Goal: Feedback & Contribution: Contribute content

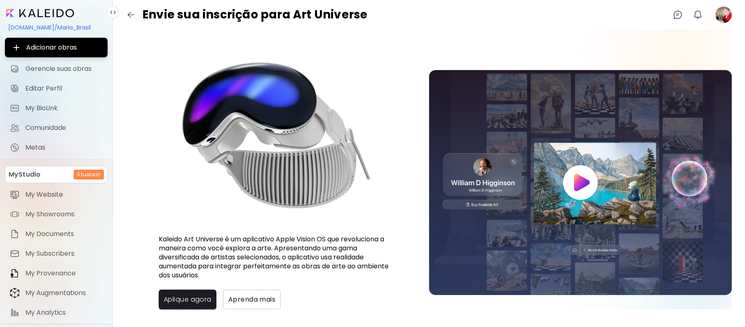
click at [721, 15] on image at bounding box center [724, 15] width 16 height 16
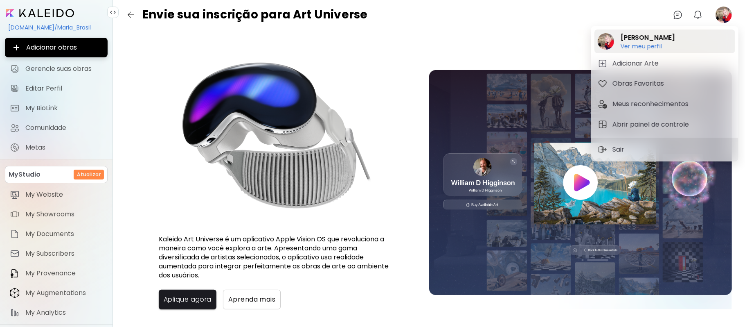
click at [637, 44] on h6 "Ver meu perfil" at bounding box center [648, 46] width 54 height 7
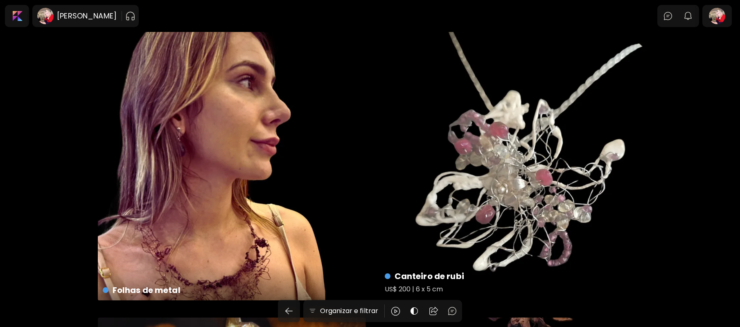
click at [536, 176] on div "Canteiro de rubi US$ 200 | 6 x 5 cm" at bounding box center [514, 166] width 268 height 268
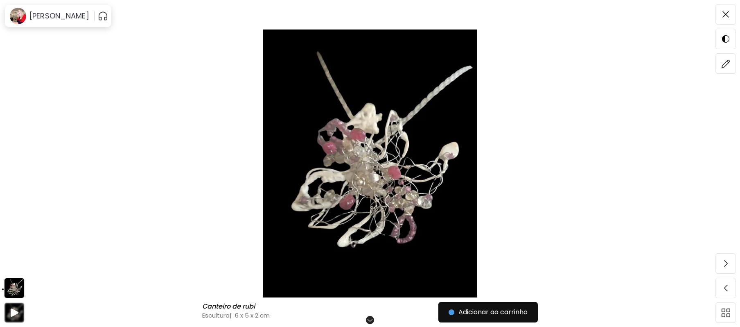
click at [380, 185] on img at bounding box center [369, 163] width 671 height 268
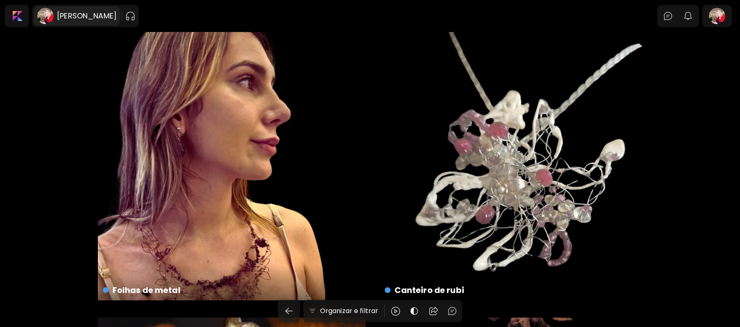
click at [60, 11] on h6 "[PERSON_NAME]" at bounding box center [87, 16] width 60 height 10
click at [50, 12] on image at bounding box center [45, 16] width 16 height 16
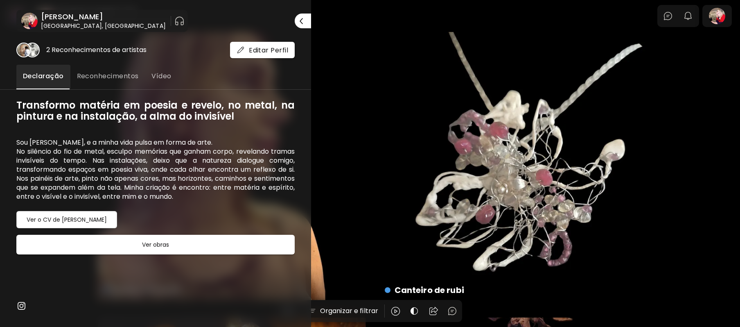
click at [731, 17] on div at bounding box center [370, 163] width 740 height 327
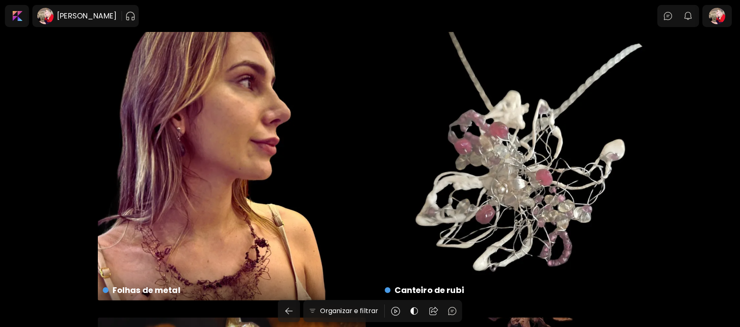
click at [730, 17] on div at bounding box center [717, 16] width 26 height 19
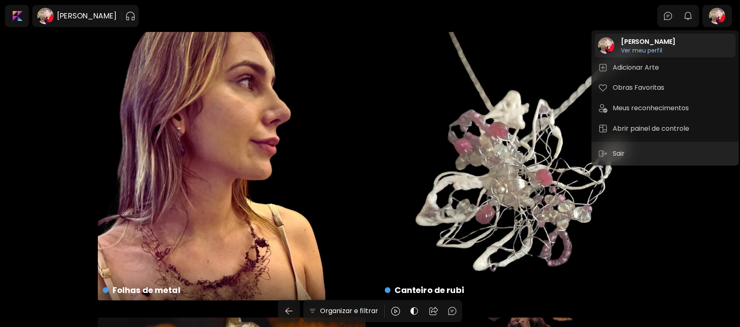
click at [643, 53] on h6 "Ver meu perfil" at bounding box center [648, 50] width 54 height 7
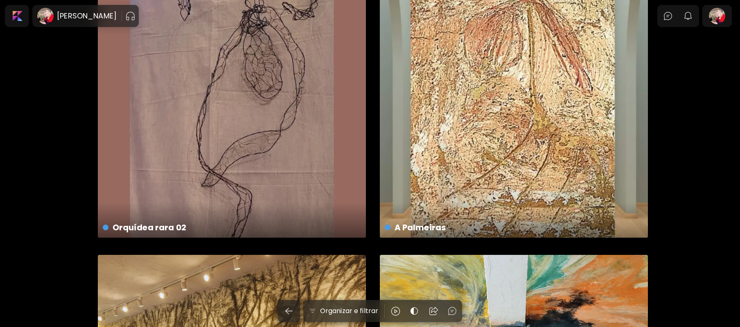
scroll to position [1250, 0]
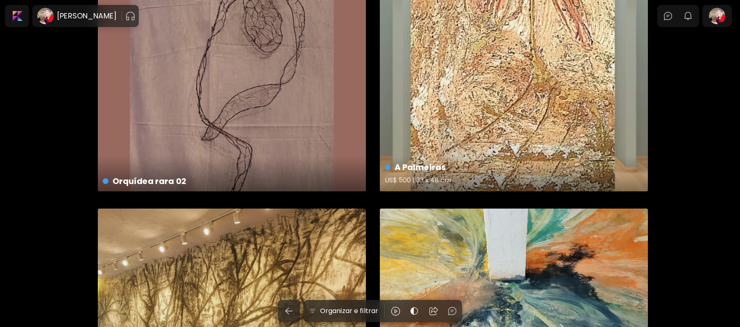
click at [520, 121] on div "A Palmeiras US$ 500 | 33 x 48 cm" at bounding box center [514, 57] width 268 height 268
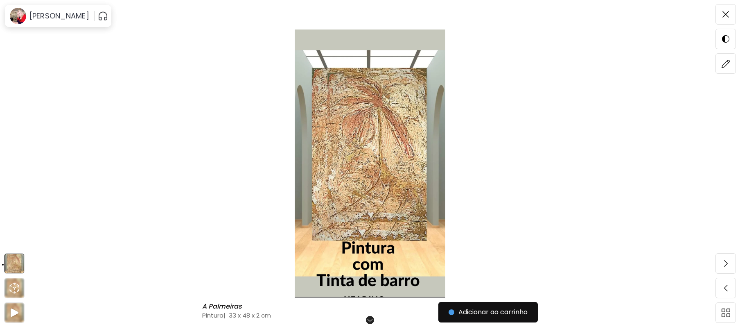
click at [367, 156] on img at bounding box center [369, 163] width 671 height 268
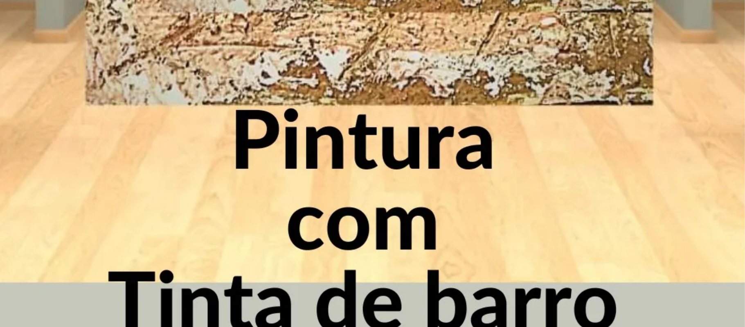
scroll to position [991, 0]
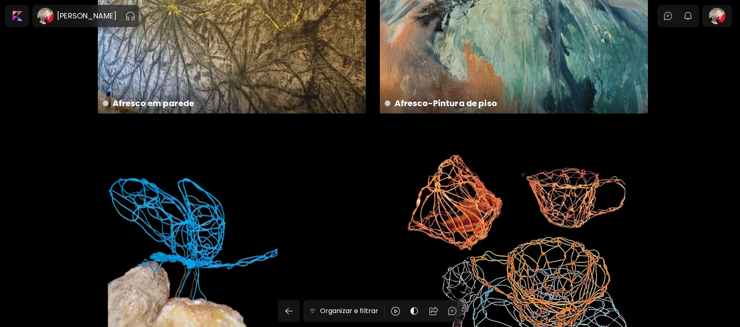
scroll to position [1489, 0]
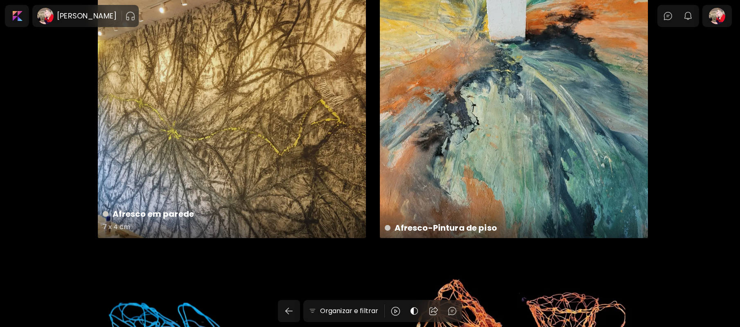
click at [239, 104] on div "Afresco em parede 7 x 4 cm" at bounding box center [232, 104] width 268 height 268
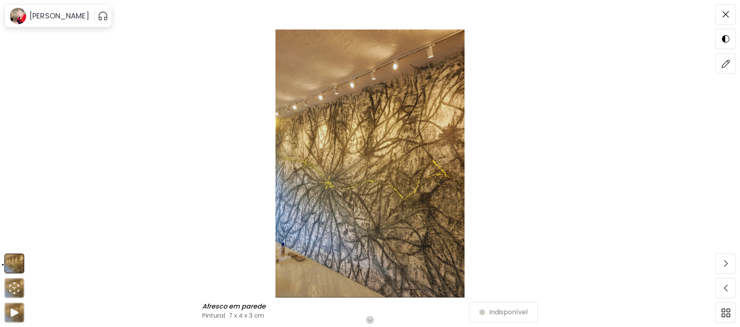
click at [366, 148] on img at bounding box center [369, 163] width 671 height 268
click at [365, 148] on img at bounding box center [369, 163] width 671 height 268
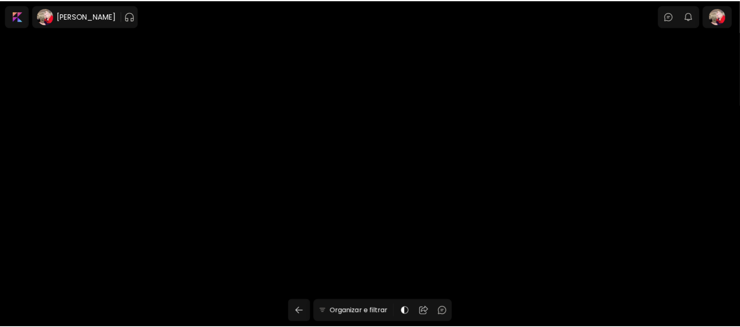
scroll to position [1489, 0]
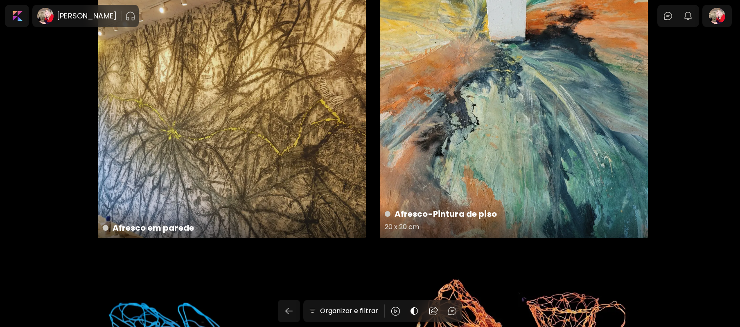
click at [521, 95] on div "Afresco-Pintura de piso 20 x 20 cm" at bounding box center [514, 104] width 268 height 268
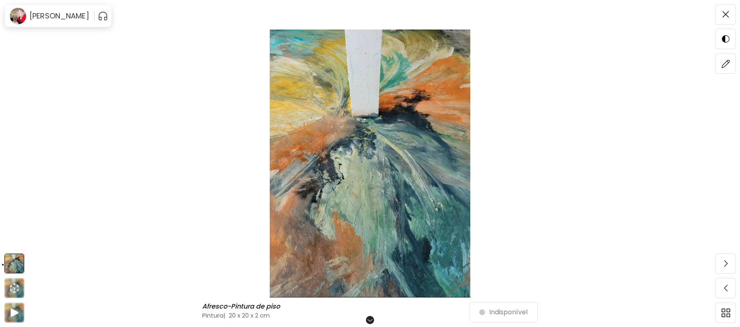
click at [422, 160] on img at bounding box center [369, 163] width 671 height 268
click at [405, 161] on img at bounding box center [369, 163] width 671 height 268
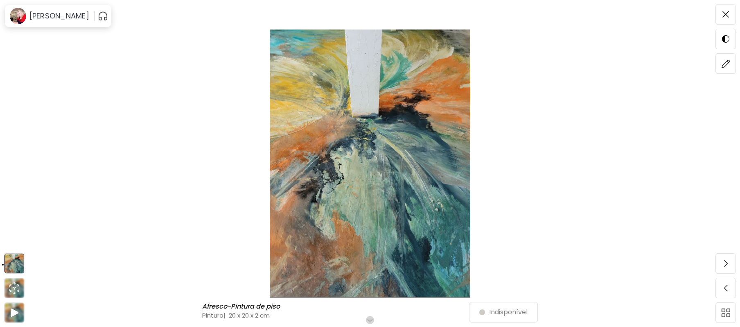
click at [405, 161] on img at bounding box center [369, 163] width 671 height 268
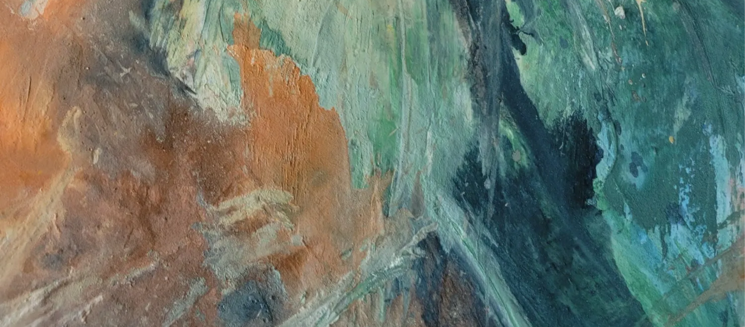
scroll to position [661, 0]
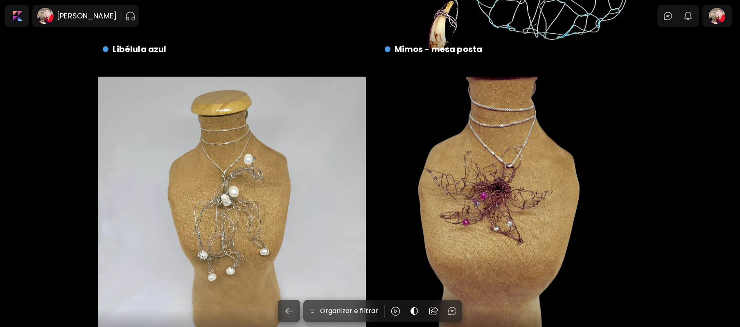
scroll to position [2019, 0]
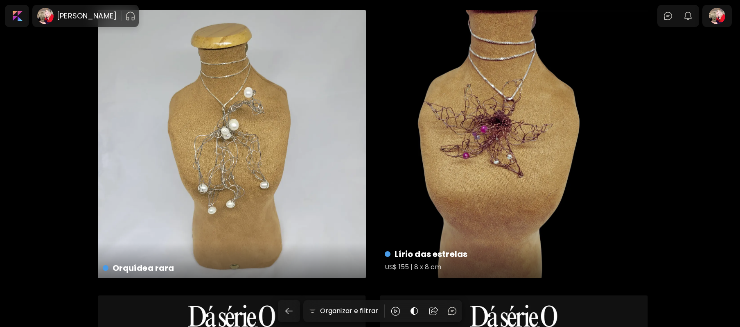
click at [507, 144] on div "Lírio das estrelas US$ 155 | 8 x 8 cm" at bounding box center [514, 144] width 268 height 268
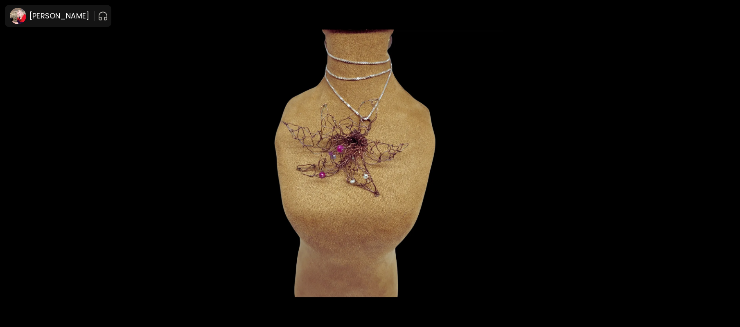
click at [400, 166] on img at bounding box center [369, 163] width 671 height 268
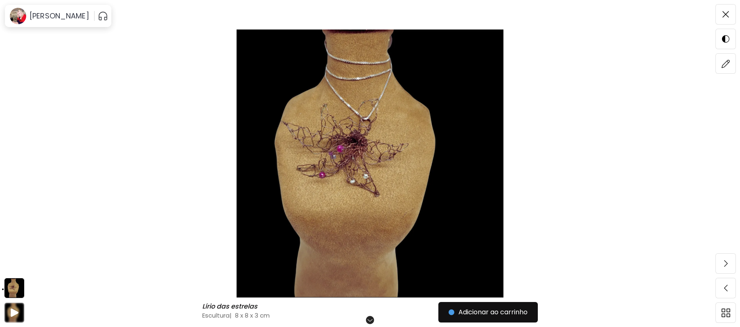
click at [400, 166] on img at bounding box center [369, 163] width 671 height 268
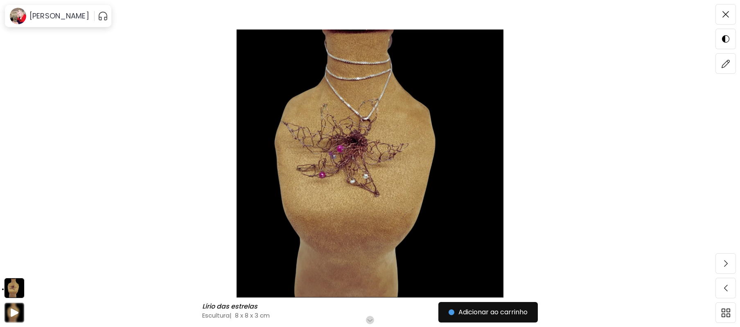
click at [395, 163] on img at bounding box center [369, 163] width 671 height 268
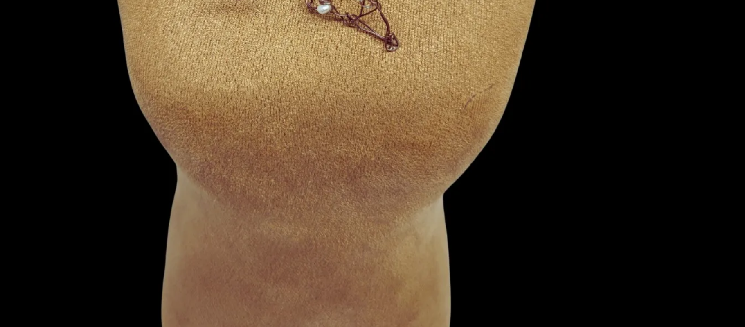
scroll to position [398, 0]
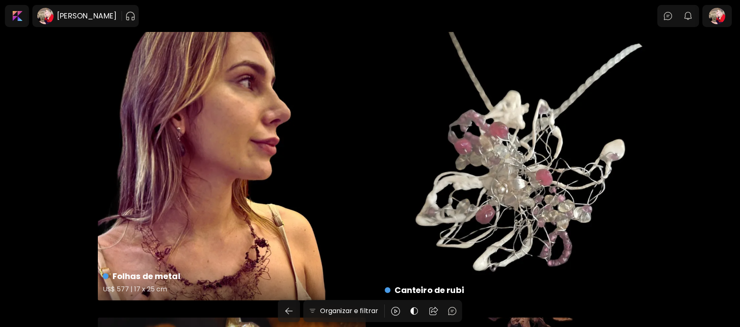
click at [237, 175] on div "Folhas de metal US$ 577 | 17 x 25 cm" at bounding box center [232, 166] width 268 height 268
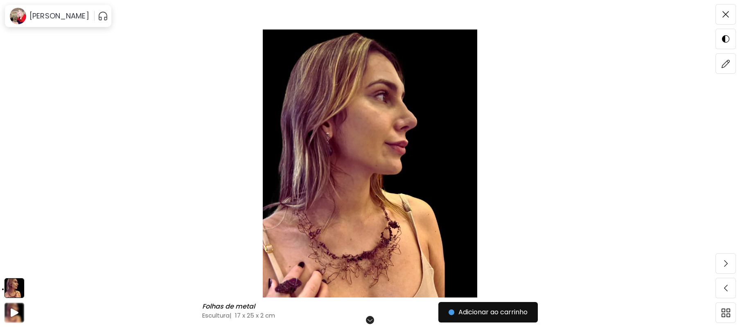
click at [367, 185] on img at bounding box center [369, 163] width 671 height 268
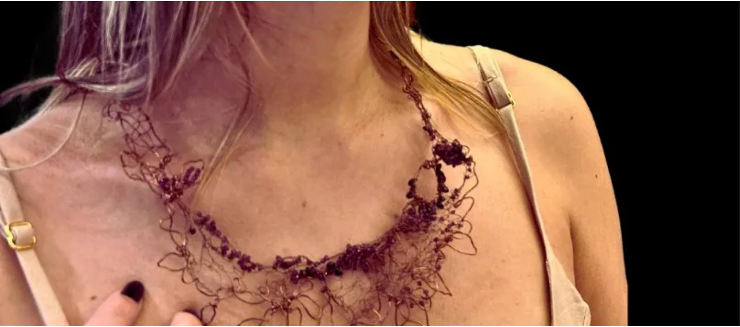
scroll to position [598, 0]
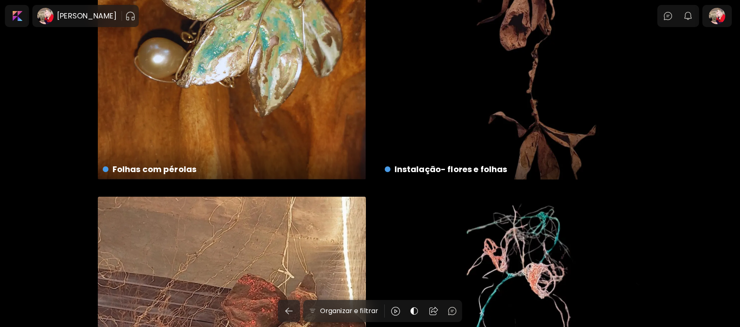
scroll to position [634, 0]
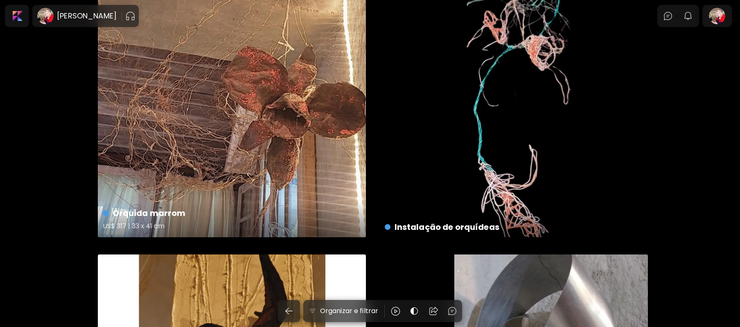
click at [264, 104] on div "Orquida marrom US$ 317 | 33 x 41 cm" at bounding box center [232, 103] width 268 height 268
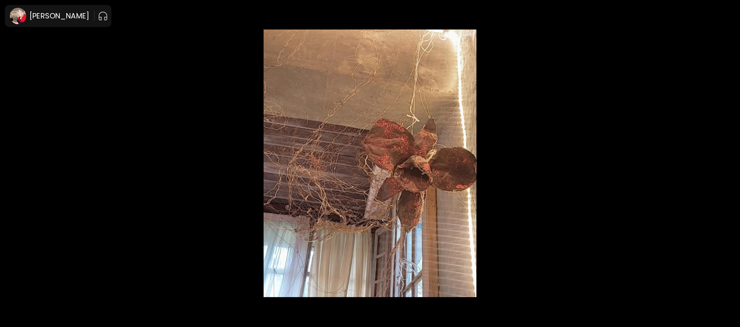
click at [363, 172] on img at bounding box center [369, 163] width 671 height 268
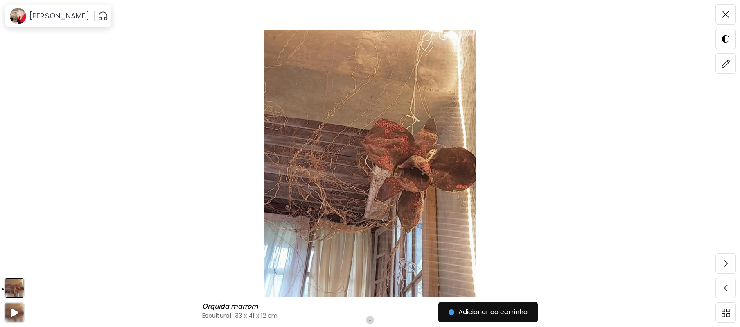
click at [363, 172] on img at bounding box center [369, 163] width 671 height 268
click at [400, 157] on img at bounding box center [369, 163] width 671 height 268
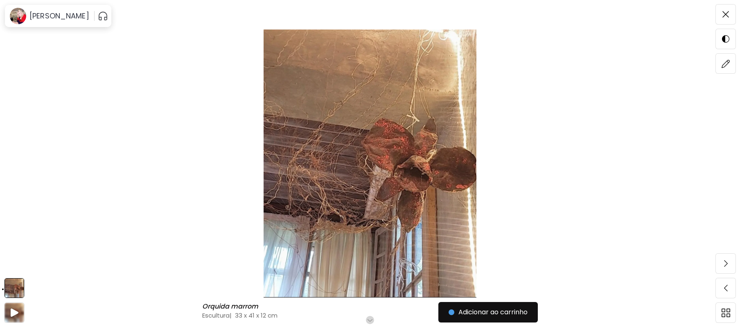
click at [400, 157] on img at bounding box center [369, 163] width 671 height 268
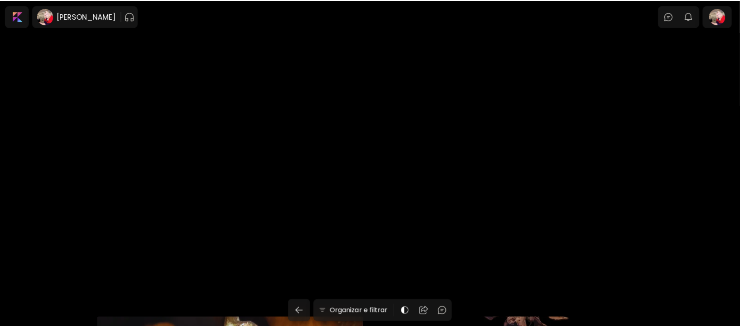
scroll to position [634, 0]
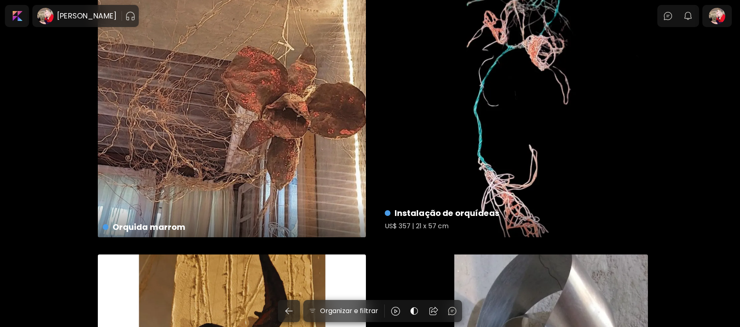
click at [525, 112] on div "Instalação de orquídeas US$ 357 | 21 x 57 cm" at bounding box center [514, 103] width 268 height 268
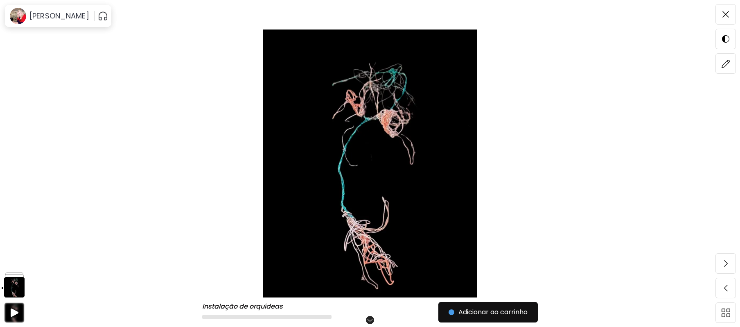
click at [436, 150] on img at bounding box center [369, 163] width 671 height 268
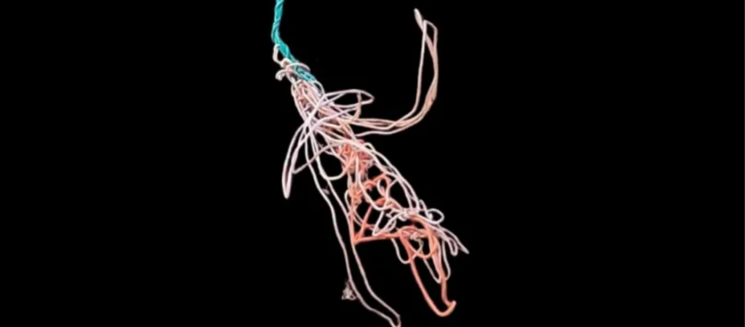
scroll to position [598, 0]
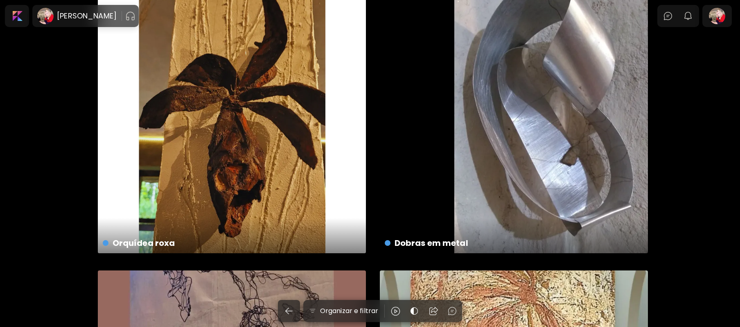
scroll to position [870, 0]
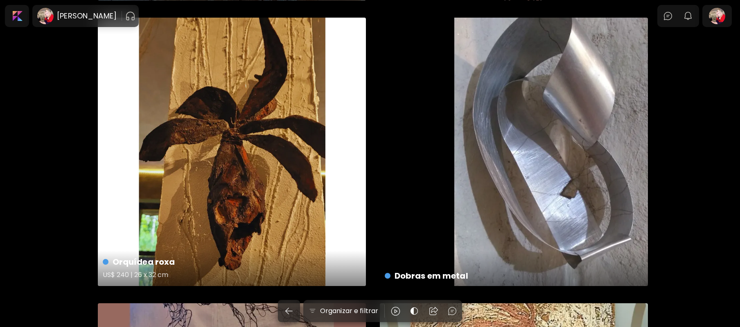
click at [287, 158] on div "Orquídea roxa US$ 240 | 26 x 32 cm" at bounding box center [232, 152] width 268 height 268
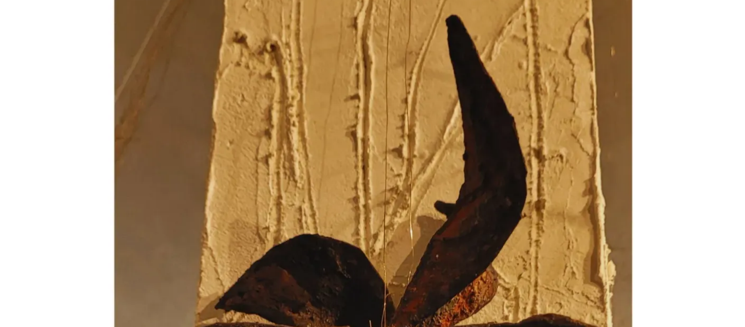
scroll to position [104, 0]
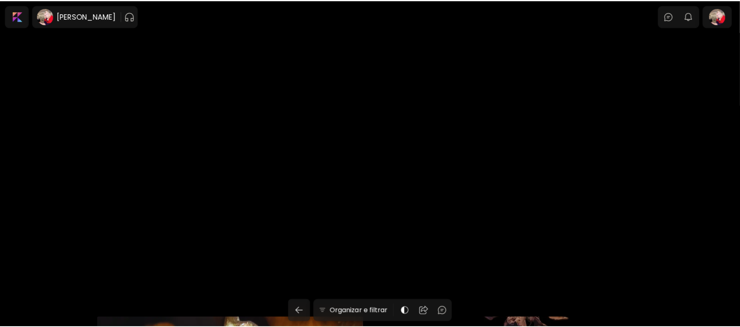
scroll to position [870, 0]
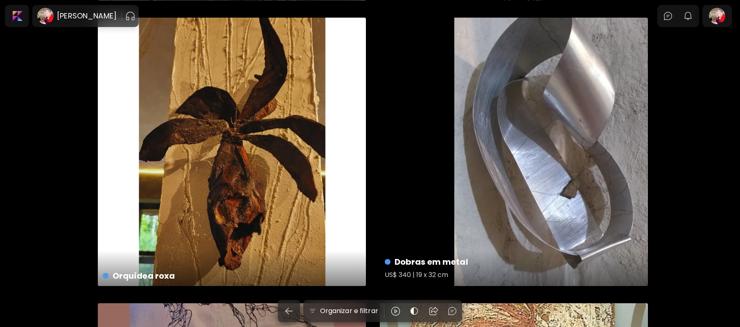
click at [583, 152] on div "Dobras em metal US$ 340 | 19 x 32 cm" at bounding box center [514, 152] width 268 height 268
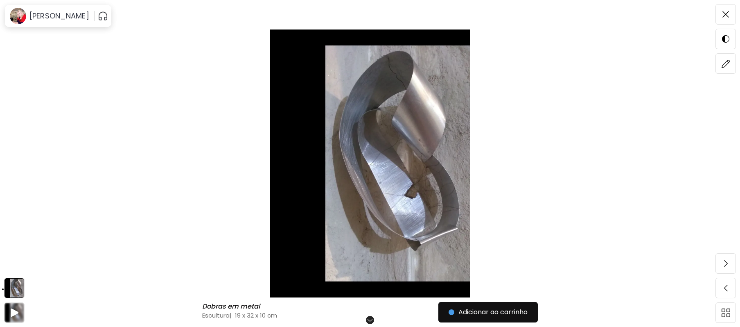
click at [420, 167] on img at bounding box center [369, 163] width 671 height 268
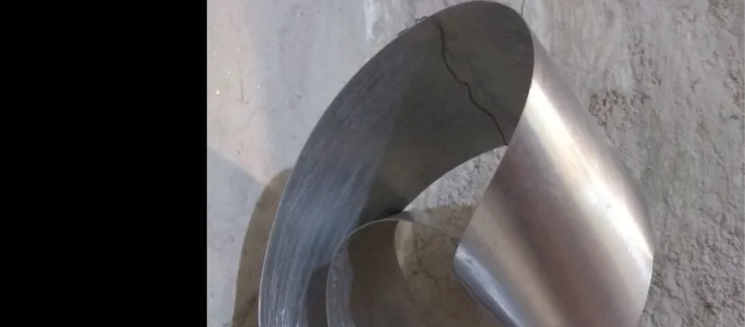
scroll to position [27, 0]
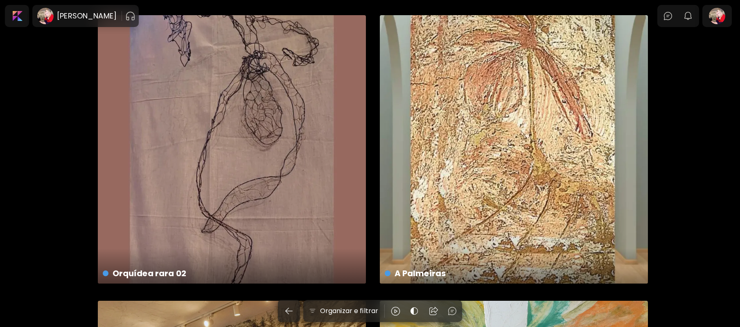
scroll to position [1068, 0]
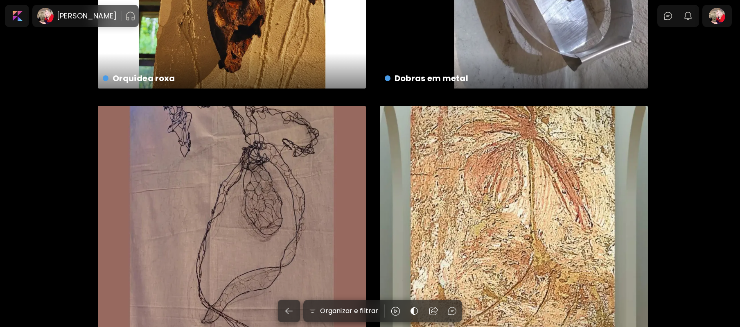
click at [233, 198] on div "Orquídea rara 02 US$ 327 | 50 x 67 cm" at bounding box center [232, 240] width 268 height 268
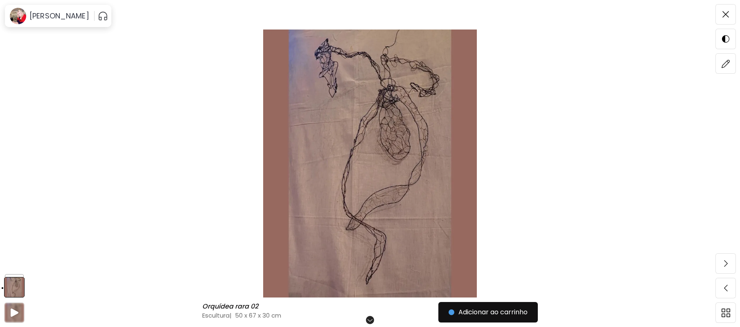
click at [377, 158] on img at bounding box center [369, 163] width 671 height 268
click at [374, 158] on img at bounding box center [369, 163] width 671 height 268
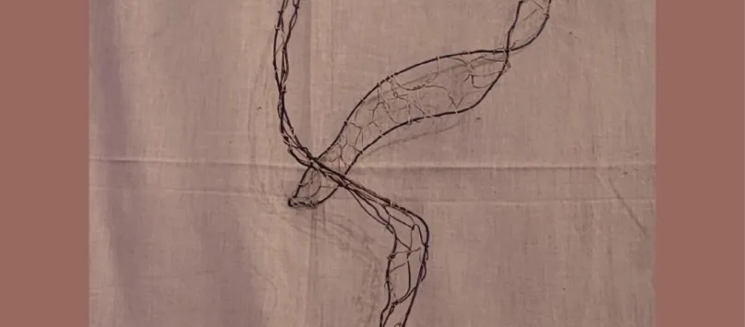
scroll to position [599, 0]
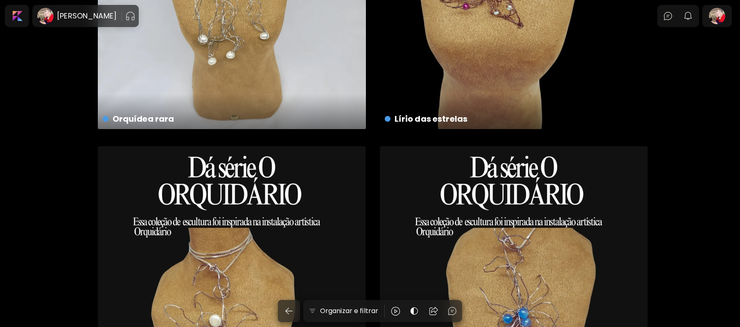
scroll to position [2576, 0]
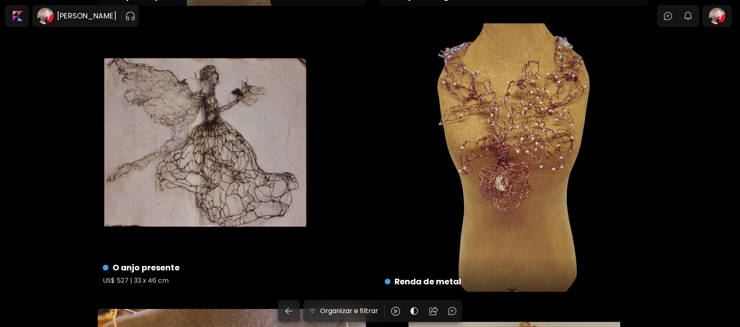
click at [225, 150] on div "O anjo presente US$ 527 | 33 x 46 cm" at bounding box center [232, 157] width 268 height 268
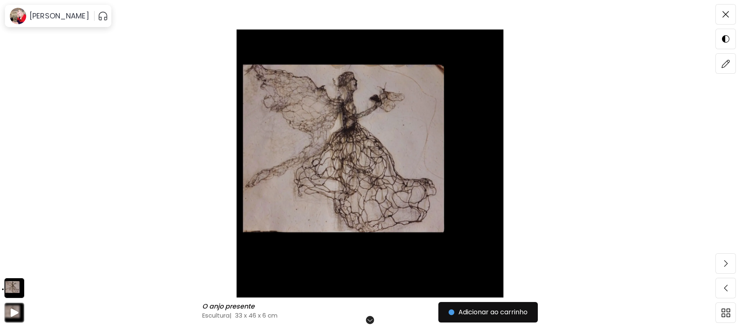
click at [368, 154] on img at bounding box center [369, 163] width 671 height 268
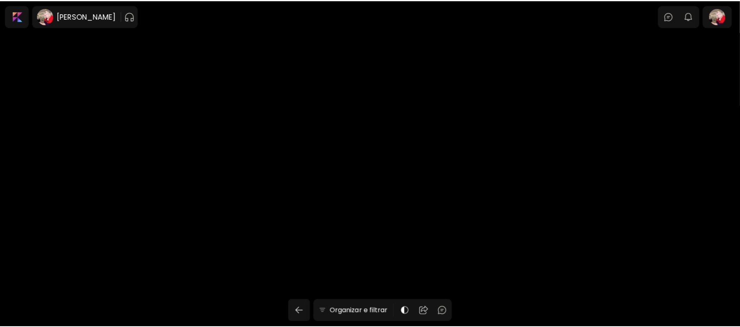
scroll to position [2576, 0]
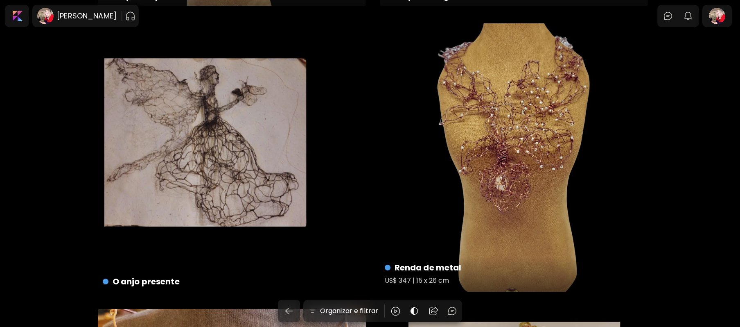
click at [530, 123] on div "Renda de metal US$ 347 | 15 x 26 cm" at bounding box center [514, 157] width 268 height 268
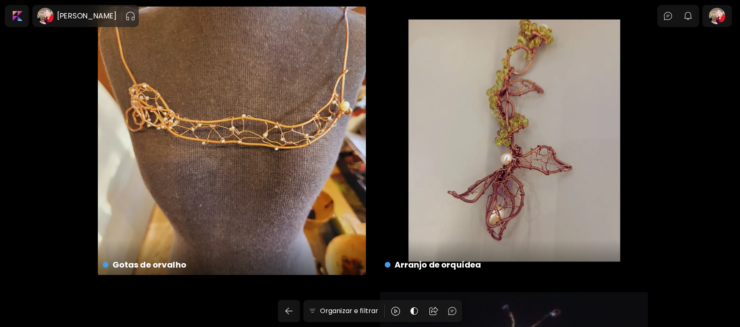
scroll to position [2861, 0]
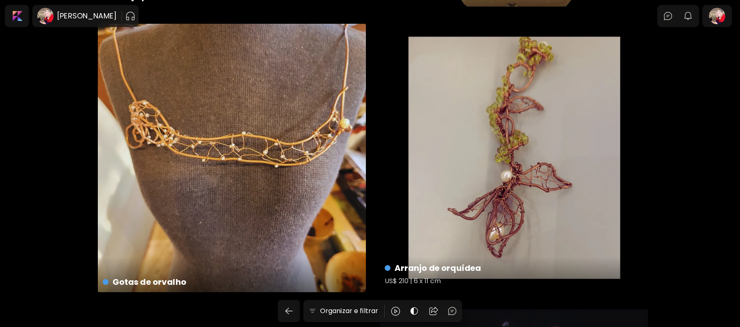
click at [543, 154] on div "Arranjo de orquídea US$ 210 | 6 x 11 cm" at bounding box center [514, 158] width 268 height 268
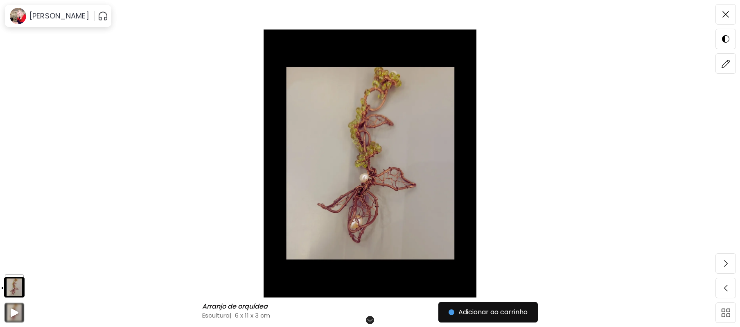
click at [380, 160] on img at bounding box center [369, 163] width 671 height 268
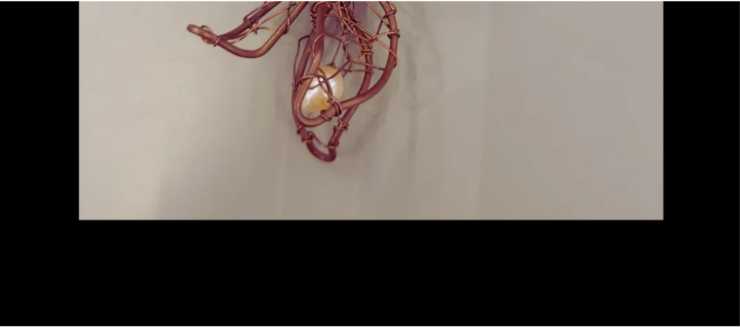
scroll to position [597, 0]
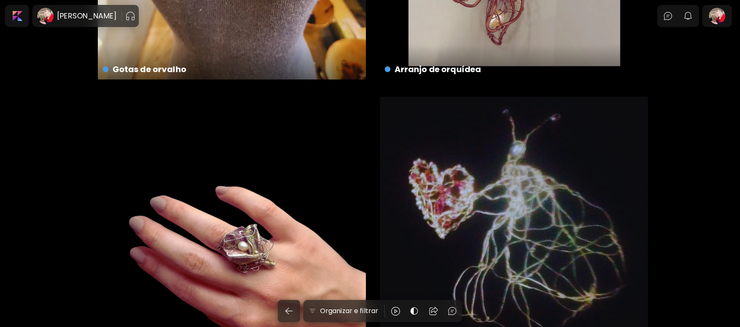
scroll to position [3218, 0]
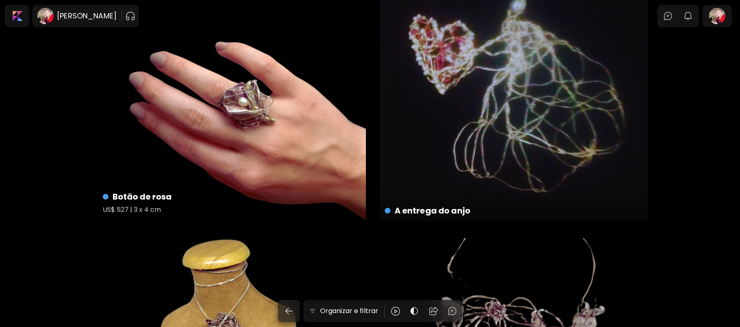
click at [223, 106] on div "Botão de rosa US$ 527 | 3 x 4 cm" at bounding box center [232, 87] width 268 height 268
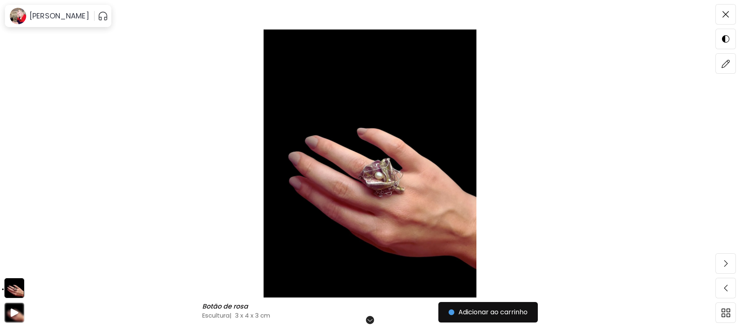
click at [394, 196] on img at bounding box center [369, 163] width 671 height 268
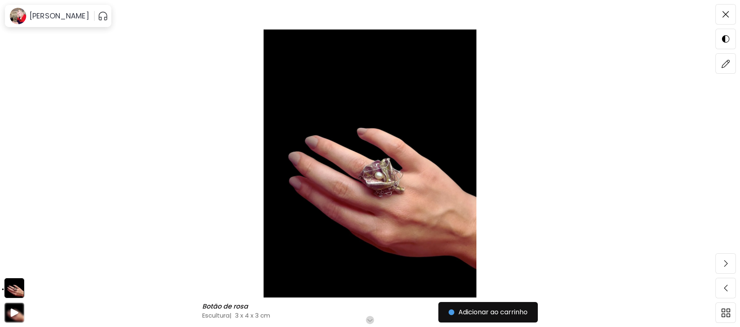
click at [392, 196] on img at bounding box center [369, 163] width 671 height 268
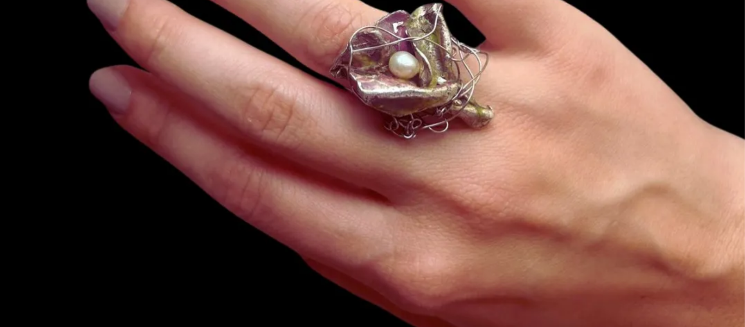
scroll to position [576, 0]
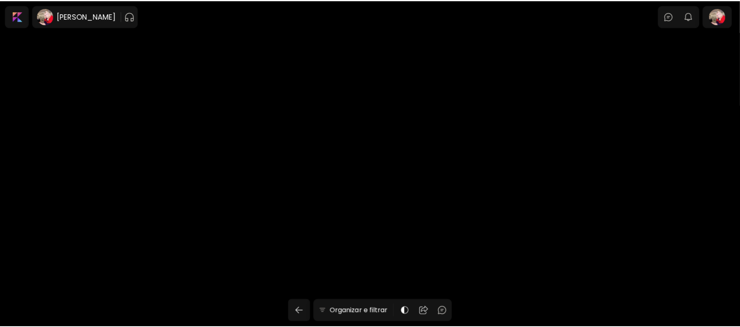
scroll to position [3218, 0]
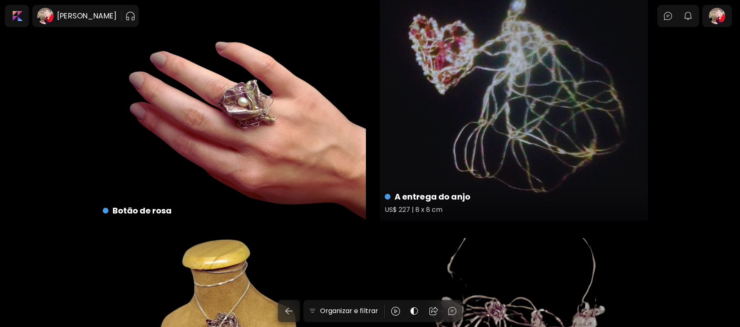
click at [510, 129] on div "A entrega do anjo US$ 227 | 8 x 8 cm" at bounding box center [514, 87] width 268 height 268
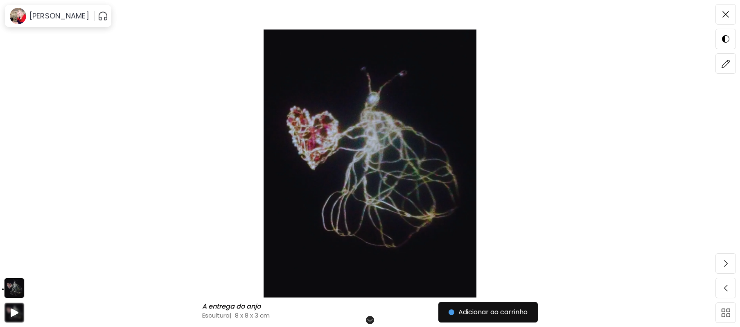
click at [399, 174] on img at bounding box center [369, 163] width 671 height 268
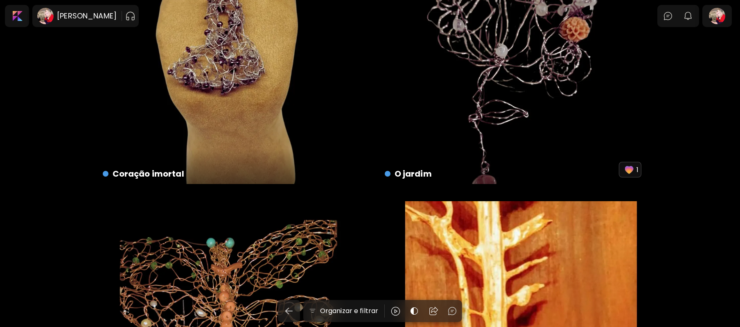
scroll to position [3396, 0]
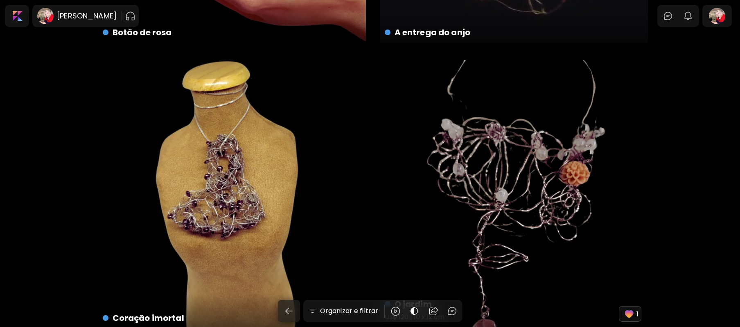
click at [505, 220] on div "O jardim US$ 120 | 10 x 12 cm 1" at bounding box center [514, 194] width 268 height 268
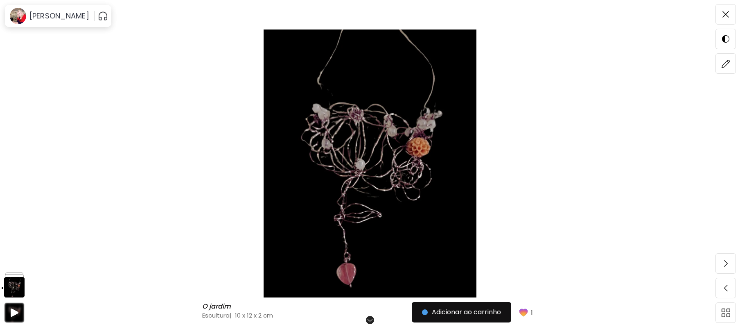
click at [357, 156] on img at bounding box center [369, 163] width 671 height 268
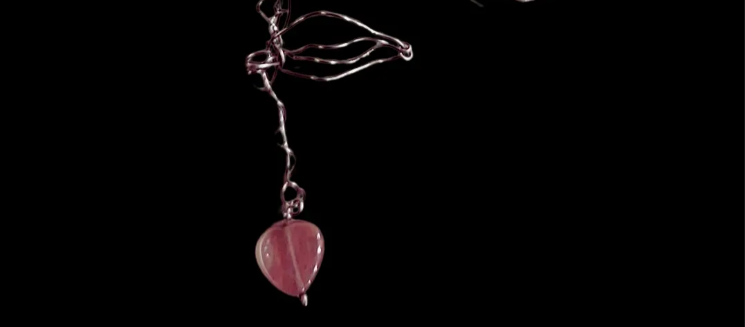
scroll to position [602, 0]
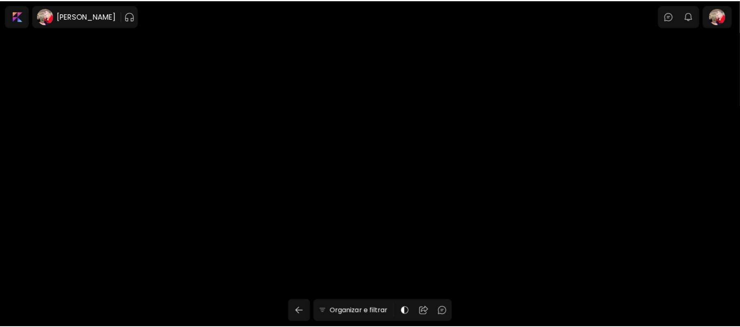
scroll to position [3396, 0]
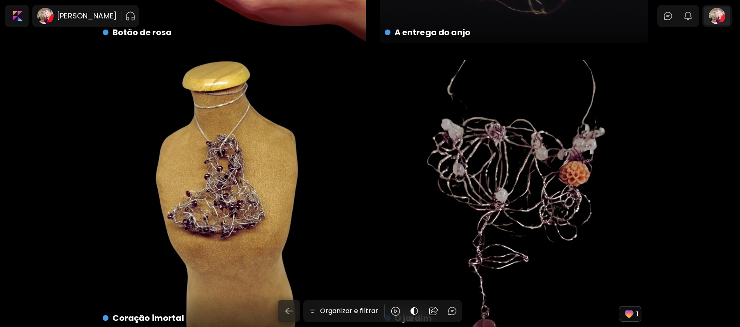
click at [720, 12] on div at bounding box center [717, 16] width 26 height 19
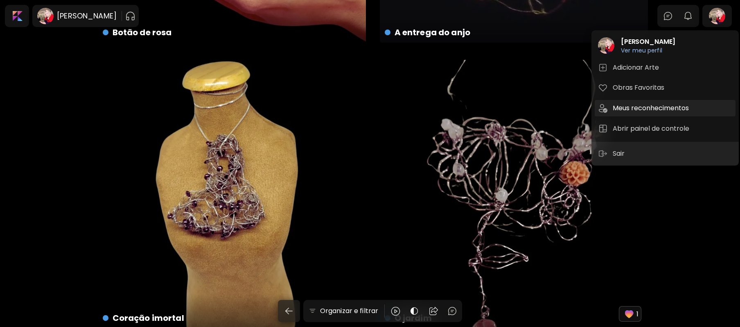
click at [636, 107] on h5 "Meus reconhecimentos" at bounding box center [652, 108] width 79 height 10
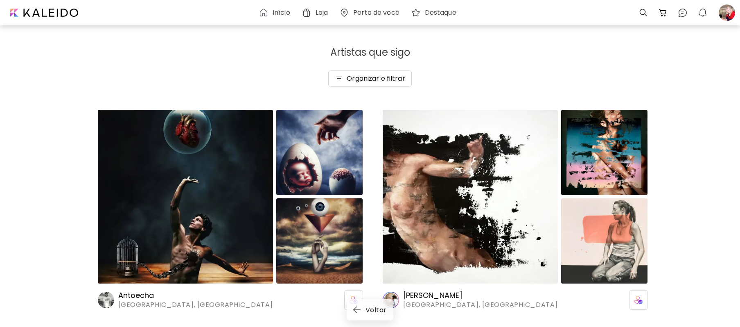
click at [136, 294] on h6 "Antoecha" at bounding box center [195, 295] width 155 height 10
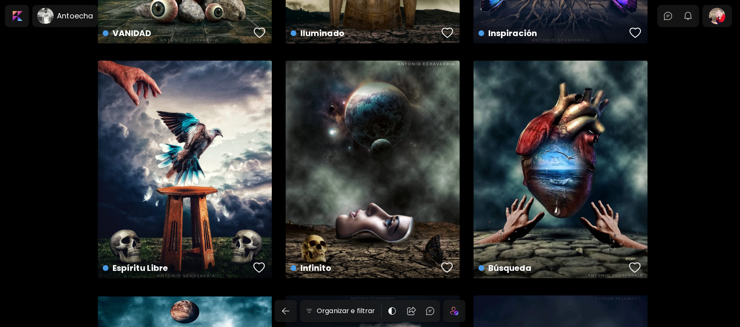
scroll to position [621, 0]
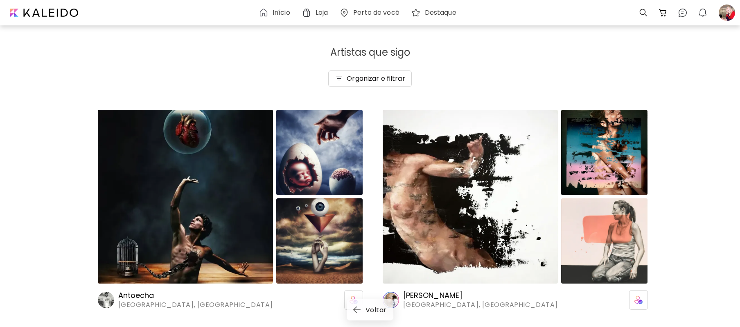
scroll to position [2, 0]
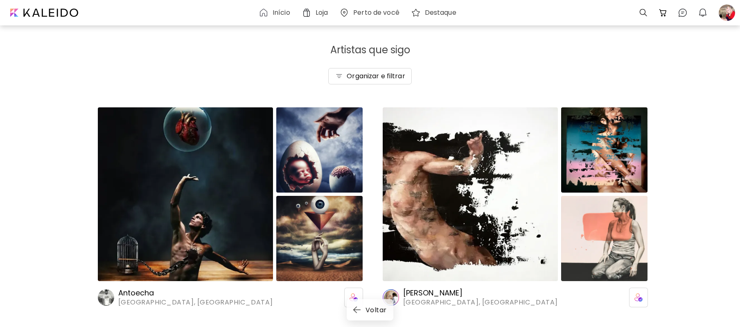
click at [729, 141] on div "Antoecha Medellín, Colômbia Cesar Biojo Barcelona, Espanha" at bounding box center [370, 216] width 740 height 221
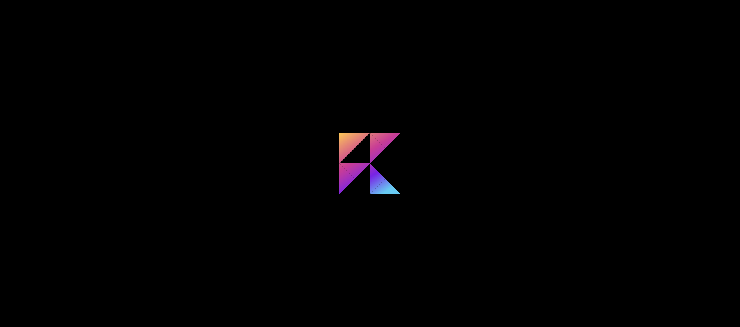
scroll to position [1125, 0]
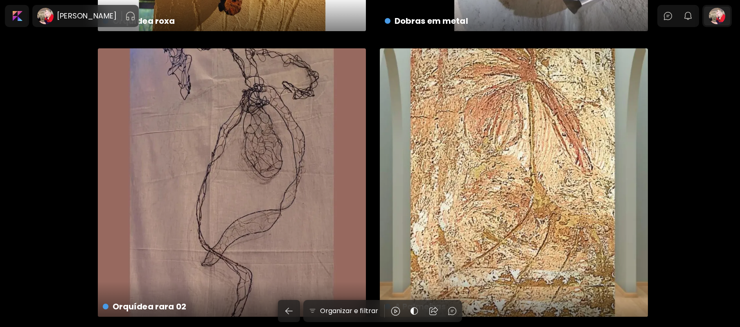
click at [722, 15] on div at bounding box center [717, 16] width 26 height 19
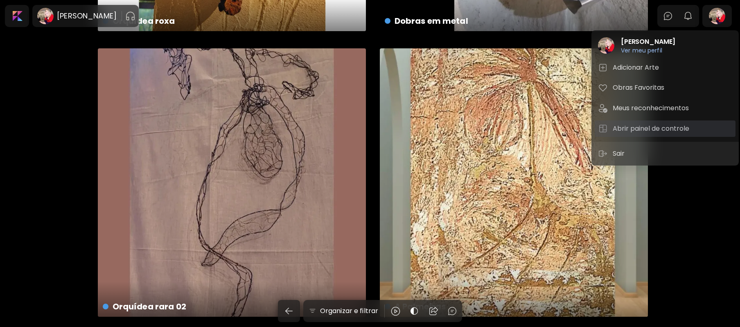
click at [647, 128] on h5 "Abrir painel de controle" at bounding box center [652, 129] width 79 height 10
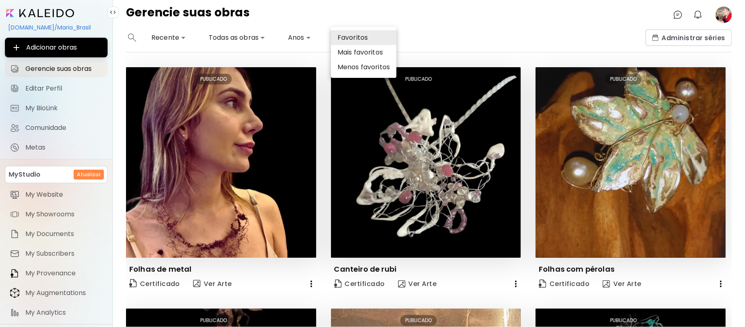
click at [350, 35] on body "**********" at bounding box center [372, 163] width 745 height 327
click at [482, 20] on div at bounding box center [372, 163] width 745 height 327
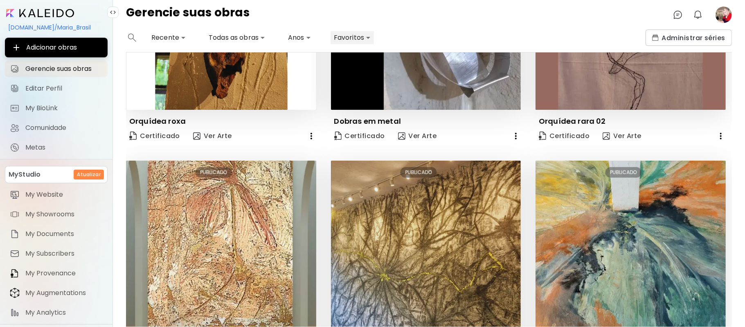
scroll to position [717, 0]
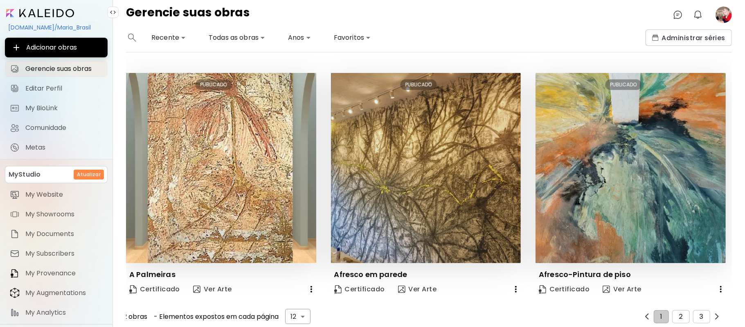
click at [72, 47] on span "Adicionar obras" at bounding box center [56, 48] width 90 height 10
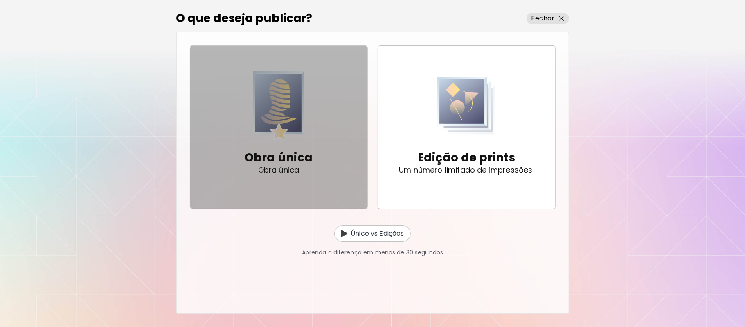
click at [300, 136] on img "button" at bounding box center [279, 105] width 52 height 69
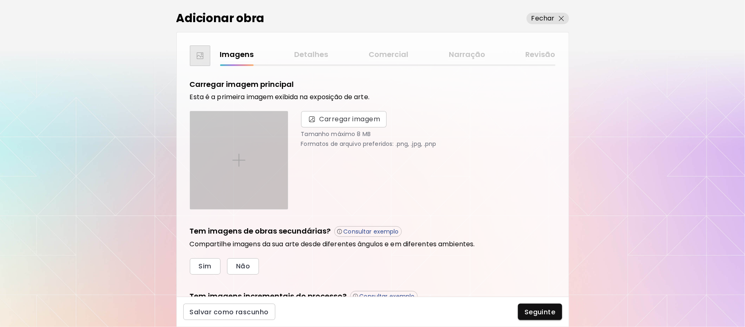
click at [242, 157] on img at bounding box center [238, 159] width 13 height 13
click at [0, 0] on input "file" at bounding box center [0, 0] width 0 height 0
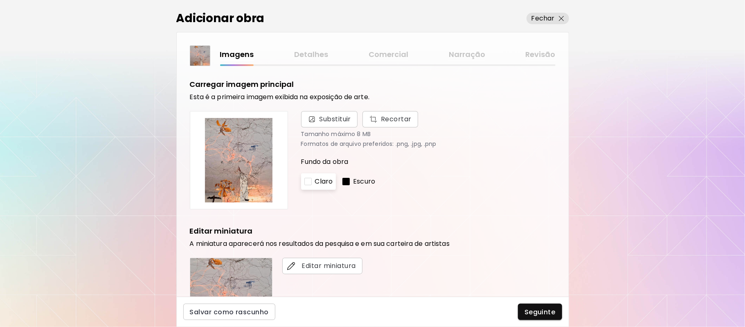
scroll to position [203, 0]
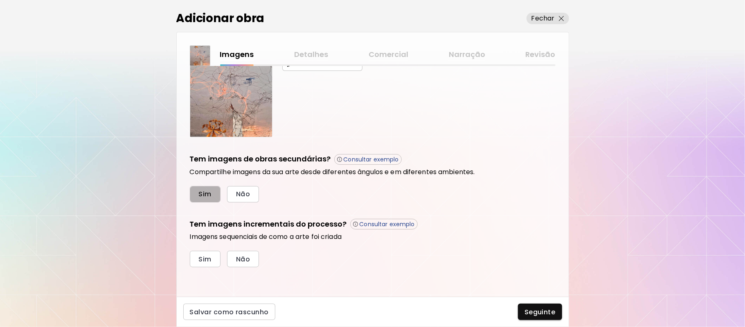
click at [201, 195] on span "Sim" at bounding box center [205, 194] width 13 height 9
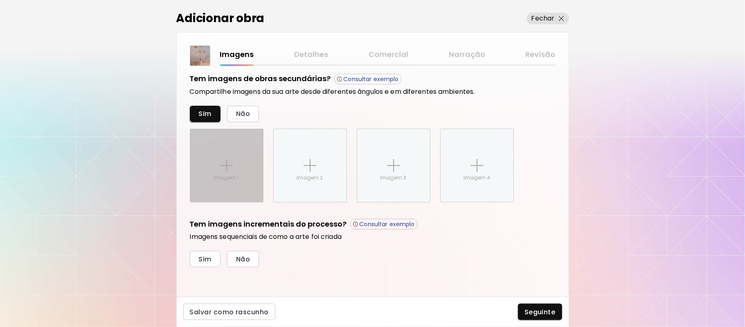
click at [224, 161] on img at bounding box center [226, 165] width 13 height 13
click at [0, 0] on input "Imagem 1" at bounding box center [0, 0] width 0 height 0
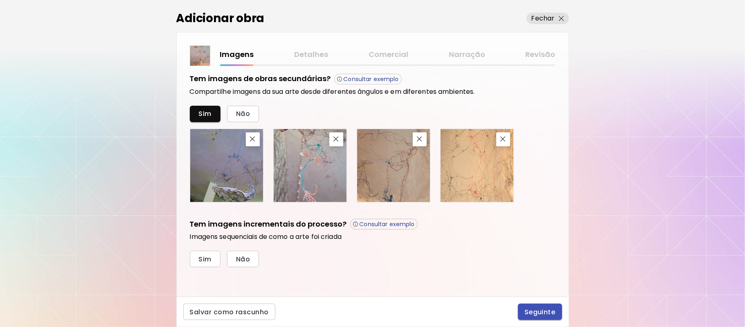
click at [545, 311] on span "Seguinte" at bounding box center [540, 311] width 31 height 9
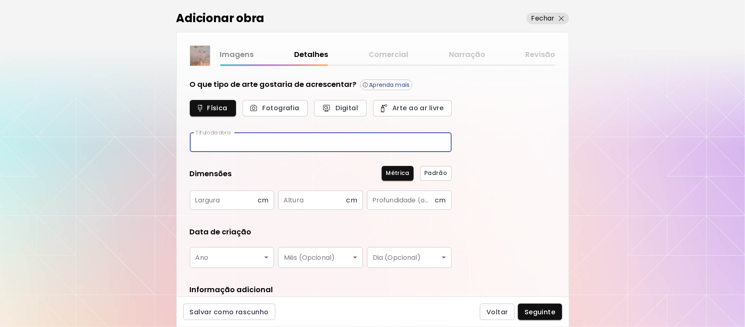
click at [249, 140] on input "text" at bounding box center [321, 142] width 262 height 19
type input "*"
type input "**********"
click at [248, 200] on input "text" at bounding box center [224, 199] width 68 height 19
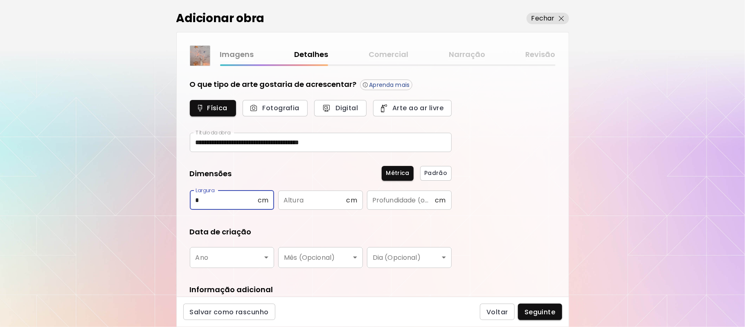
type input "*"
click at [314, 205] on input "text" at bounding box center [312, 199] width 68 height 19
click at [216, 198] on input "*" at bounding box center [224, 199] width 68 height 19
type input "*"
click at [307, 200] on input "text" at bounding box center [312, 199] width 68 height 19
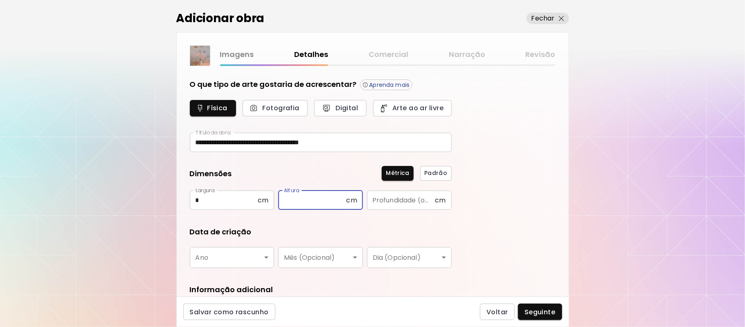
type input "*"
type input "**"
click at [416, 203] on input "text" at bounding box center [401, 199] width 68 height 19
click at [213, 199] on input "*" at bounding box center [224, 199] width 68 height 19
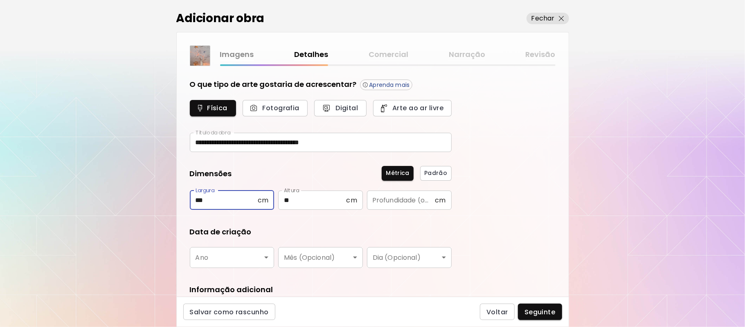
type input "***"
click at [308, 197] on input "**" at bounding box center [312, 199] width 68 height 19
type input "***"
click at [390, 201] on input "text" at bounding box center [401, 199] width 68 height 19
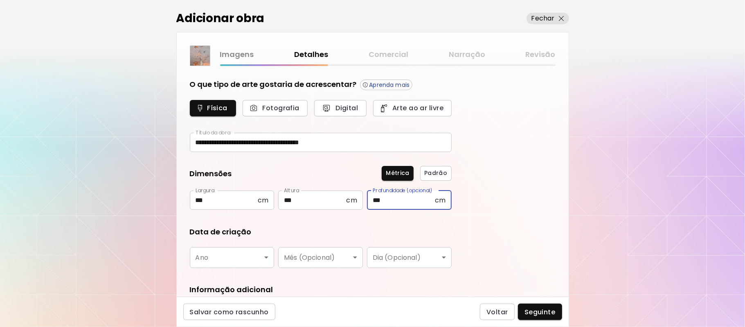
type input "***"
click at [269, 258] on body "**********" at bounding box center [372, 163] width 745 height 327
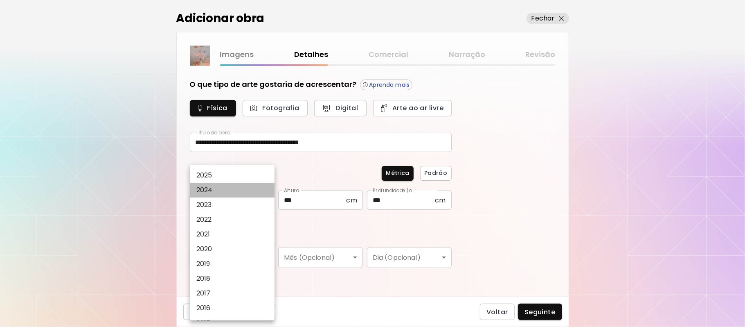
click at [218, 189] on li "2024" at bounding box center [235, 190] width 90 height 15
type input "****"
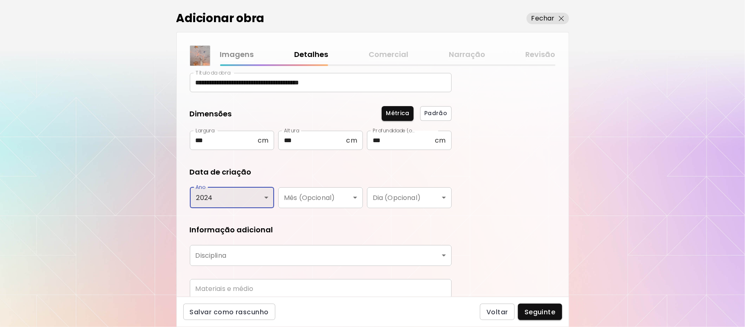
scroll to position [94, 0]
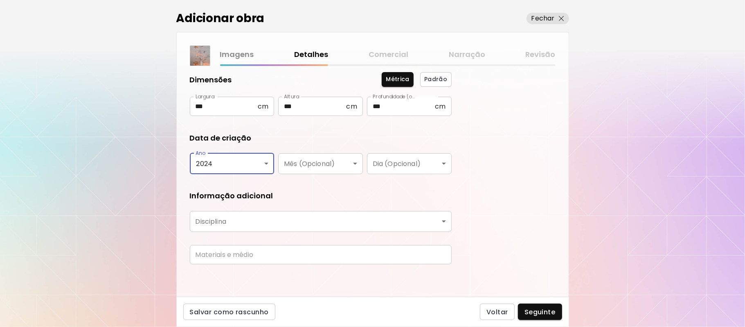
click at [276, 218] on body "**********" at bounding box center [372, 163] width 745 height 327
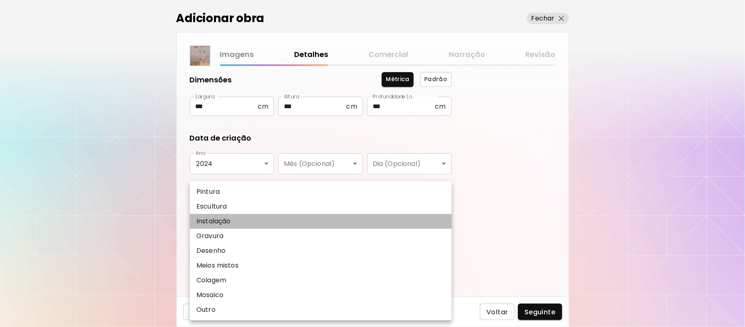
click at [276, 218] on li "Instalação" at bounding box center [321, 221] width 262 height 15
type input "**********"
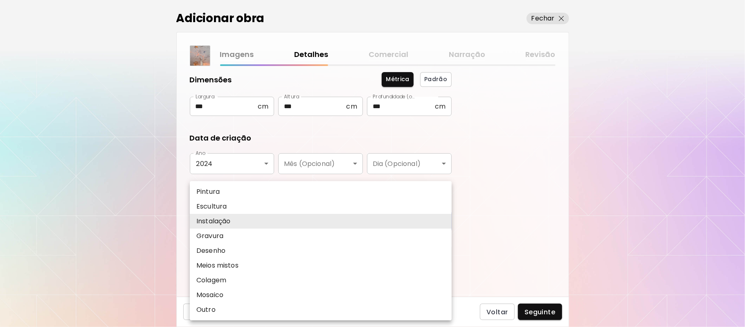
click at [277, 218] on body "**********" at bounding box center [372, 163] width 745 height 327
click at [277, 218] on li "Instalação" at bounding box center [321, 221] width 262 height 15
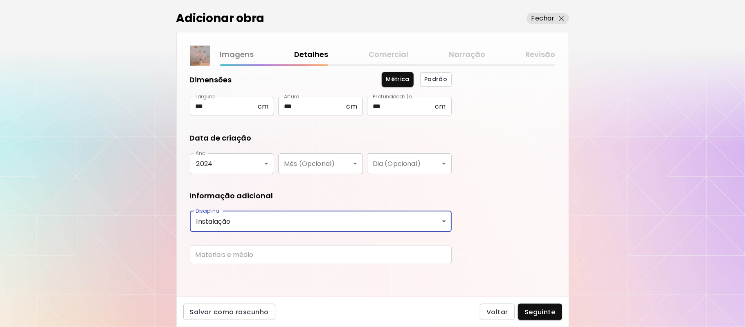
click at [277, 218] on body "**********" at bounding box center [372, 163] width 745 height 327
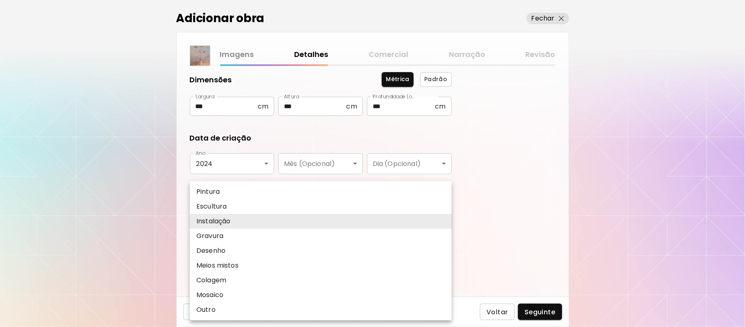
click at [237, 221] on li "Instalação" at bounding box center [321, 221] width 262 height 15
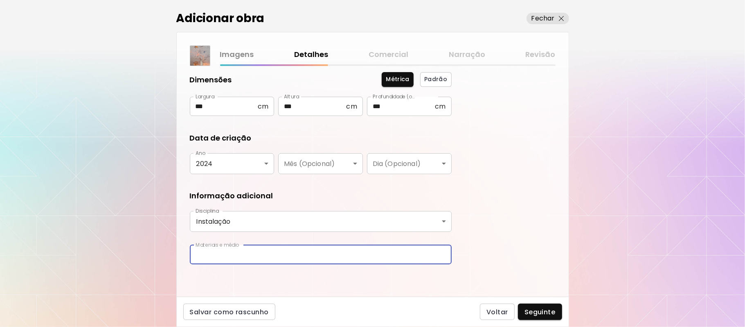
click at [269, 255] on input "text" at bounding box center [321, 254] width 262 height 19
click at [381, 253] on input "**********" at bounding box center [321, 254] width 262 height 19
click at [447, 251] on input "**********" at bounding box center [321, 254] width 262 height 19
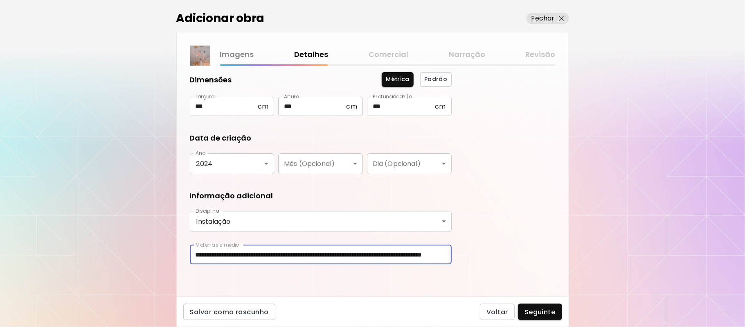
click at [447, 251] on input "**********" at bounding box center [321, 254] width 262 height 19
type input "**********"
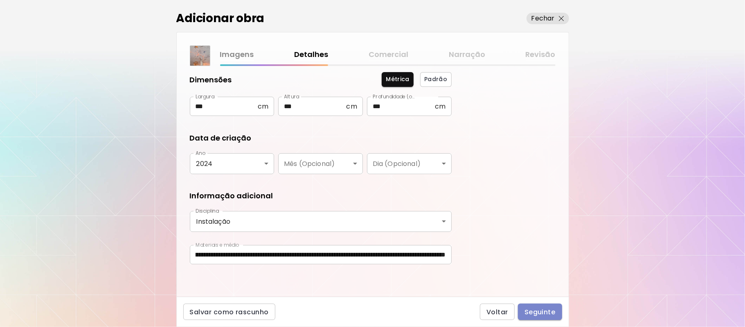
click at [541, 315] on span "Seguinte" at bounding box center [540, 311] width 31 height 9
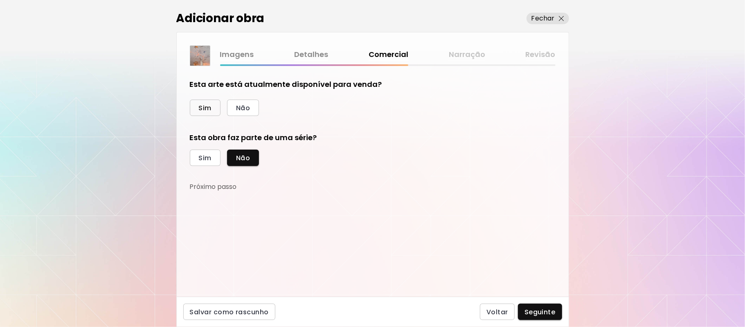
click at [202, 106] on span "Sim" at bounding box center [205, 108] width 13 height 9
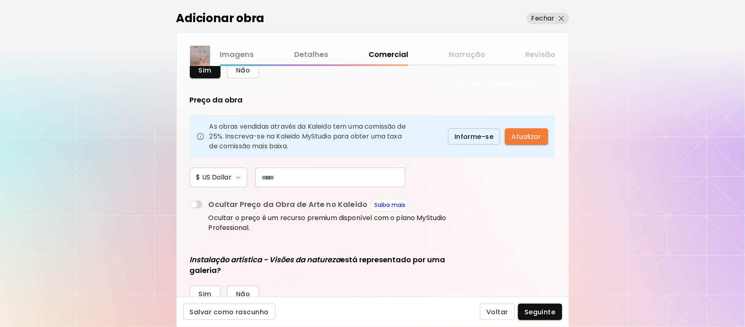
scroll to position [44, 0]
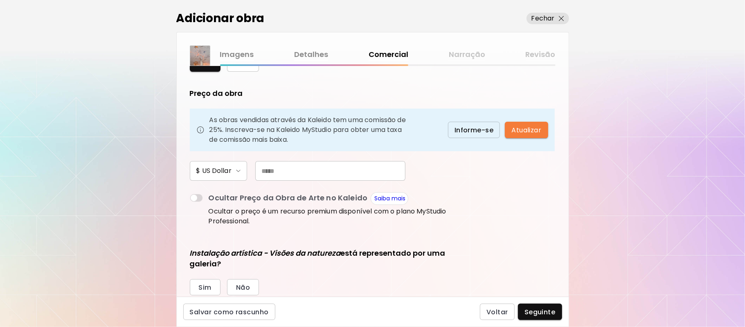
click at [287, 170] on input "text" at bounding box center [330, 171] width 150 height 20
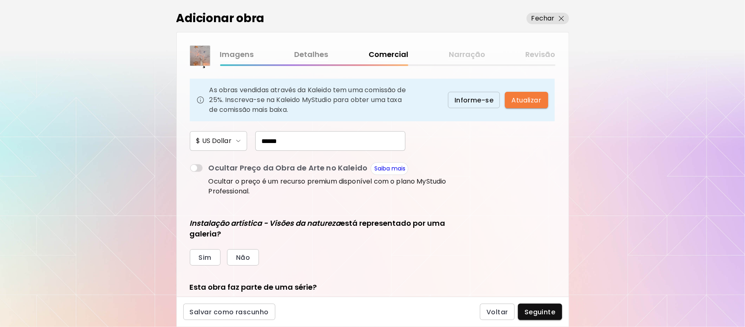
scroll to position [118, 0]
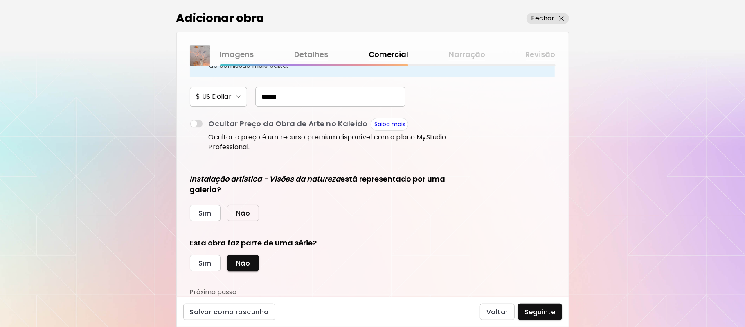
type input "******"
click at [244, 215] on span "Não" at bounding box center [243, 213] width 14 height 9
click at [202, 262] on span "Sim" at bounding box center [205, 263] width 13 height 9
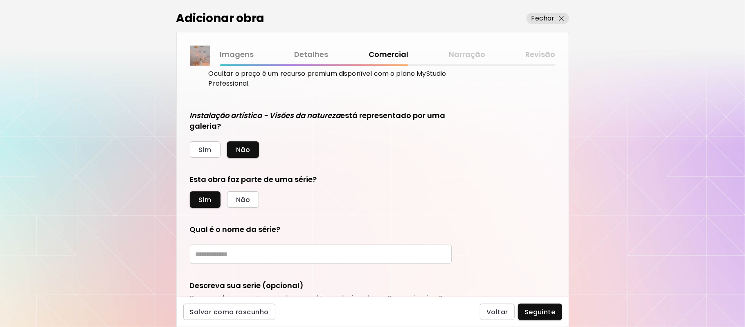
scroll to position [207, 0]
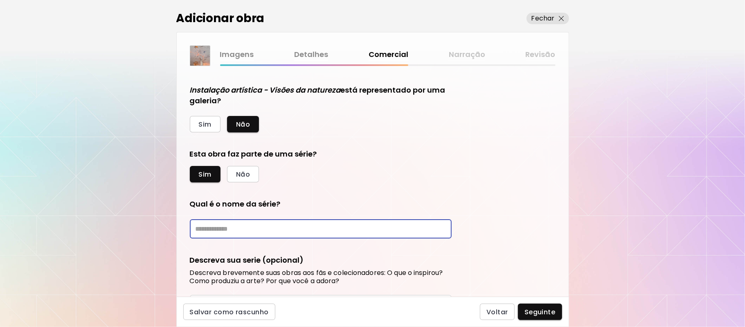
click at [293, 226] on input "text" at bounding box center [321, 228] width 262 height 19
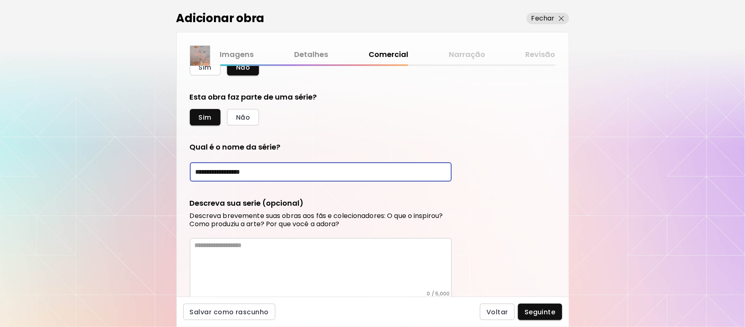
scroll to position [306, 0]
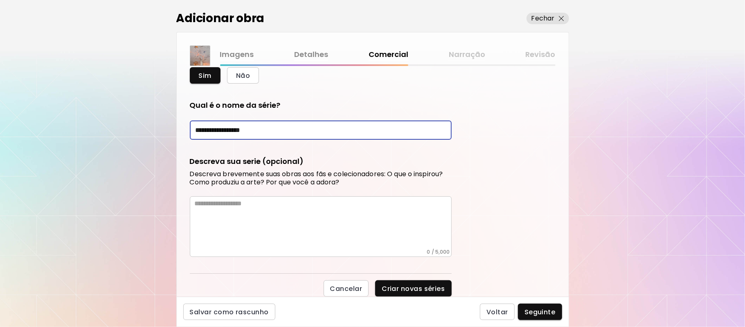
type input "**********"
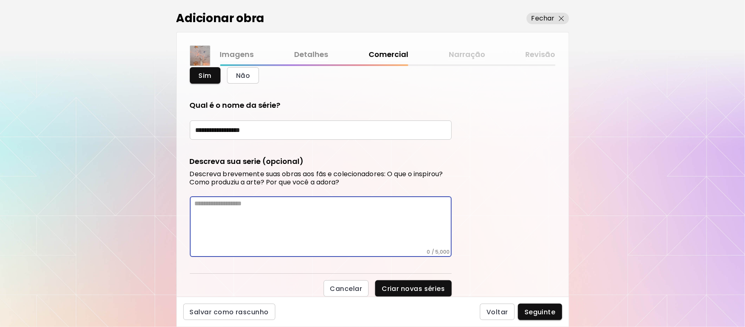
click at [315, 221] on textarea at bounding box center [323, 223] width 257 height 49
paste textarea "**********"
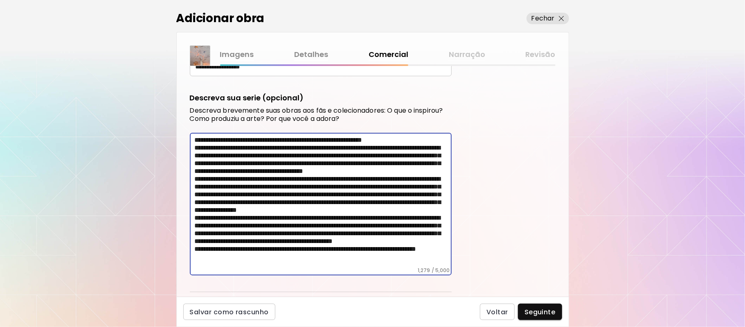
scroll to position [388, 0]
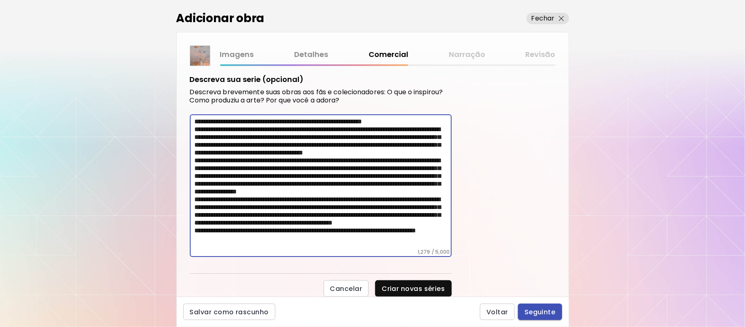
type textarea "**********"
click at [544, 311] on span "Seguinte" at bounding box center [540, 311] width 31 height 9
click at [544, 311] on div "Voltar Seguinte" at bounding box center [521, 311] width 82 height 16
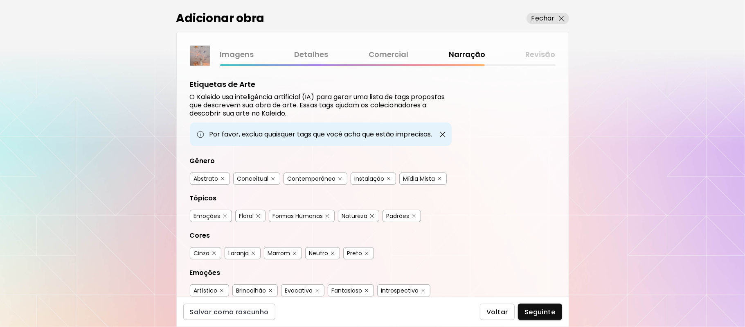
click at [498, 313] on span "Voltar" at bounding box center [498, 311] width 22 height 9
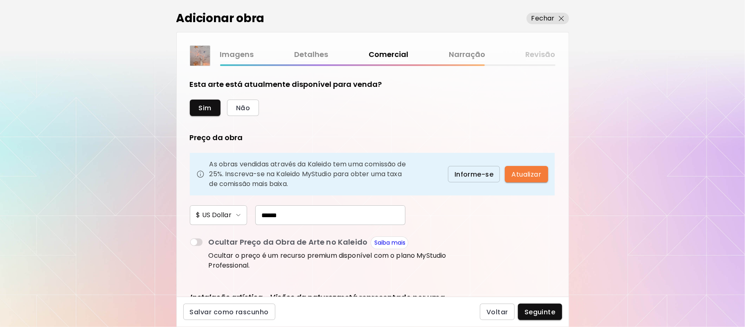
click at [269, 213] on input "******" at bounding box center [330, 215] width 150 height 20
type input "******"
click at [540, 313] on span "Seguinte" at bounding box center [540, 311] width 31 height 9
click at [540, 313] on div "Voltar Seguinte" at bounding box center [521, 311] width 82 height 16
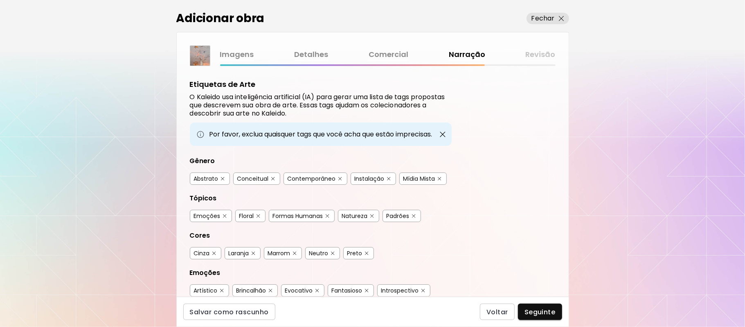
click at [440, 178] on img "button" at bounding box center [440, 179] width 4 height 4
click at [327, 215] on img "button" at bounding box center [328, 216] width 4 height 4
click at [417, 214] on button "button" at bounding box center [414, 216] width 6 height 6
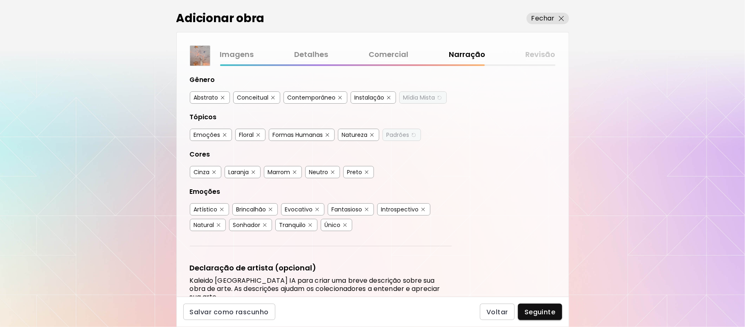
scroll to position [99, 0]
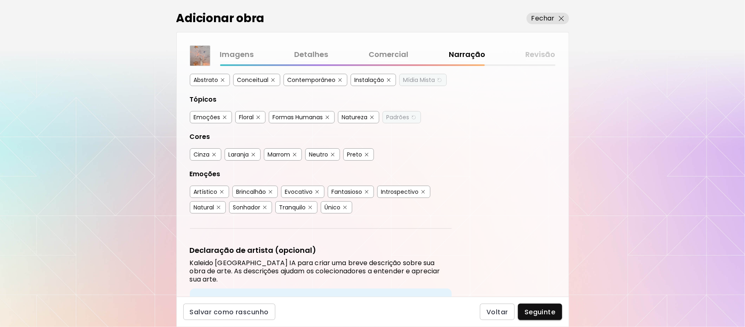
click at [274, 190] on button "button" at bounding box center [271, 192] width 6 height 6
click at [274, 191] on div "Brincalhão" at bounding box center [254, 191] width 45 height 12
click at [221, 208] on button "button" at bounding box center [219, 207] width 6 height 6
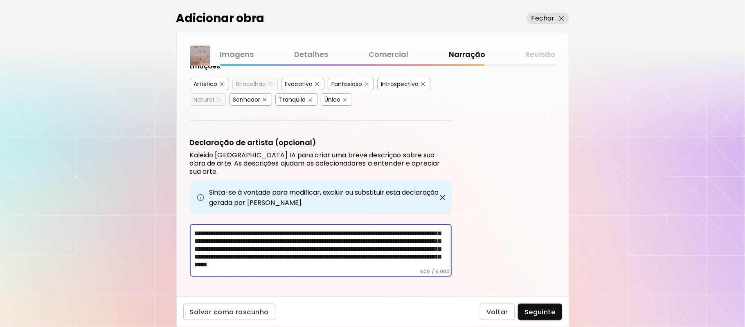
scroll to position [0, 0]
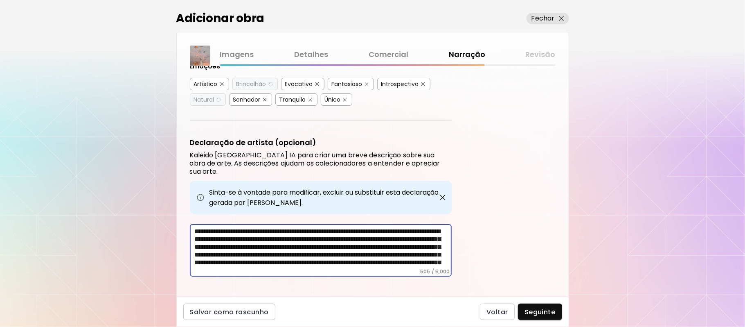
click at [309, 227] on textarea "**********" at bounding box center [323, 247] width 257 height 41
click at [311, 227] on textarea "**********" at bounding box center [323, 247] width 257 height 41
click at [314, 228] on textarea "**********" at bounding box center [323, 247] width 257 height 41
drag, startPoint x: 200, startPoint y: 220, endPoint x: 232, endPoint y: 221, distance: 32.4
click at [232, 227] on textarea "**********" at bounding box center [323, 247] width 257 height 41
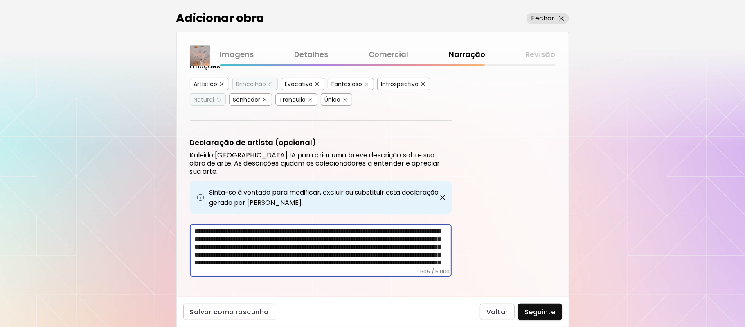
click at [222, 230] on textarea "**********" at bounding box center [323, 247] width 257 height 41
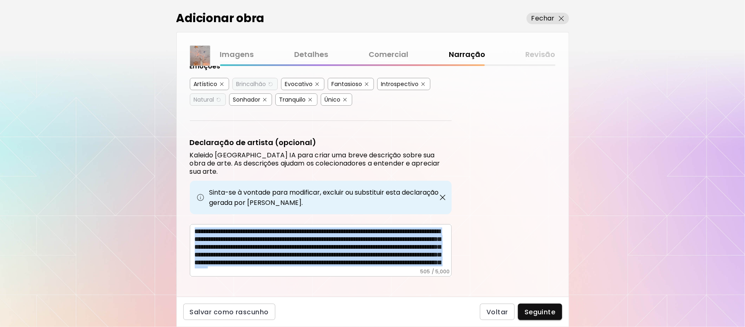
drag, startPoint x: 192, startPoint y: 219, endPoint x: 359, endPoint y: 261, distance: 172.6
click at [359, 261] on div "**********" at bounding box center [321, 250] width 262 height 52
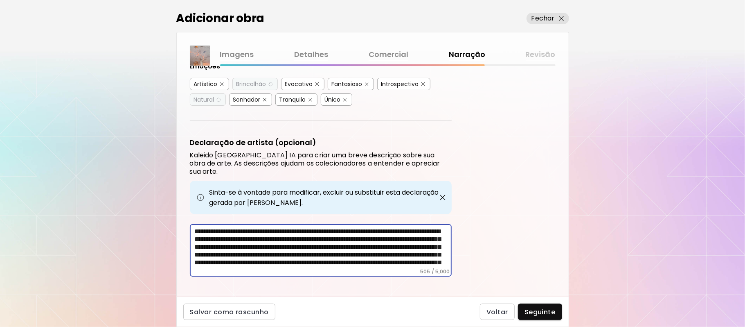
click at [334, 227] on textarea "**********" at bounding box center [323, 247] width 257 height 41
click at [333, 228] on textarea "**********" at bounding box center [323, 247] width 257 height 41
click at [313, 227] on textarea "**********" at bounding box center [323, 247] width 257 height 41
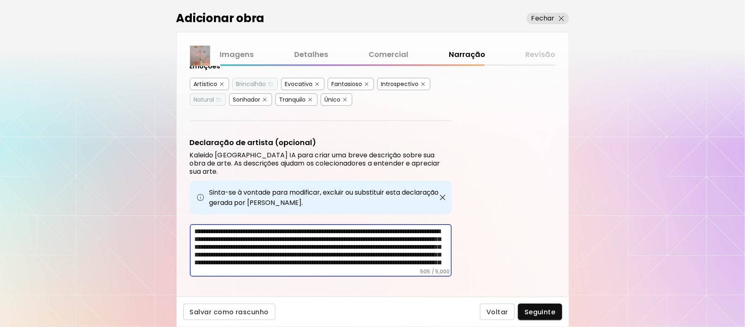
click at [313, 227] on textarea "**********" at bounding box center [323, 247] width 257 height 41
drag, startPoint x: 313, startPoint y: 221, endPoint x: 313, endPoint y: 232, distance: 10.2
click at [313, 232] on textarea "**********" at bounding box center [323, 247] width 257 height 41
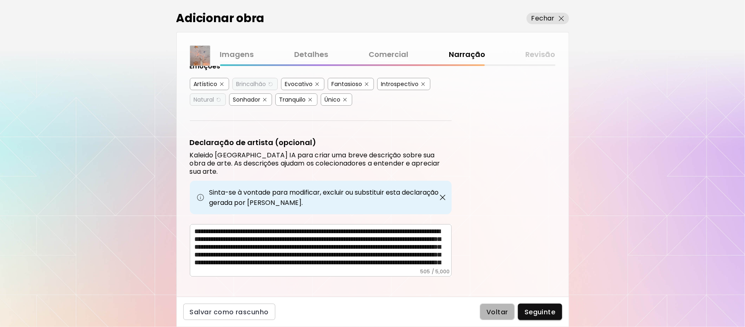
click at [495, 306] on button "Voltar" at bounding box center [497, 311] width 35 height 16
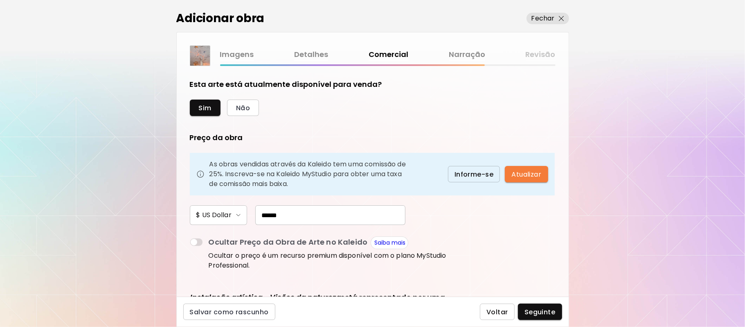
click at [500, 313] on span "Voltar" at bounding box center [498, 311] width 22 height 9
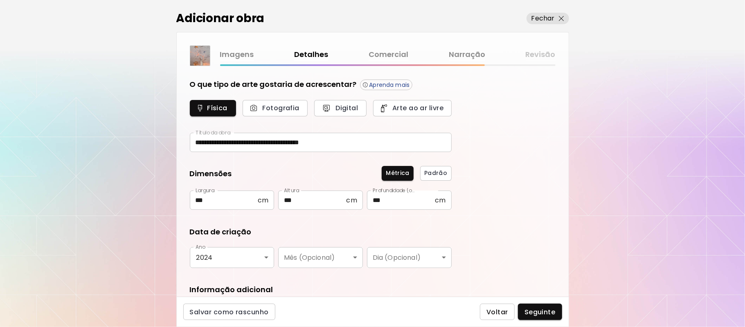
type input "**********"
click at [208, 195] on input "***" at bounding box center [224, 199] width 68 height 19
type input "*"
type input "***"
click at [298, 197] on input "***" at bounding box center [312, 199] width 68 height 19
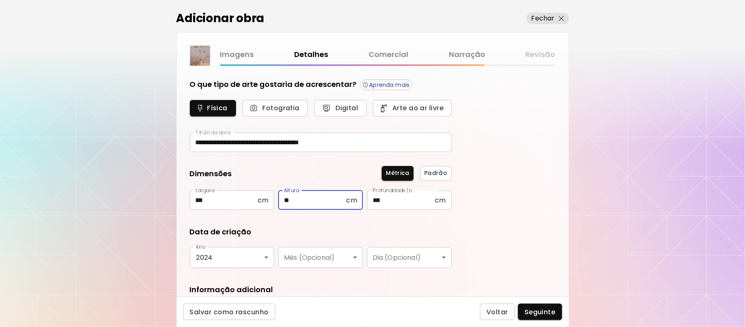
type input "*"
type input "***"
click at [542, 312] on span "Seguinte" at bounding box center [540, 311] width 31 height 9
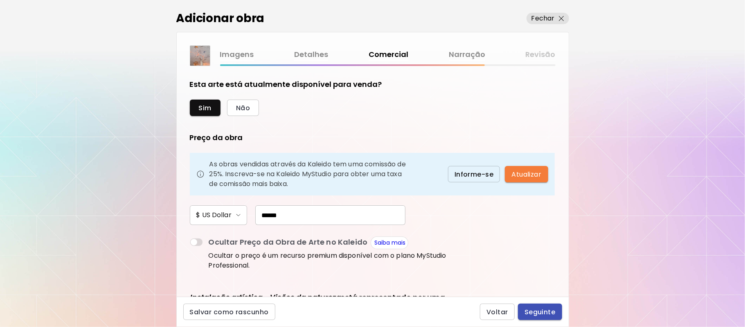
click at [542, 312] on span "Seguinte" at bounding box center [540, 311] width 31 height 9
click at [542, 312] on div "Voltar Seguinte" at bounding box center [521, 311] width 82 height 16
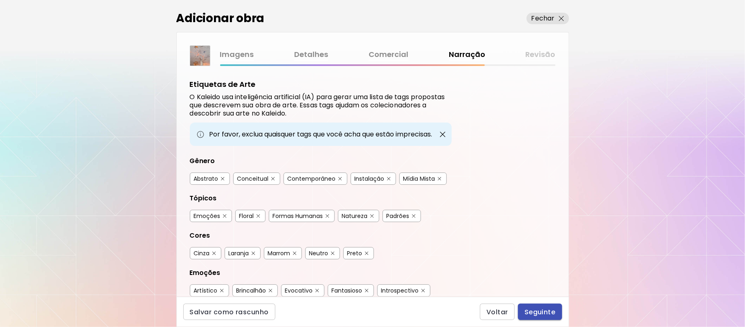
click at [542, 312] on span "Seguinte" at bounding box center [540, 311] width 31 height 9
click at [542, 312] on div "Voltar Seguinte" at bounding box center [521, 311] width 82 height 16
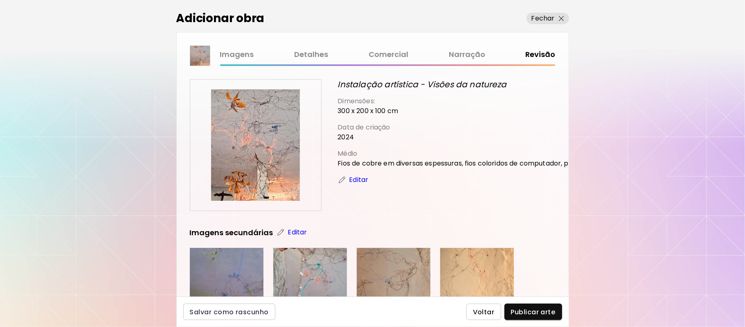
click at [488, 308] on span "Voltar" at bounding box center [484, 311] width 22 height 9
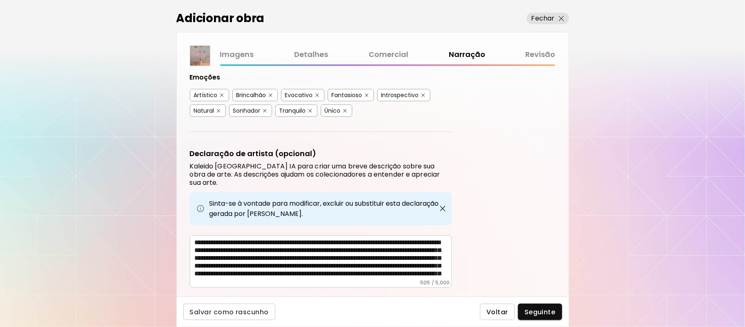
scroll to position [206, 0]
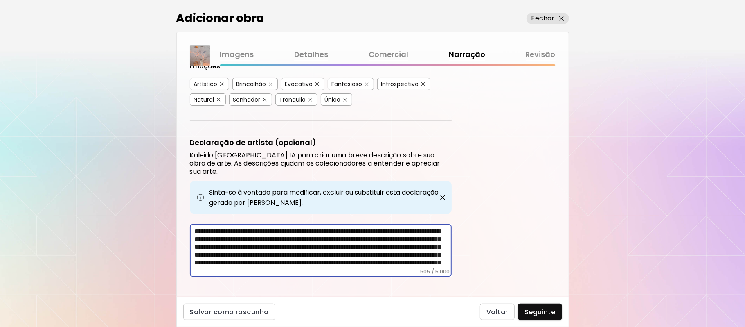
click at [339, 227] on textarea "**********" at bounding box center [323, 247] width 257 height 41
click at [340, 227] on textarea "**********" at bounding box center [323, 247] width 257 height 41
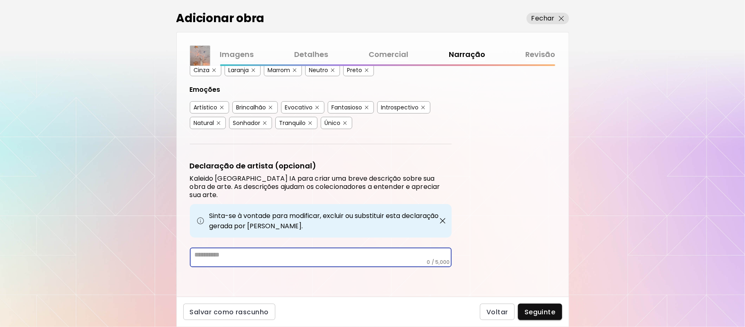
scroll to position [174, 0]
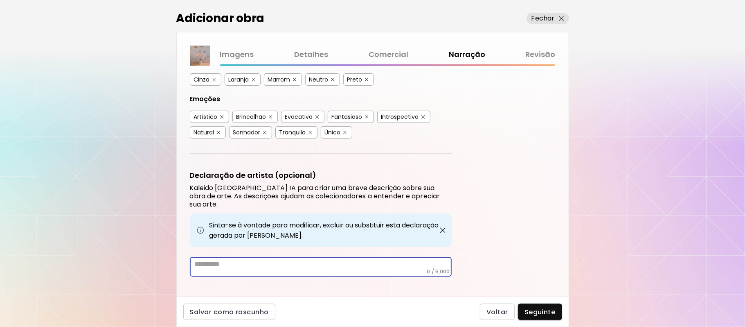
click at [340, 260] on textarea at bounding box center [323, 264] width 257 height 8
paste textarea "**********"
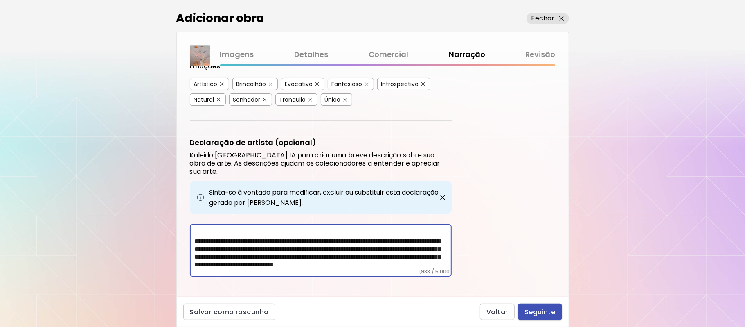
type textarea "**********"
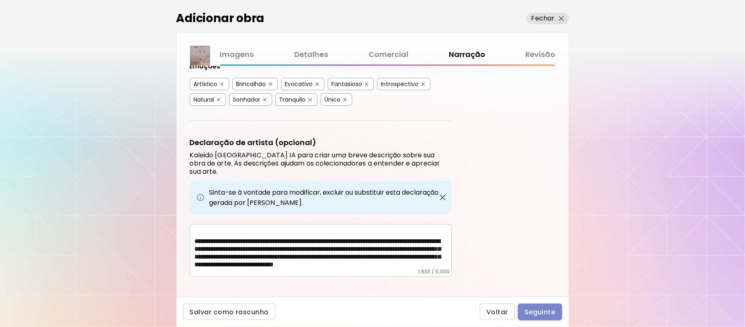
click at [531, 310] on span "Seguinte" at bounding box center [540, 311] width 31 height 9
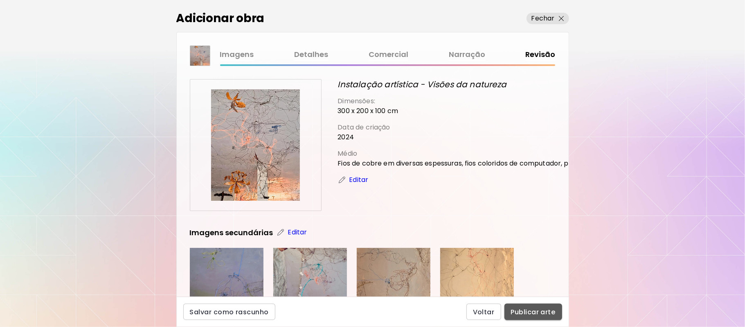
click at [532, 315] on span "Publicar arte" at bounding box center [533, 311] width 45 height 9
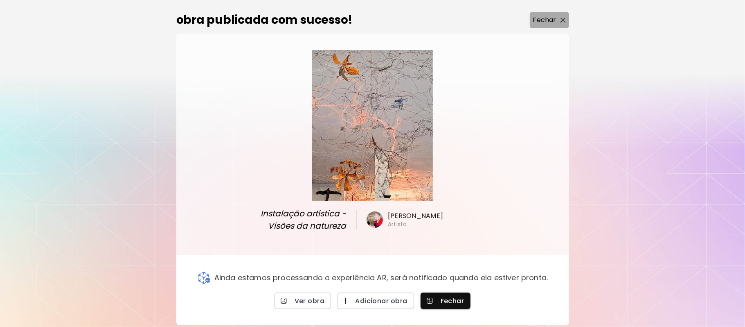
click at [549, 19] on p "Fechar" at bounding box center [544, 20] width 23 height 10
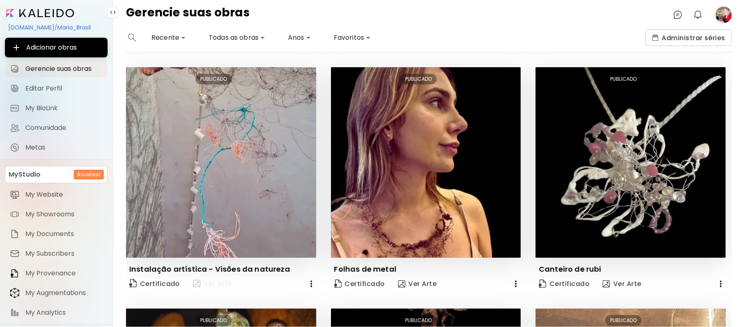
click at [212, 280] on span "Ver Arte" at bounding box center [212, 284] width 39 height 10
click at [725, 14] on image at bounding box center [724, 15] width 16 height 16
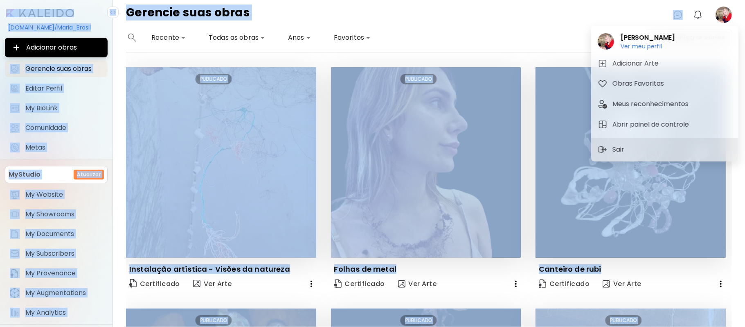
click at [725, 14] on div at bounding box center [372, 163] width 745 height 327
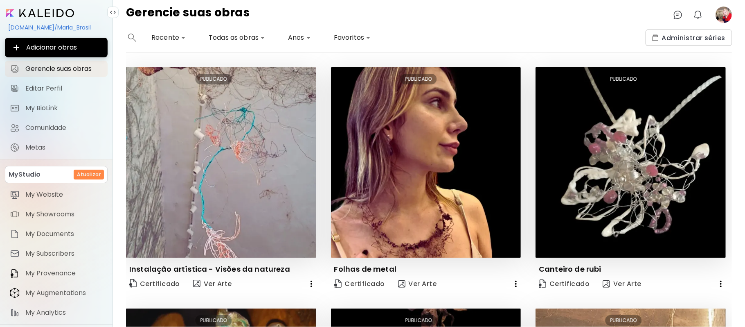
click at [725, 14] on image at bounding box center [724, 15] width 16 height 16
click at [716, 36] on div "**********" at bounding box center [429, 163] width 632 height 327
click at [726, 11] on image at bounding box center [724, 15] width 16 height 16
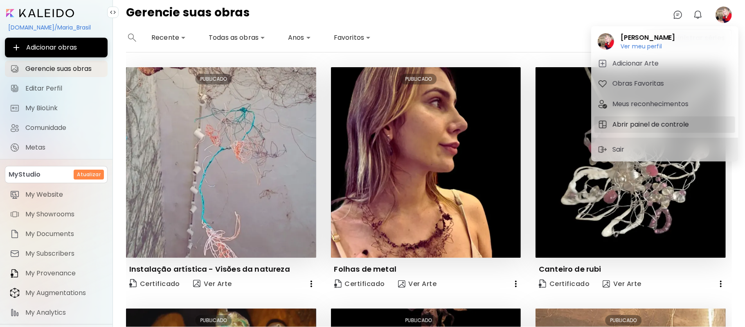
click at [661, 124] on h5 "Abrir painel de controle" at bounding box center [652, 125] width 79 height 10
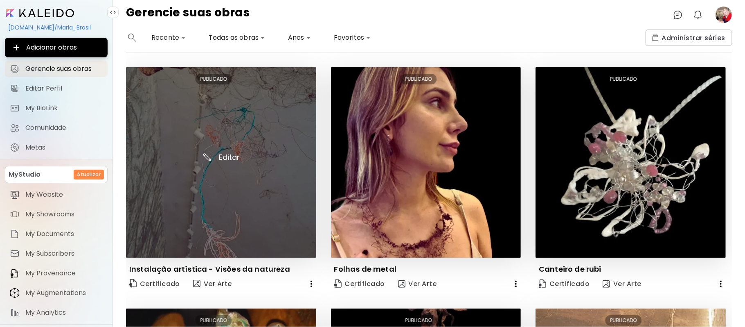
click at [264, 135] on img at bounding box center [221, 162] width 190 height 190
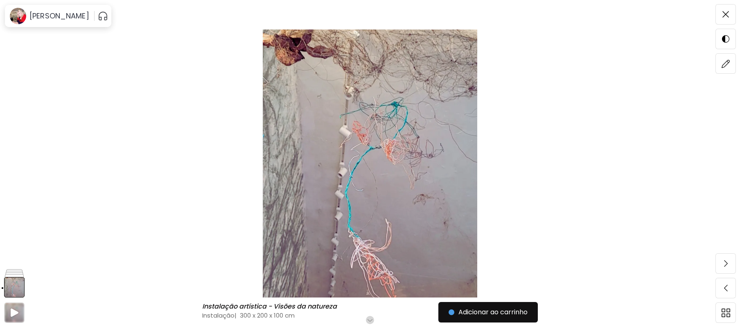
click at [400, 194] on img at bounding box center [369, 163] width 671 height 268
click at [400, 194] on img at bounding box center [372, 163] width 677 height 268
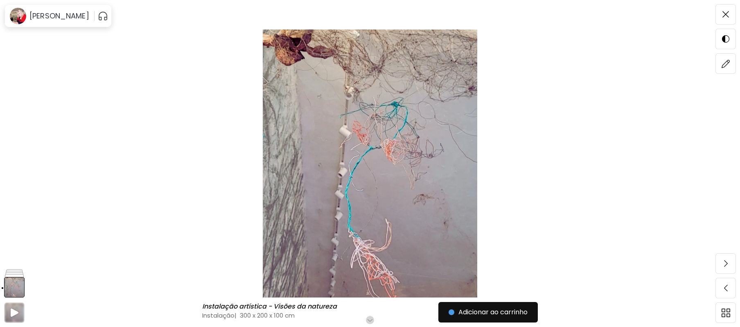
click at [269, 192] on img at bounding box center [369, 163] width 671 height 268
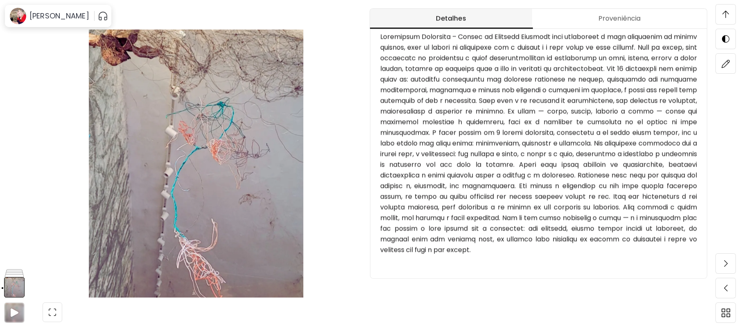
scroll to position [857, 0]
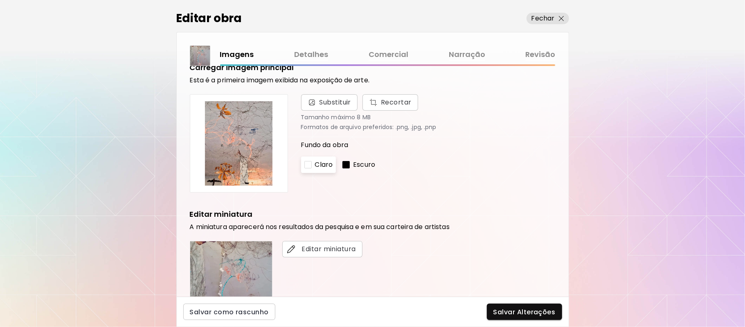
scroll to position [15, 0]
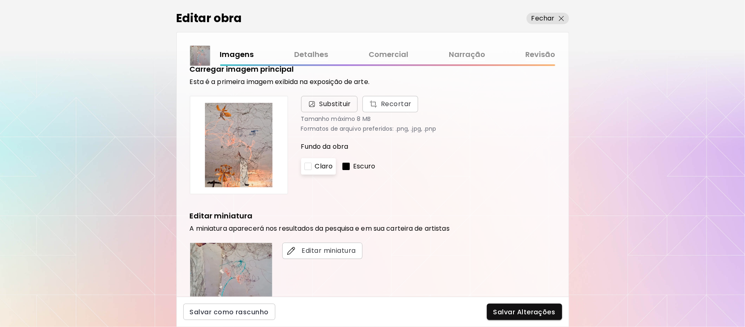
click at [344, 103] on span "Substituir" at bounding box center [336, 104] width 32 height 10
click at [0, 0] on input "Substituir Recortar" at bounding box center [0, 0] width 0 height 0
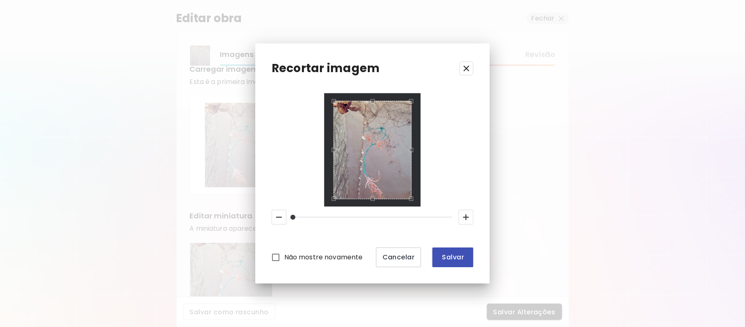
click at [449, 254] on span "Salvar" at bounding box center [453, 257] width 28 height 9
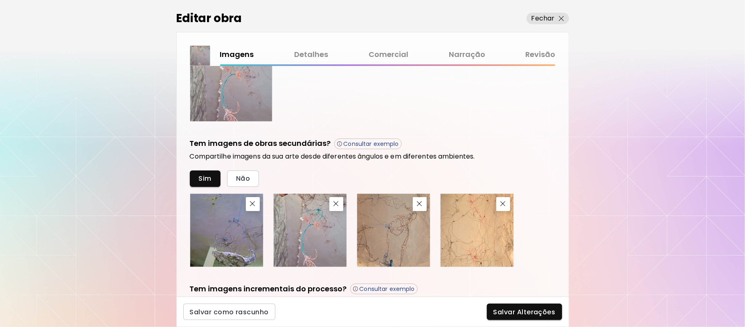
scroll to position [224, 0]
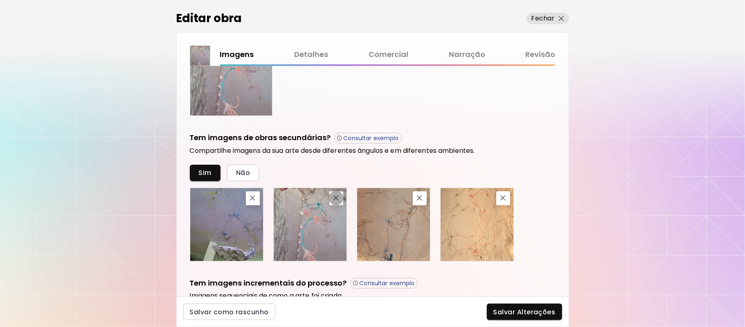
click at [338, 199] on img "button" at bounding box center [336, 197] width 5 height 5
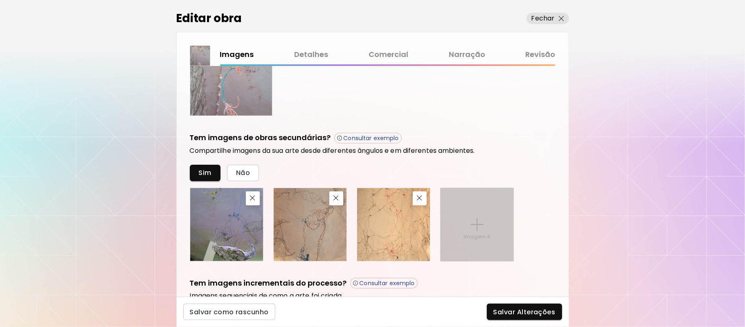
click at [477, 223] on img at bounding box center [477, 224] width 13 height 13
click at [0, 0] on input "Imagem 4" at bounding box center [0, 0] width 0 height 0
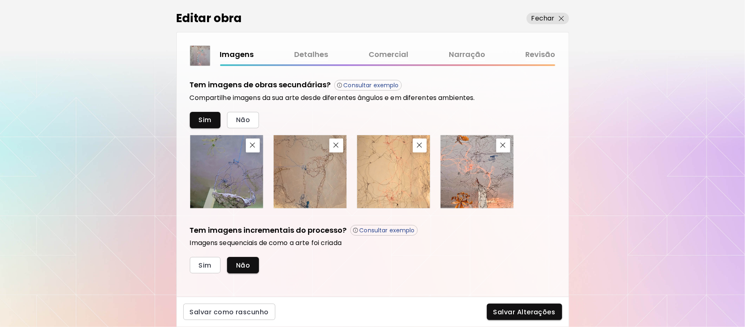
scroll to position [283, 0]
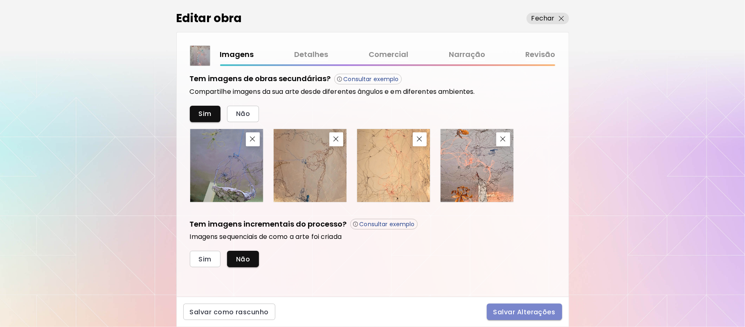
click at [536, 312] on span "Salvar Alterações" at bounding box center [525, 311] width 62 height 9
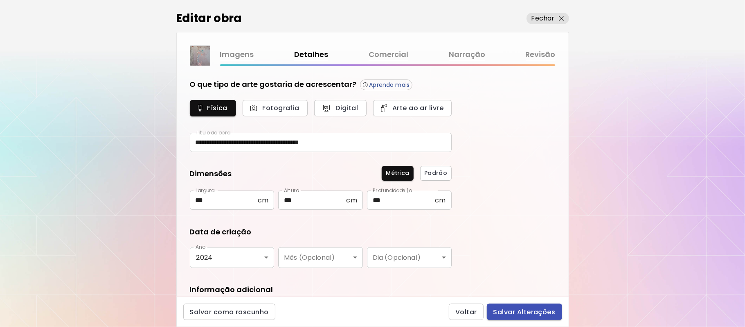
type input "**********"
click at [521, 309] on span "Salvar Alterações" at bounding box center [525, 311] width 62 height 9
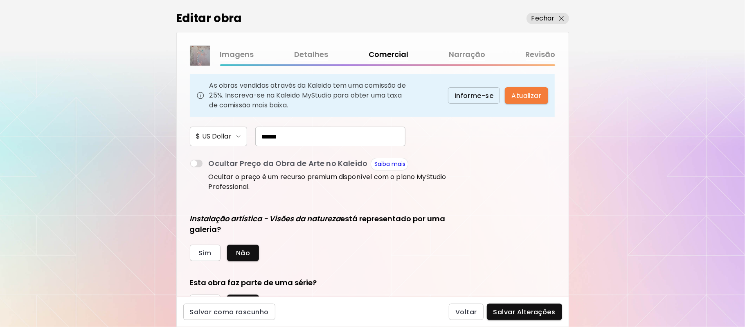
scroll to position [118, 0]
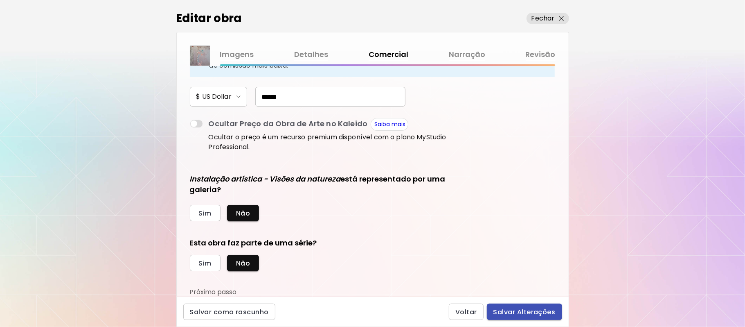
click at [522, 308] on span "Salvar Alterações" at bounding box center [525, 311] width 62 height 9
click at [522, 308] on div "Voltar Salvar Alterações" at bounding box center [505, 311] width 113 height 16
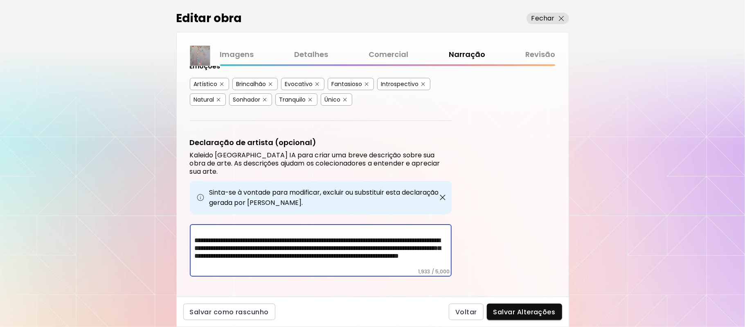
scroll to position [128, 0]
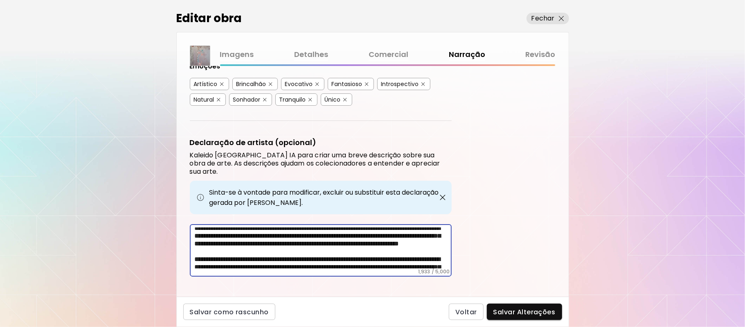
click at [343, 227] on textarea at bounding box center [323, 247] width 257 height 41
click at [344, 227] on textarea at bounding box center [323, 247] width 257 height 41
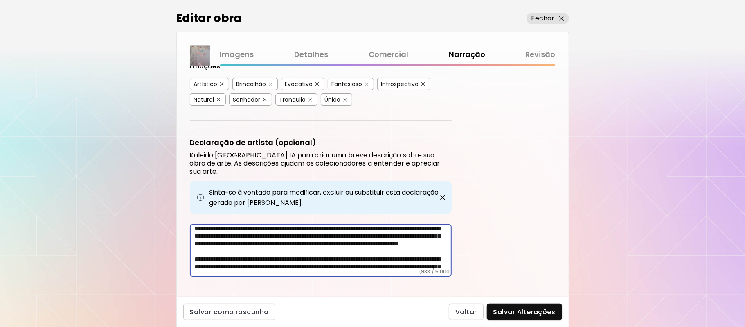
type textarea "**********"
click at [530, 308] on button "Salvar Alterações" at bounding box center [524, 311] width 75 height 16
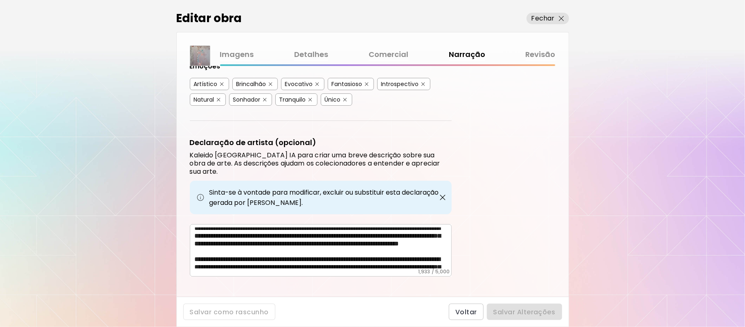
click at [530, 310] on div "Voltar Salvar Alterações" at bounding box center [505, 311] width 113 height 16
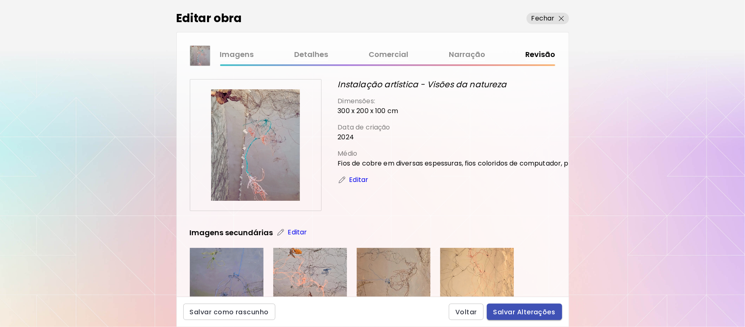
click at [533, 310] on span "Salvar Alterações" at bounding box center [525, 311] width 62 height 9
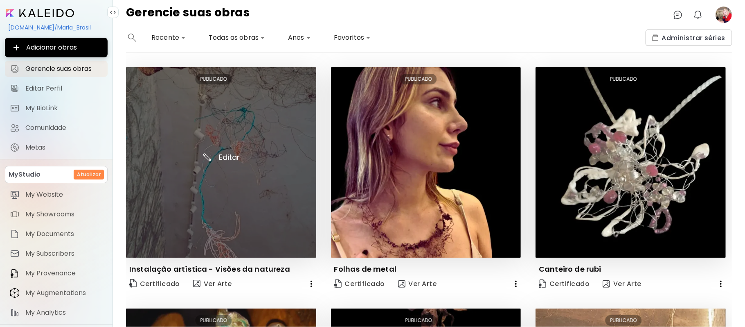
click at [248, 134] on img at bounding box center [221, 162] width 190 height 190
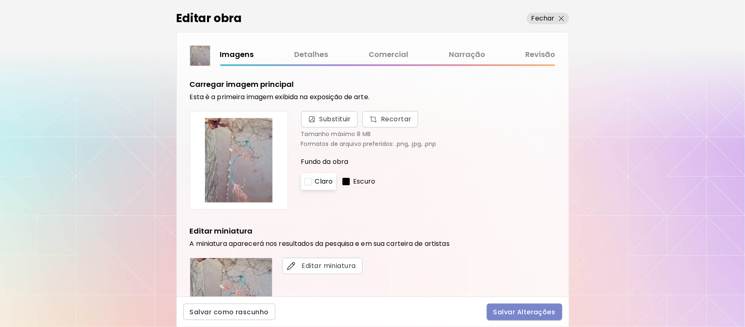
click at [532, 311] on span "Salvar Alterações" at bounding box center [525, 311] width 62 height 9
click at [532, 311] on div "Salvar Alterações" at bounding box center [524, 311] width 75 height 16
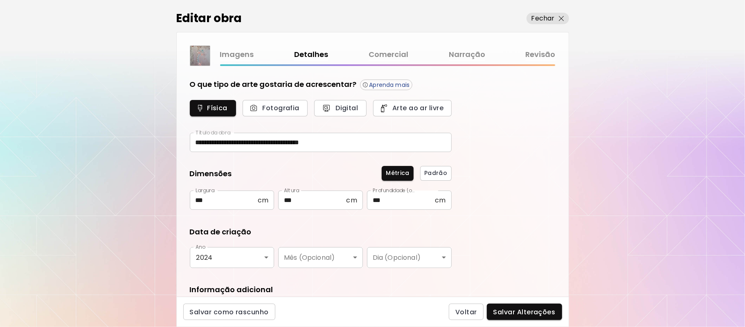
type input "**********"
click at [533, 310] on span "Salvar Alterações" at bounding box center [525, 311] width 62 height 9
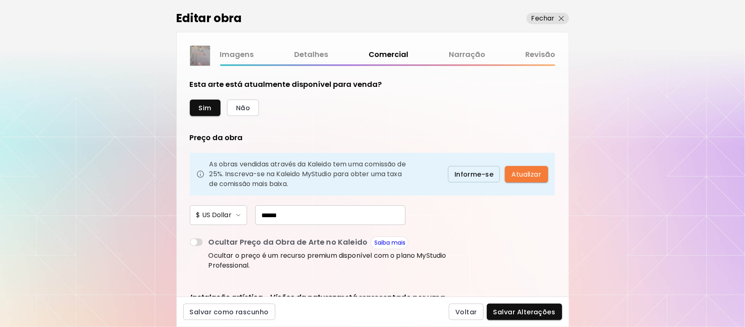
click at [508, 314] on span "Salvar Alterações" at bounding box center [525, 311] width 62 height 9
click at [508, 314] on div "Voltar Salvar Alterações" at bounding box center [505, 311] width 113 height 16
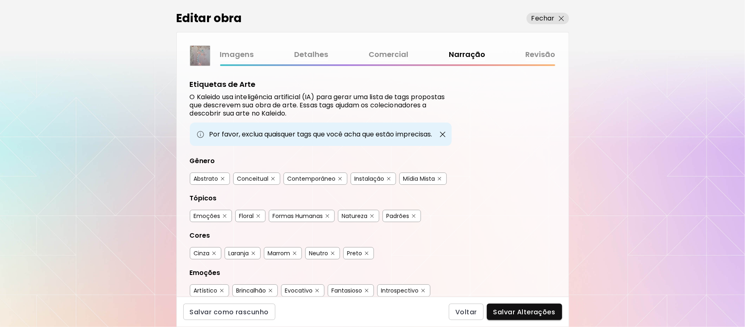
click at [506, 316] on button "Salvar Alterações" at bounding box center [524, 311] width 75 height 16
click at [506, 316] on div "Voltar Salvar Alterações" at bounding box center [505, 311] width 113 height 16
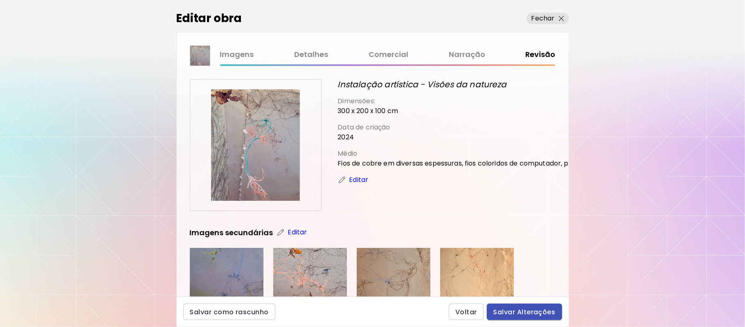
click at [501, 311] on span "Salvar Alterações" at bounding box center [525, 311] width 62 height 9
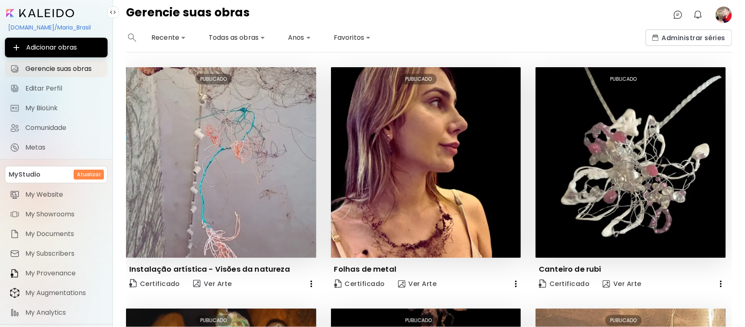
click at [720, 10] on image at bounding box center [724, 15] width 16 height 16
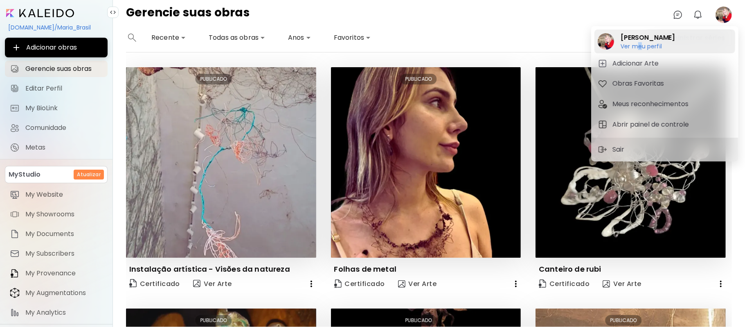
click at [640, 43] on h6 "Ver meu perfil" at bounding box center [648, 46] width 54 height 7
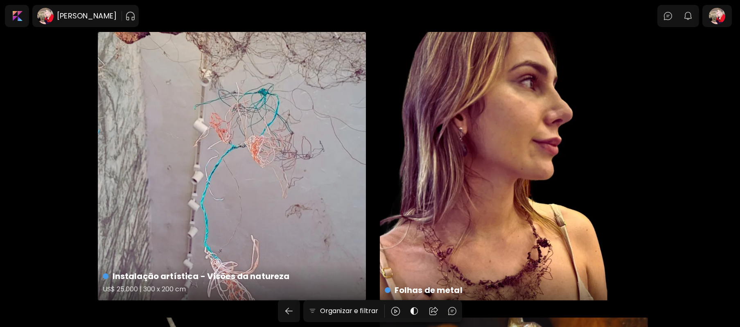
click at [278, 181] on div "Instalação artística - Visões da natureza US$ 25,000 | 300 x 200 cm" at bounding box center [232, 166] width 268 height 268
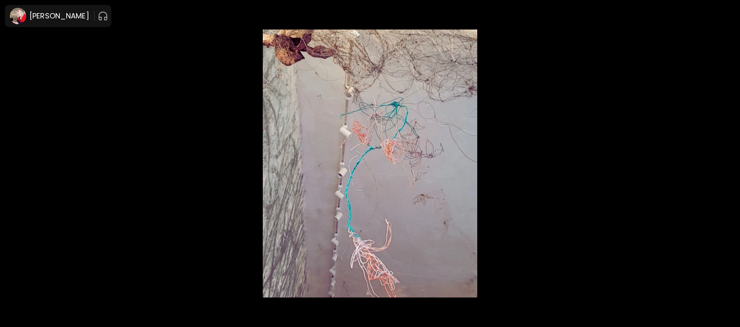
click at [380, 153] on img at bounding box center [369, 163] width 671 height 268
click at [381, 154] on img at bounding box center [369, 163] width 671 height 268
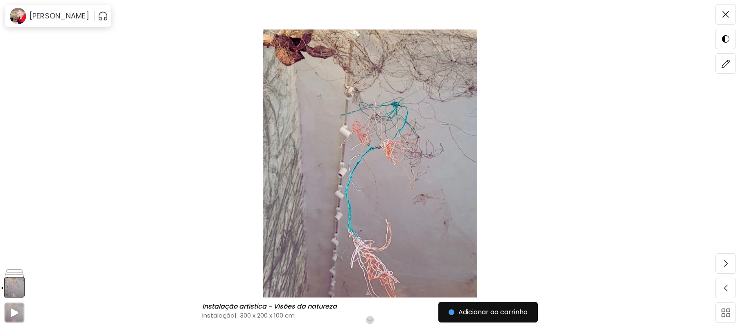
click at [381, 154] on img at bounding box center [369, 163] width 671 height 268
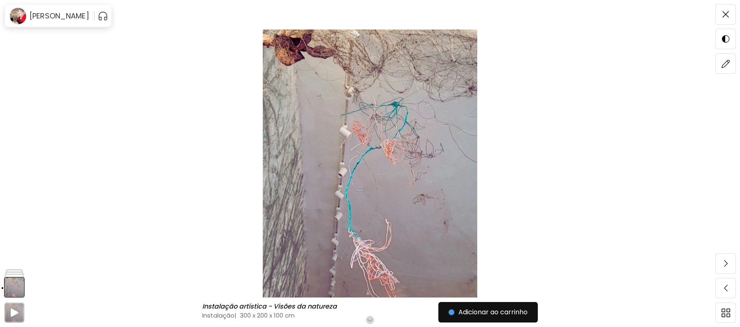
click at [385, 156] on img at bounding box center [369, 163] width 671 height 268
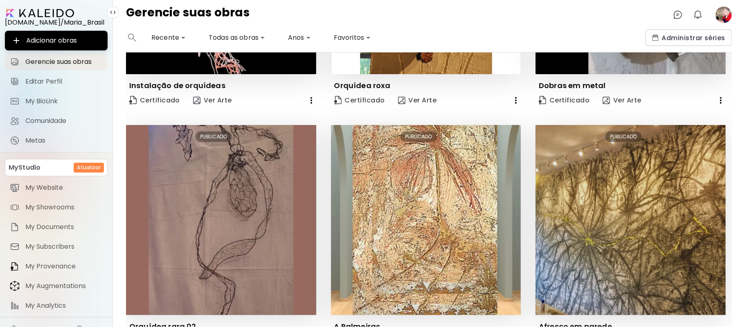
scroll to position [717, 0]
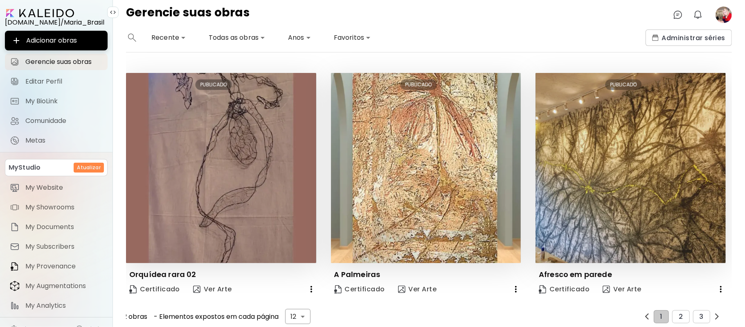
click at [727, 14] on image at bounding box center [724, 15] width 16 height 16
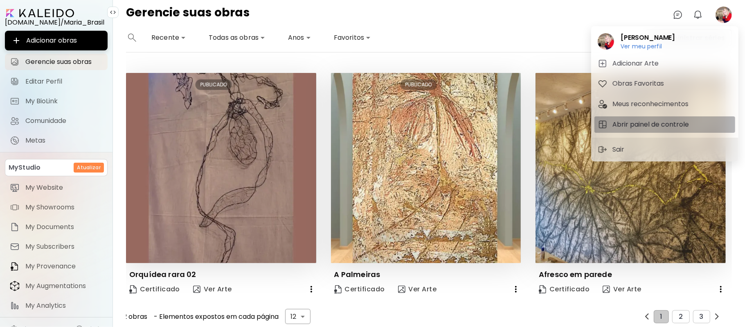
click at [645, 124] on h5 "Abrir painel de controle" at bounding box center [652, 125] width 79 height 10
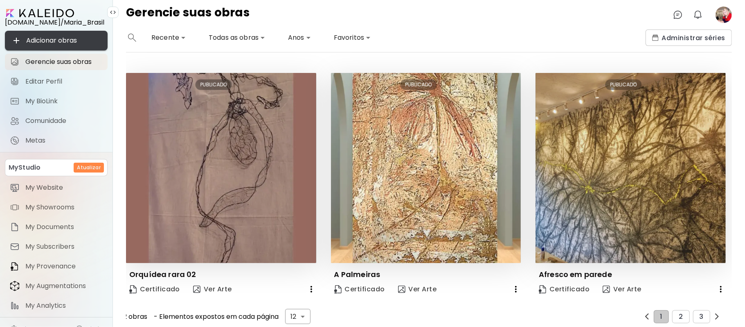
click at [61, 39] on span "Adicionar obras" at bounding box center [56, 41] width 90 height 10
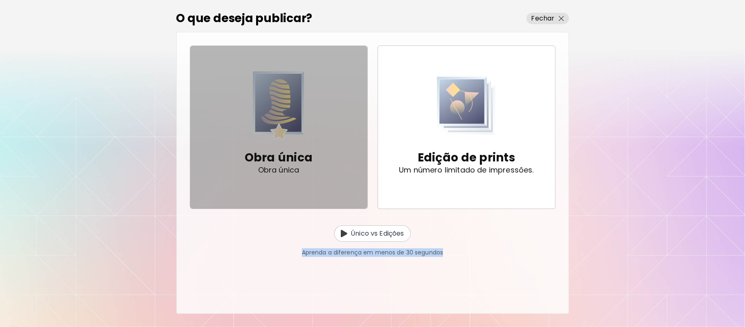
click at [300, 126] on img "button" at bounding box center [279, 105] width 52 height 69
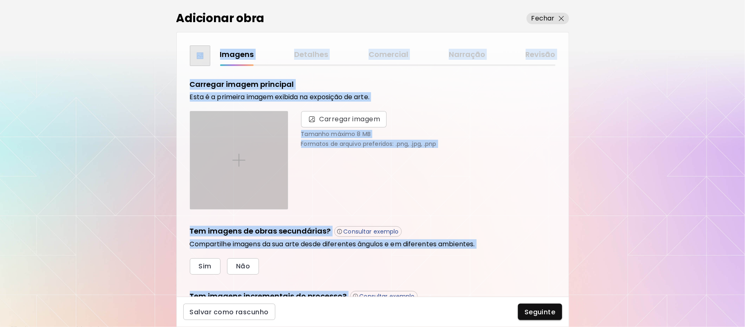
click at [239, 157] on img at bounding box center [238, 159] width 13 height 13
click at [0, 0] on input "file" at bounding box center [0, 0] width 0 height 0
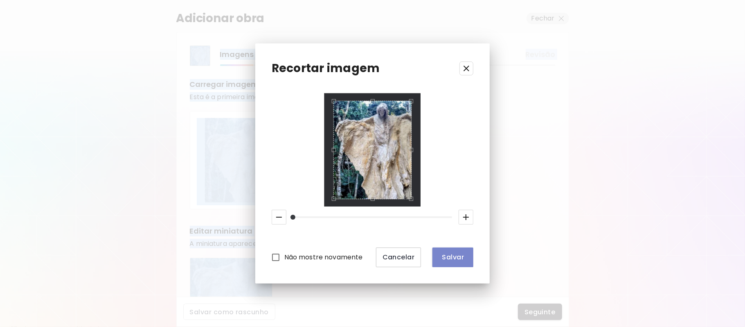
click at [456, 257] on span "Salvar" at bounding box center [453, 257] width 28 height 9
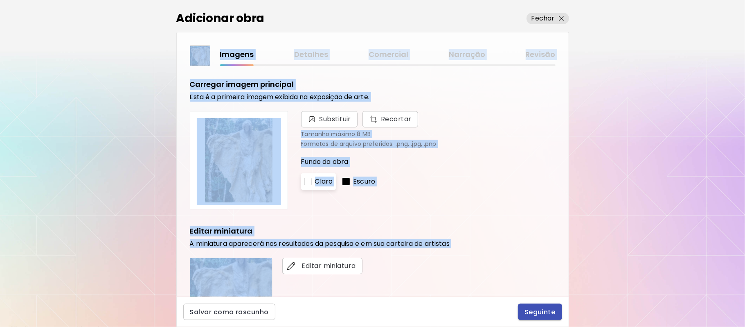
click at [536, 316] on button "Seguinte" at bounding box center [540, 311] width 44 height 16
click at [536, 316] on div at bounding box center [372, 163] width 745 height 327
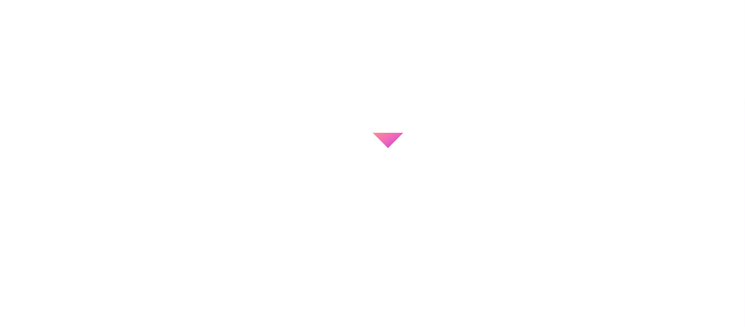
click at [536, 316] on div at bounding box center [372, 163] width 745 height 327
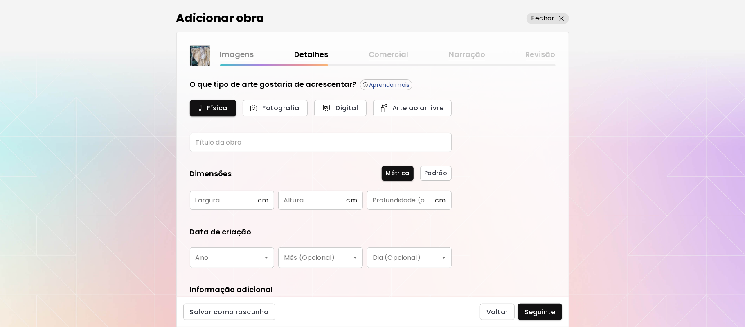
click at [262, 143] on input "text" at bounding box center [321, 142] width 262 height 19
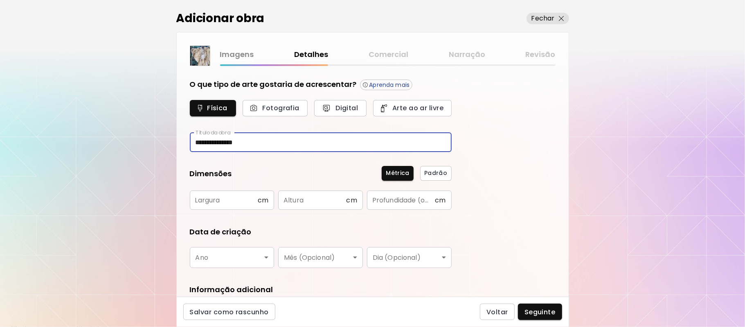
type input "**********"
click at [248, 200] on input "text" at bounding box center [224, 199] width 68 height 19
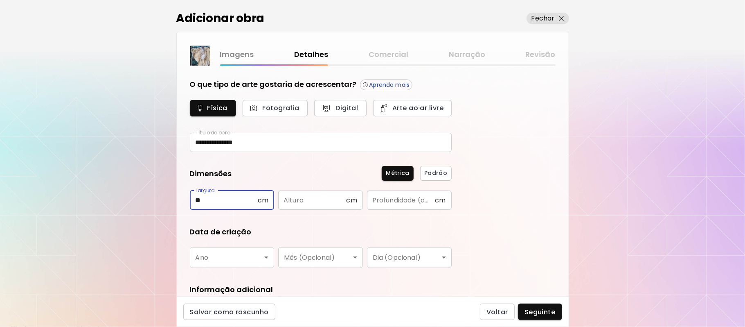
type input "**"
click at [320, 201] on input "text" at bounding box center [312, 199] width 68 height 19
type input "***"
click at [405, 200] on input "text" at bounding box center [401, 199] width 68 height 19
type input "**"
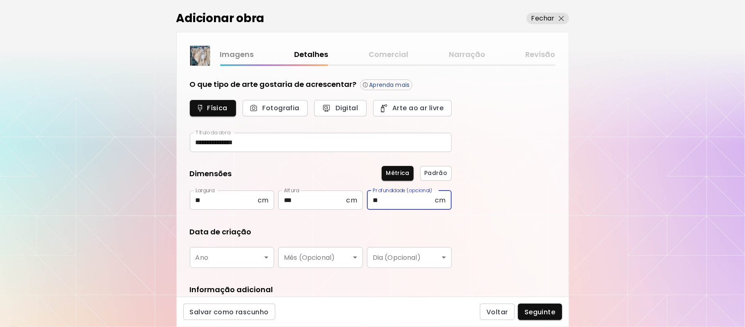
click at [266, 256] on body "**********" at bounding box center [372, 163] width 745 height 327
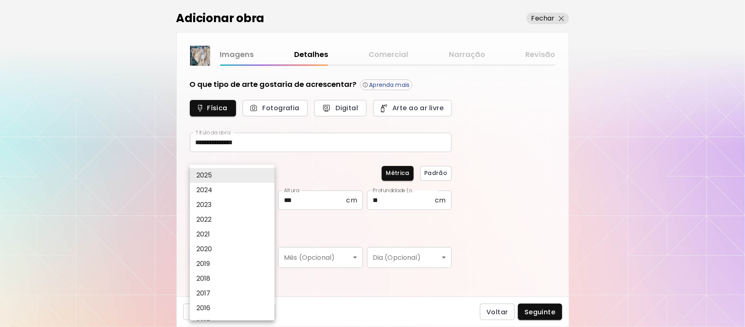
click at [220, 220] on li "2022" at bounding box center [235, 219] width 90 height 15
type input "****"
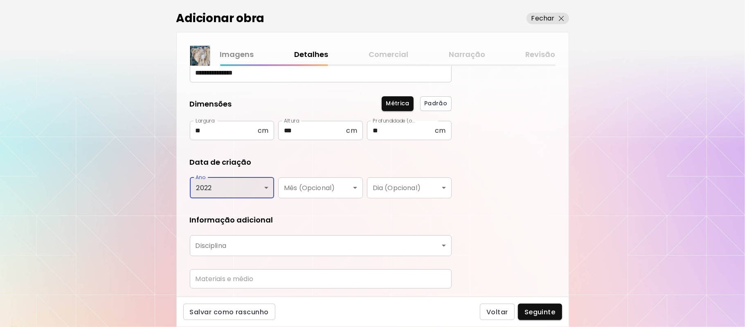
scroll to position [94, 0]
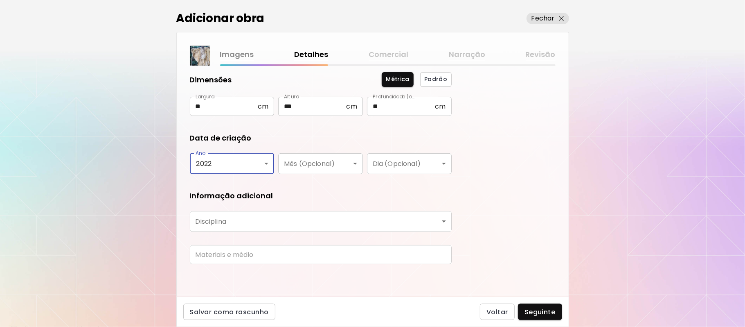
click at [388, 224] on body "**********" at bounding box center [372, 163] width 745 height 327
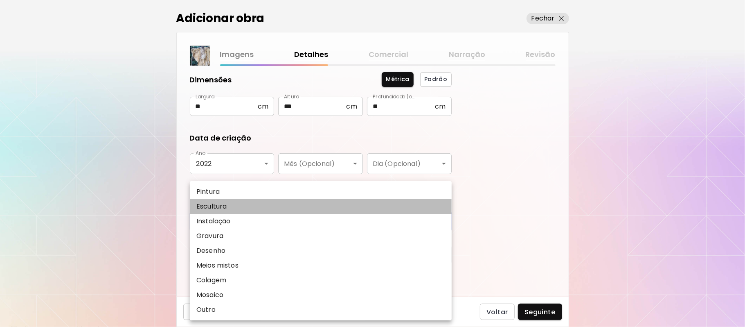
click at [227, 205] on li "Escultura" at bounding box center [321, 206] width 262 height 15
type input "*********"
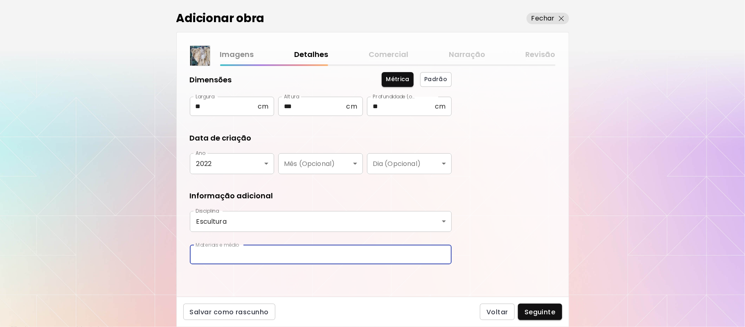
click at [398, 254] on input "text" at bounding box center [321, 254] width 262 height 19
type input "**********"
click at [541, 316] on button "Seguinte" at bounding box center [540, 311] width 44 height 16
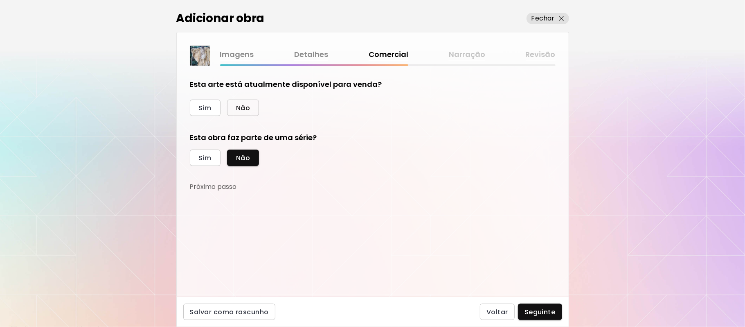
click at [243, 107] on span "Não" at bounding box center [243, 108] width 14 height 9
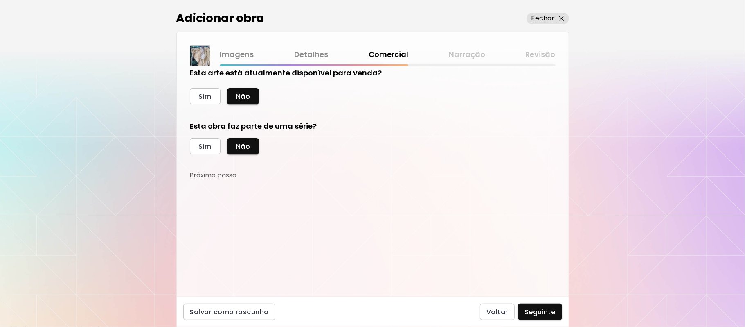
scroll to position [13, 0]
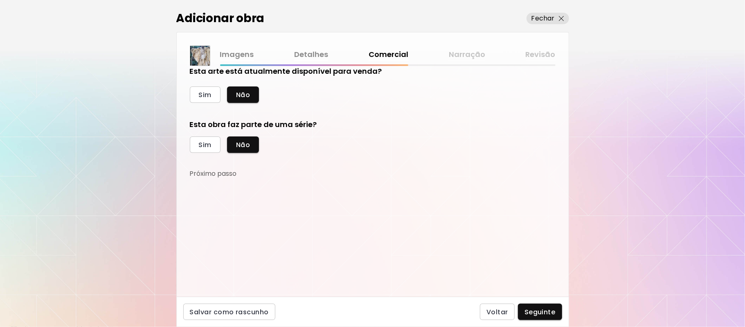
click at [569, 259] on div "Imagens Detalhes Comercial Narração Revisão Esta arte está atualmente disponíve…" at bounding box center [372, 164] width 393 height 264
click at [525, 311] on span "Seguinte" at bounding box center [540, 311] width 31 height 9
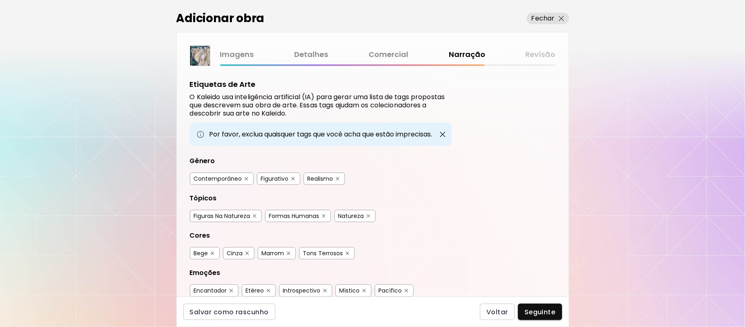
click at [292, 177] on img "button" at bounding box center [293, 179] width 4 height 4
click at [292, 176] on img "button" at bounding box center [293, 179] width 6 height 6
click at [339, 178] on img "button" at bounding box center [338, 179] width 4 height 4
click at [339, 178] on img "button" at bounding box center [338, 179] width 6 height 6
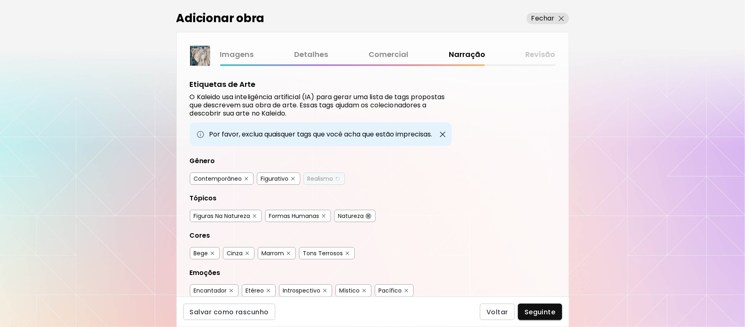
click at [370, 214] on img "button" at bounding box center [369, 216] width 4 height 4
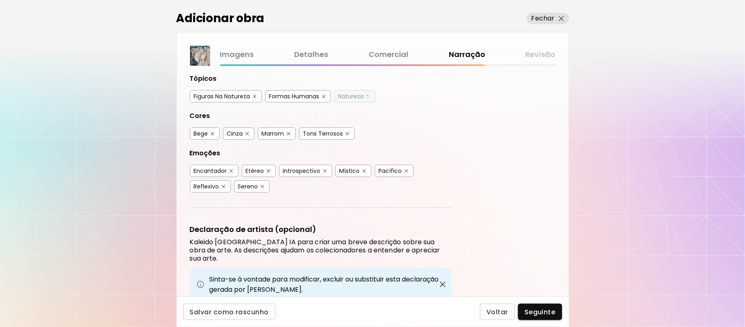
scroll to position [127, 0]
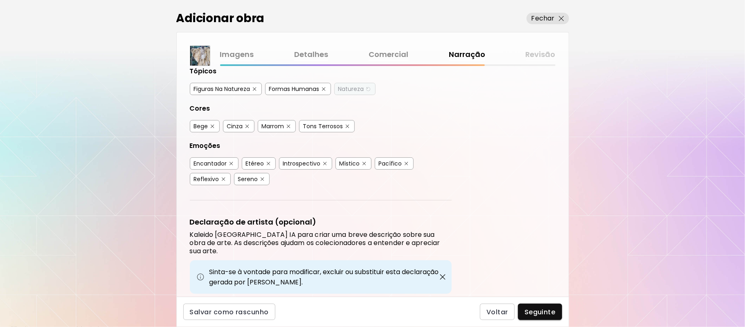
click at [360, 88] on div "Natureza" at bounding box center [352, 89] width 26 height 8
click at [350, 85] on div "Natureza" at bounding box center [352, 89] width 26 height 8
click at [363, 162] on img "button" at bounding box center [365, 164] width 4 height 4
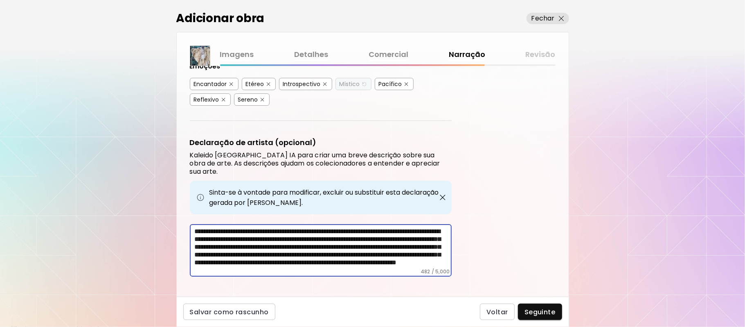
scroll to position [22, 0]
click at [538, 315] on span "Seguinte" at bounding box center [540, 311] width 31 height 9
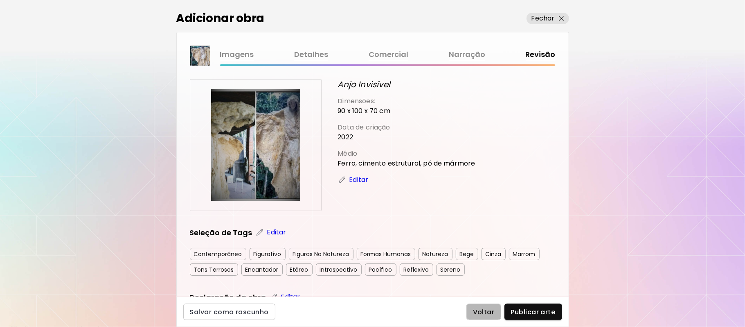
click at [482, 311] on span "Voltar" at bounding box center [484, 311] width 22 height 9
click at [482, 311] on div at bounding box center [372, 163] width 745 height 327
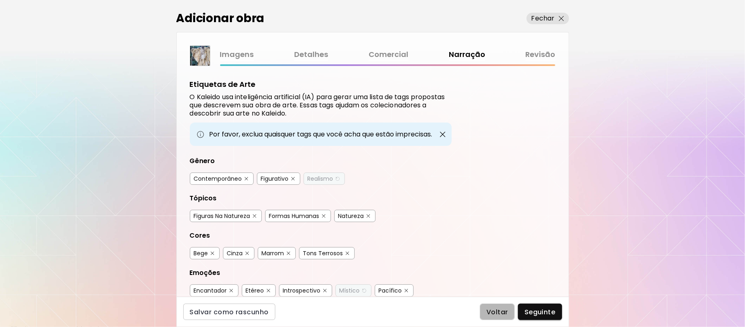
click at [494, 313] on span "Voltar" at bounding box center [498, 311] width 22 height 9
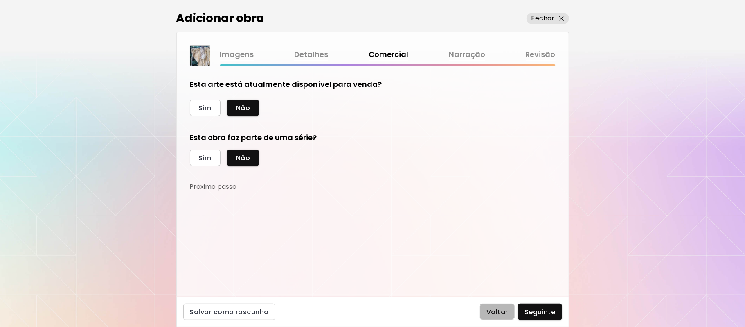
click at [498, 310] on span "Voltar" at bounding box center [498, 311] width 22 height 9
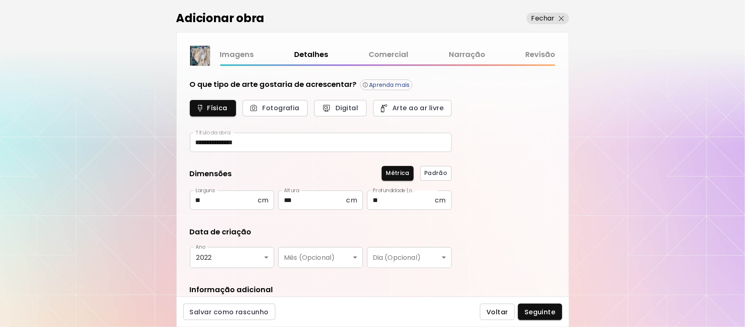
type input "*********"
click at [498, 311] on span "Voltar" at bounding box center [498, 311] width 22 height 9
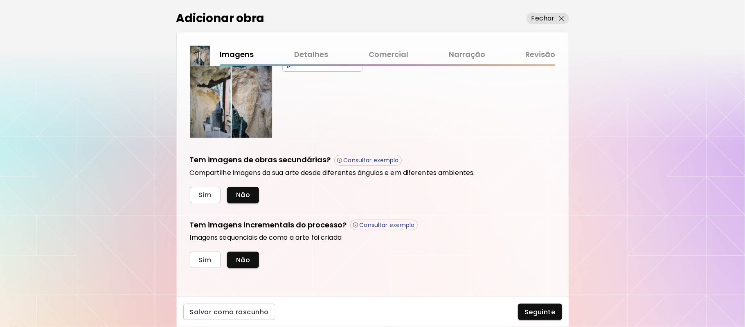
scroll to position [203, 0]
click at [205, 193] on span "Sim" at bounding box center [205, 194] width 13 height 9
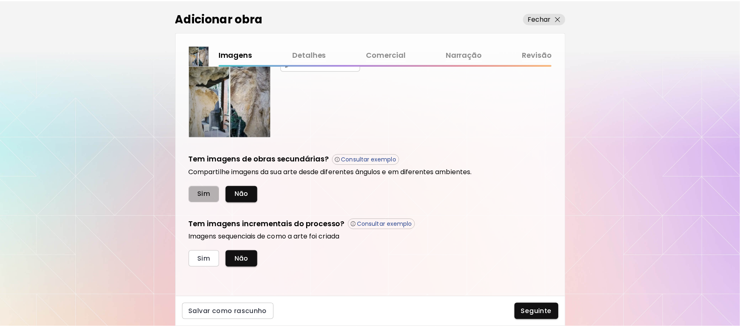
scroll to position [283, 0]
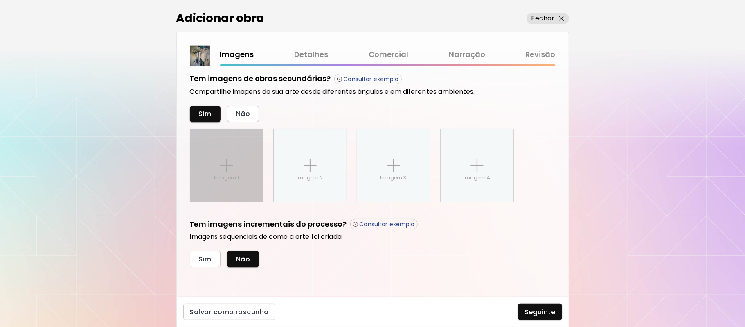
click at [232, 172] on div "Imagem 1" at bounding box center [226, 165] width 73 height 73
click at [0, 0] on input "Imagem 1" at bounding box center [0, 0] width 0 height 0
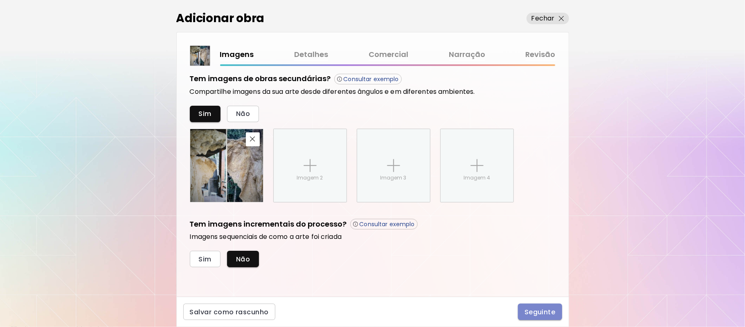
click at [539, 313] on span "Seguinte" at bounding box center [540, 311] width 31 height 9
click at [539, 313] on div at bounding box center [372, 163] width 745 height 327
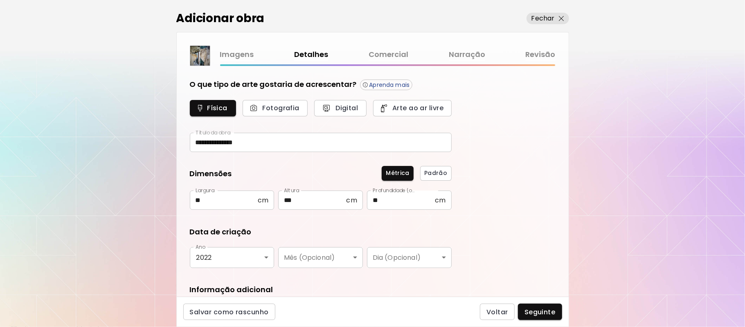
type input "*********"
click at [537, 311] on span "Seguinte" at bounding box center [540, 311] width 31 height 9
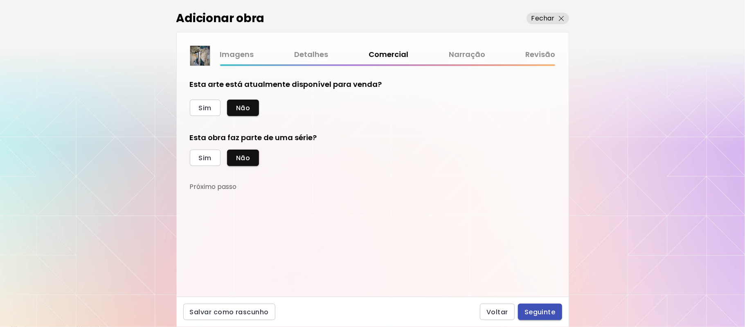
click at [550, 313] on span "Seguinte" at bounding box center [540, 311] width 31 height 9
click at [550, 313] on div "Voltar Seguinte" at bounding box center [521, 311] width 82 height 16
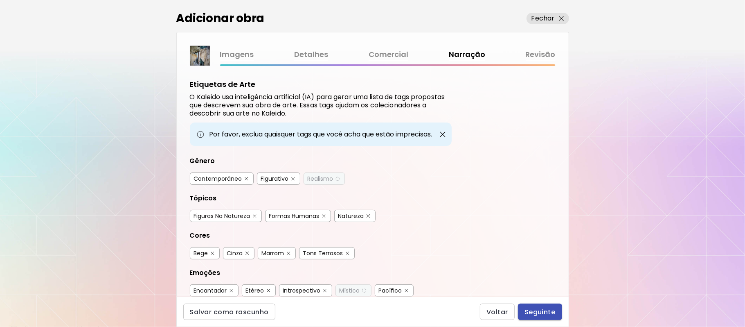
click at [542, 311] on span "Seguinte" at bounding box center [540, 311] width 31 height 9
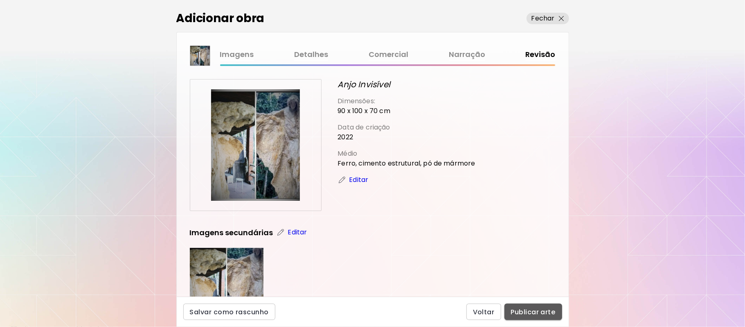
click at [541, 311] on span "Publicar arte" at bounding box center [533, 311] width 45 height 9
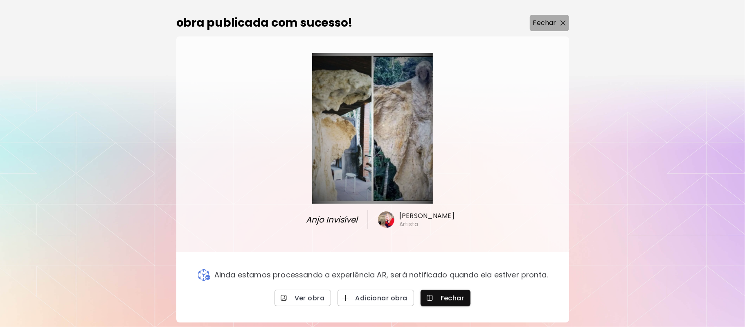
click at [547, 19] on p "Fechar" at bounding box center [544, 23] width 23 height 10
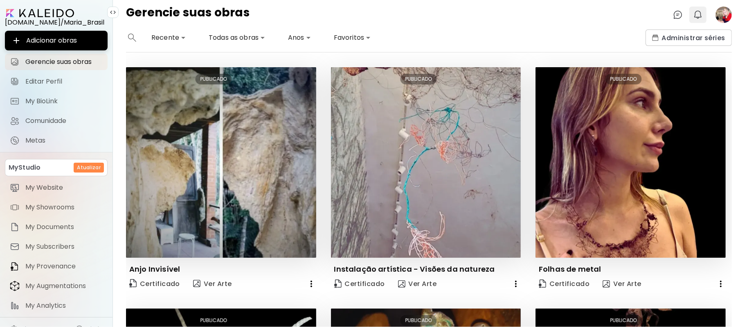
click at [695, 14] on img "button" at bounding box center [698, 15] width 10 height 10
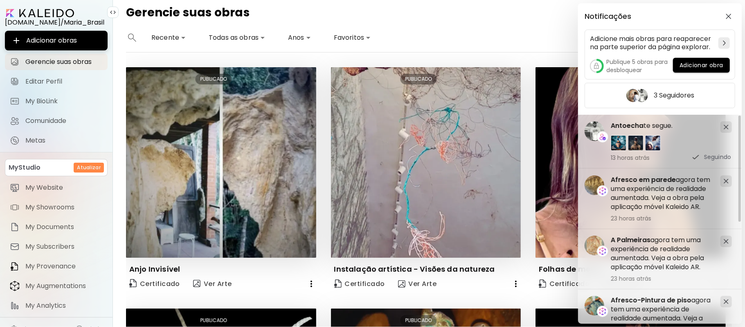
click at [431, 30] on div "Notificações Adicione mais obras para reaparecer na parte superior da página ex…" at bounding box center [372, 163] width 745 height 327
click at [431, 30] on div "**********" at bounding box center [382, 37] width 513 height 16
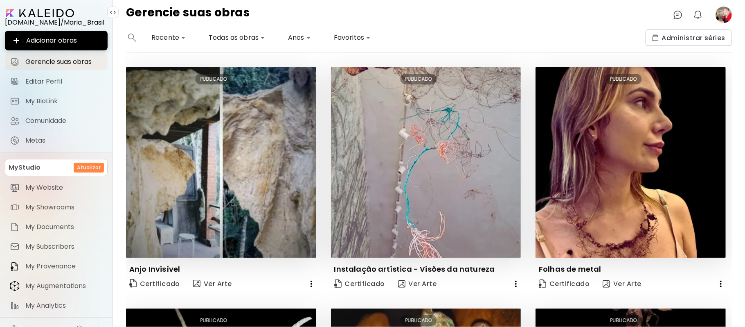
click at [431, 30] on div "**********" at bounding box center [382, 37] width 513 height 16
click at [722, 12] on image at bounding box center [724, 15] width 16 height 16
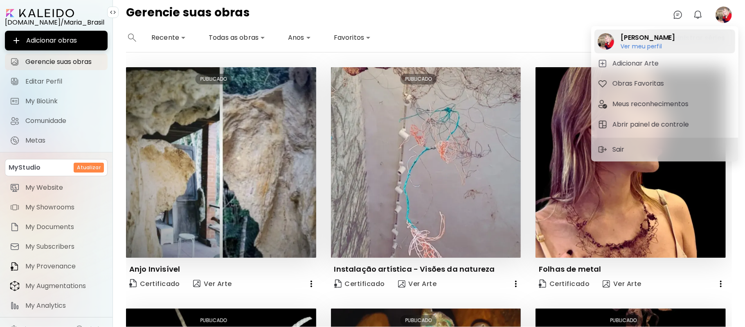
click at [630, 43] on h6 "Ver meu perfil" at bounding box center [648, 46] width 54 height 7
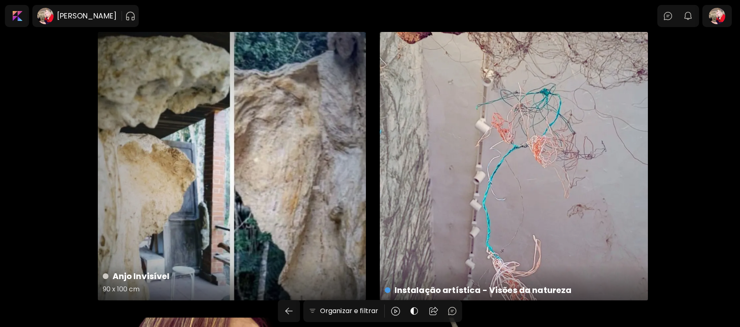
click at [228, 180] on div "Anjo Invisível 90 x 100 cm" at bounding box center [232, 166] width 268 height 268
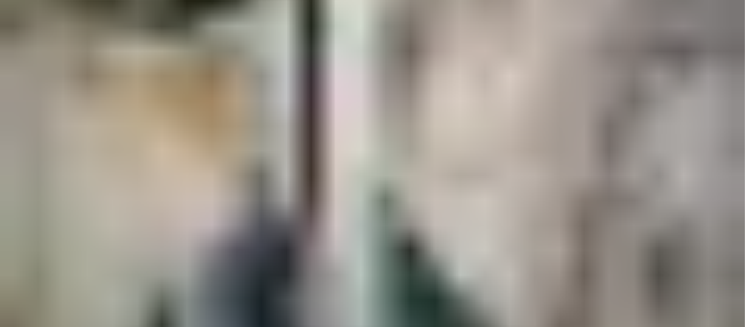
scroll to position [333, 0]
click at [332, 118] on img at bounding box center [372, 126] width 745 height 919
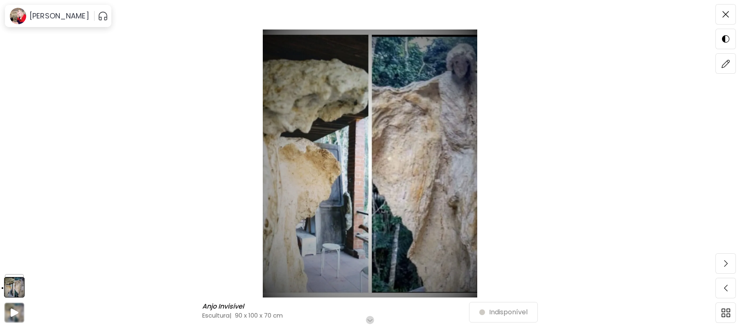
click at [375, 132] on img at bounding box center [369, 163] width 671 height 268
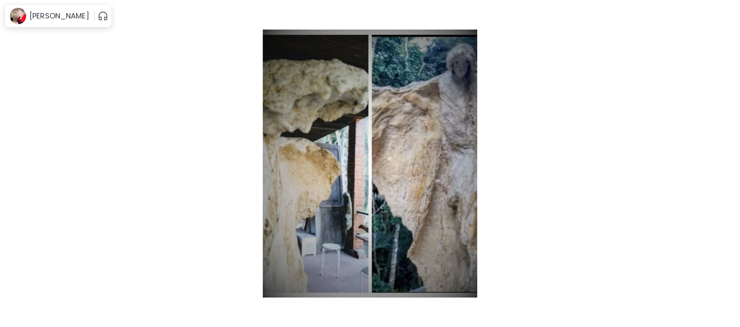
click at [375, 132] on img at bounding box center [369, 163] width 671 height 268
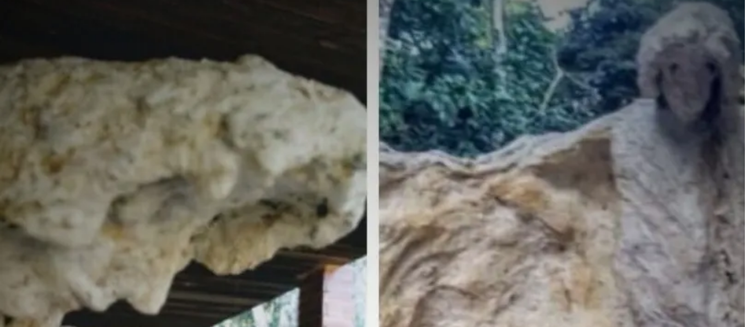
scroll to position [29, 0]
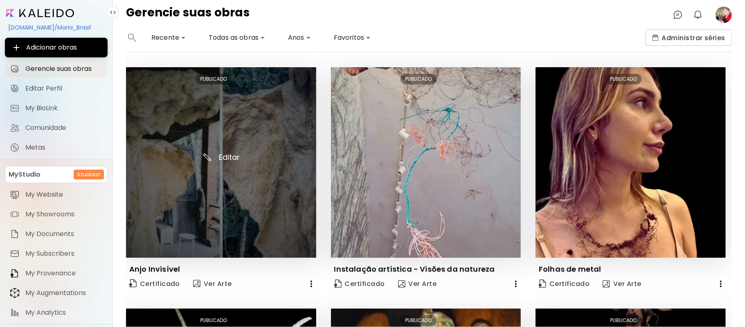
click at [223, 154] on img at bounding box center [221, 162] width 190 height 190
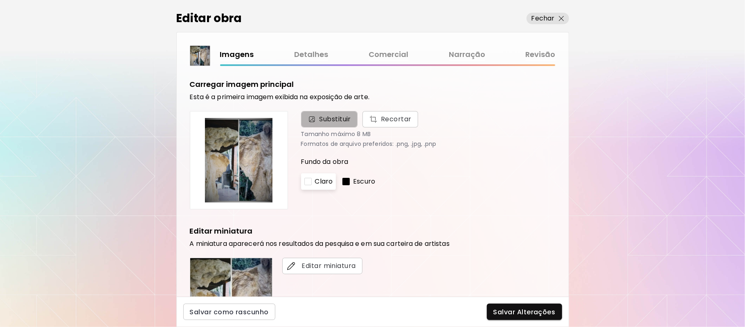
click at [338, 114] on span "Substituir" at bounding box center [329, 119] width 57 height 16
click at [0, 0] on input "Substituir Recortar" at bounding box center [0, 0] width 0 height 0
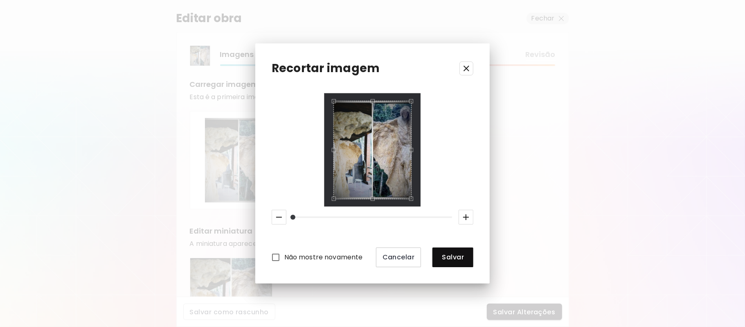
click at [413, 148] on div "Use the up and down arrow keys to move the east drag handle to change the crop …" at bounding box center [413, 148] width 0 height 0
click at [424, 148] on div "Não mostre novamente Cancelar Salvar" at bounding box center [373, 179] width 202 height 173
click at [420, 141] on div at bounding box center [373, 149] width 97 height 113
click at [454, 257] on span "Salvar" at bounding box center [453, 257] width 28 height 9
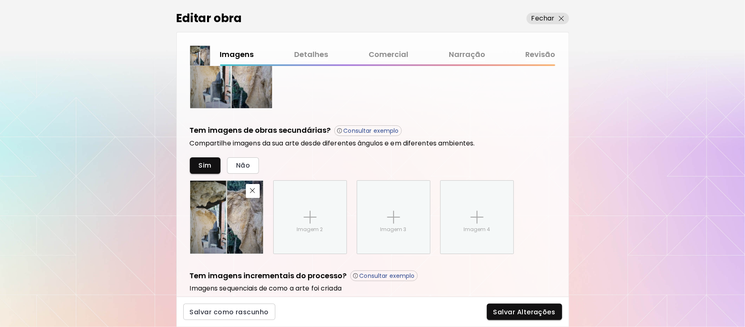
scroll to position [283, 0]
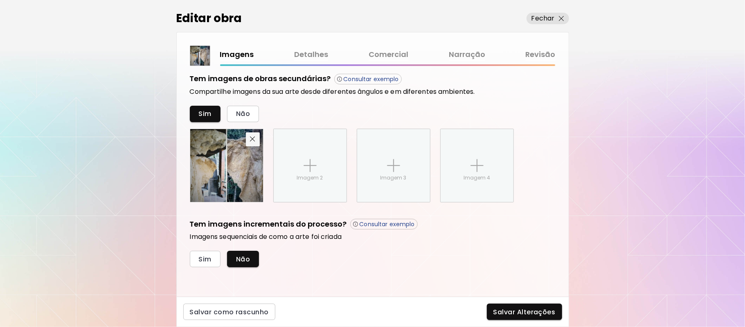
click at [255, 135] on button "button" at bounding box center [253, 139] width 14 height 14
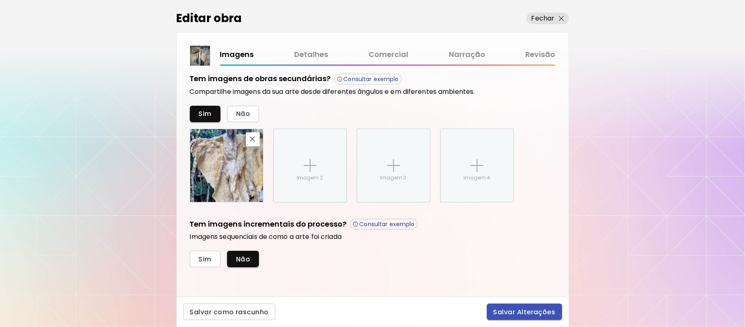
click at [526, 309] on span "Salvar Alterações" at bounding box center [525, 311] width 62 height 9
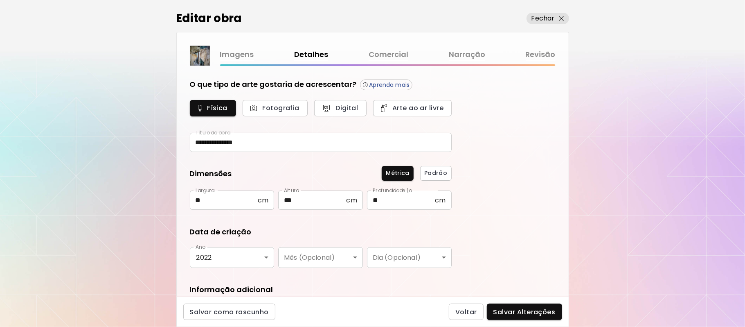
type input "*********"
click at [524, 313] on span "Salvar Alterações" at bounding box center [525, 311] width 62 height 9
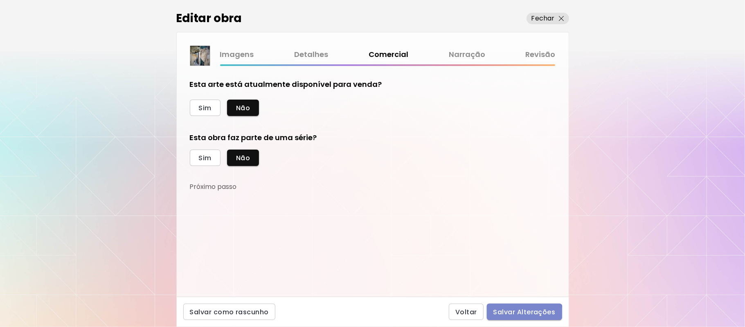
click at [525, 314] on span "Salvar Alterações" at bounding box center [525, 311] width 62 height 9
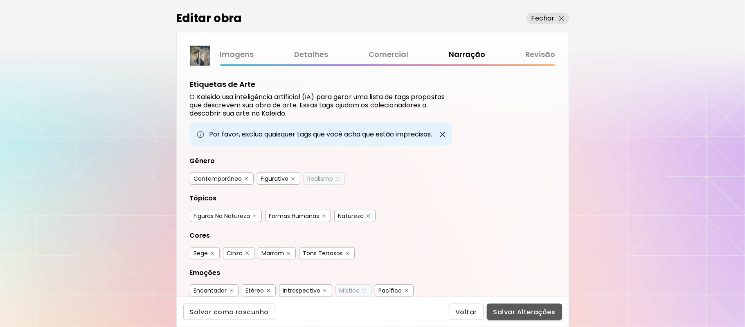
click at [525, 314] on span "Salvar Alterações" at bounding box center [525, 311] width 62 height 9
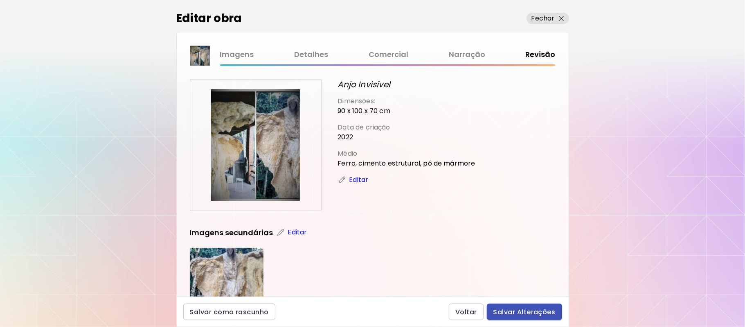
click at [525, 313] on span "Salvar Alterações" at bounding box center [525, 311] width 62 height 9
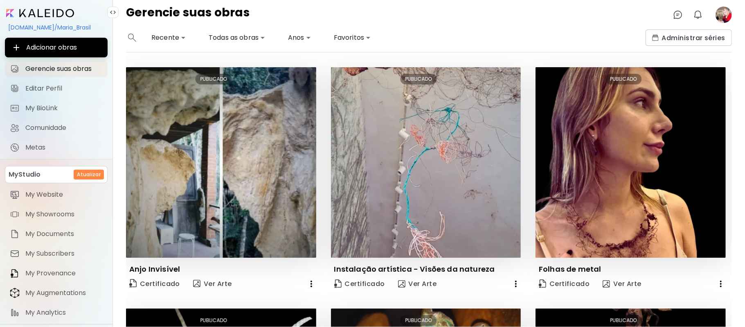
click at [722, 16] on image at bounding box center [724, 15] width 16 height 16
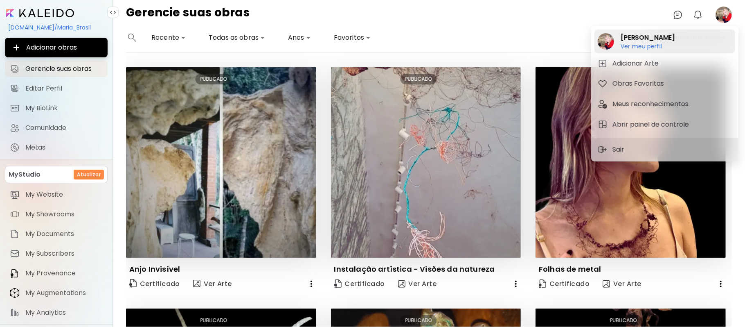
click at [640, 45] on h6 "Ver meu perfil" at bounding box center [648, 46] width 54 height 7
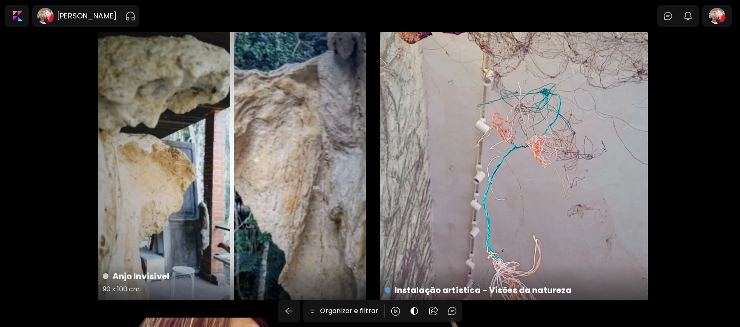
click at [297, 167] on div "Anjo Invisível 90 x 100 cm" at bounding box center [232, 166] width 268 height 268
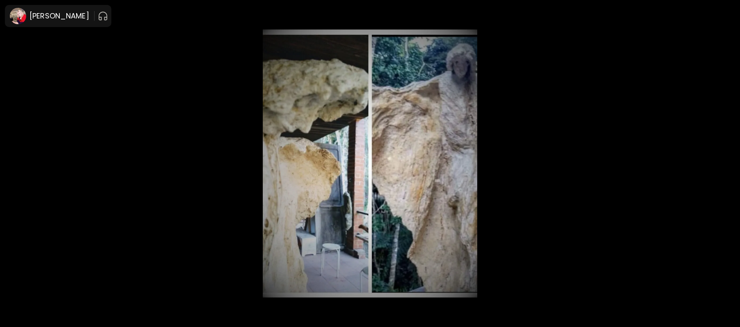
click at [365, 164] on img at bounding box center [369, 163] width 671 height 268
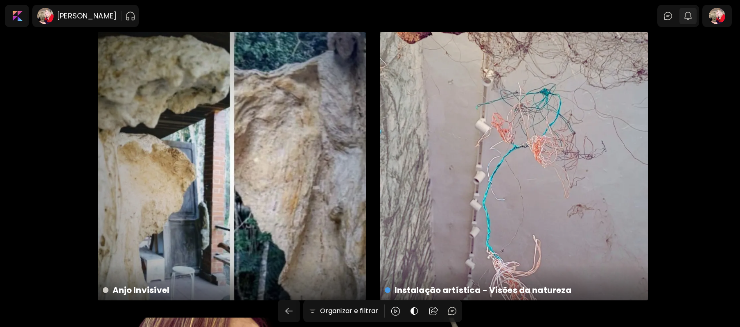
click at [691, 12] on img "button" at bounding box center [688, 16] width 10 height 10
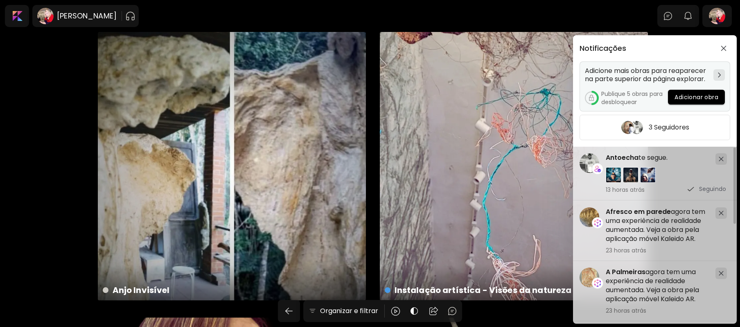
click at [698, 95] on span "Adicionar obra" at bounding box center [697, 97] width 44 height 9
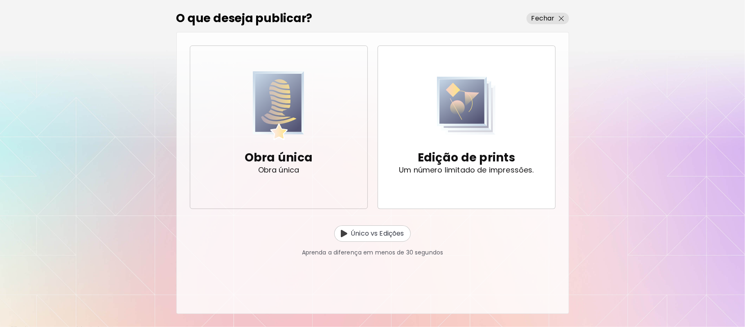
click at [279, 119] on img "button" at bounding box center [279, 105] width 52 height 69
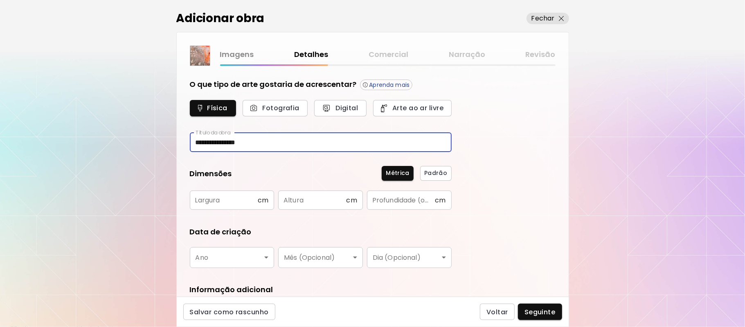
type input "**********"
click at [244, 201] on input "text" at bounding box center [224, 199] width 68 height 19
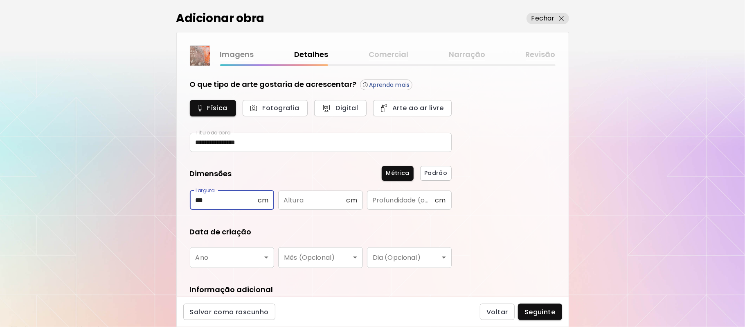
type input "***"
click at [305, 200] on input "text" at bounding box center [312, 199] width 68 height 19
type input "***"
click at [385, 196] on input "text" at bounding box center [401, 199] width 68 height 19
type input "*"
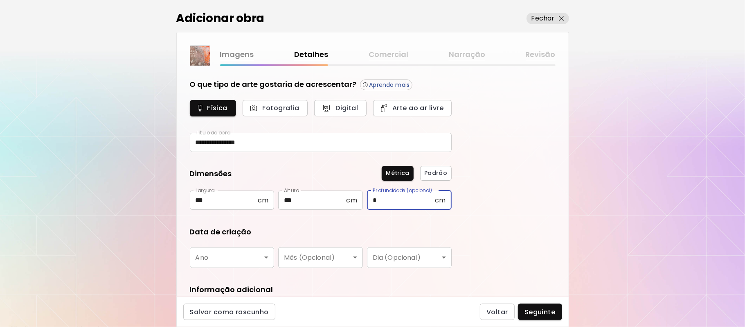
click at [269, 259] on body "**********" at bounding box center [372, 163] width 745 height 327
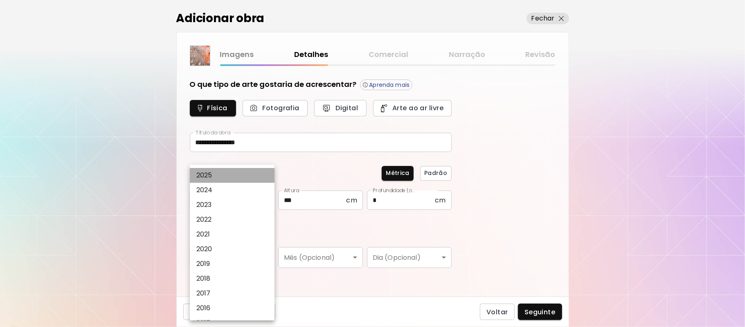
click at [217, 189] on li "2024" at bounding box center [235, 190] width 90 height 15
type input "****"
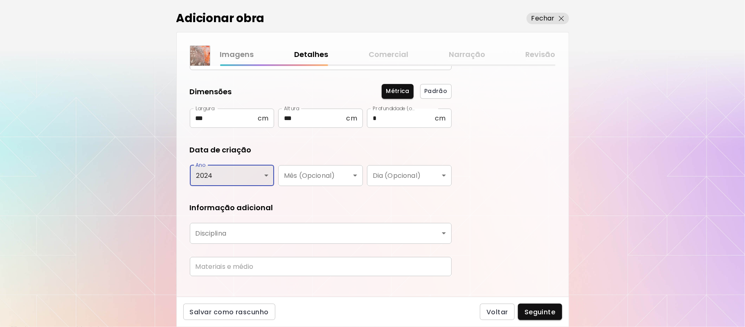
scroll to position [94, 0]
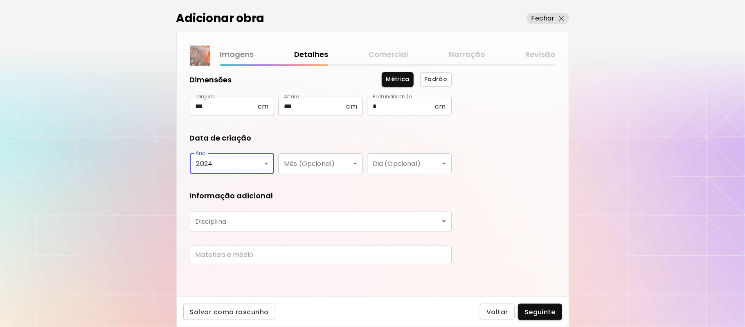
click at [391, 218] on body "**********" at bounding box center [372, 163] width 745 height 327
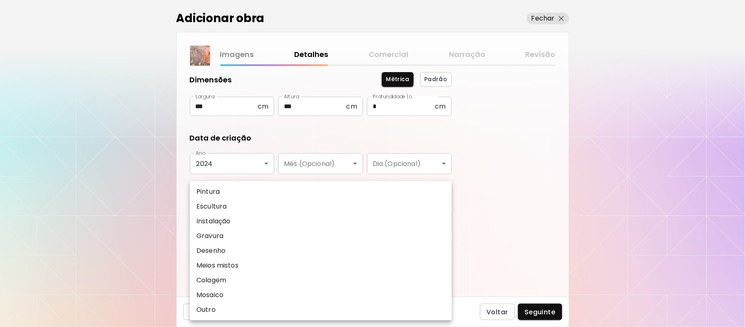
click at [391, 218] on div "Pintura Escultura Instalação Gravura Desenho Meios mistos Colagem Mosaico Outro" at bounding box center [372, 163] width 745 height 327
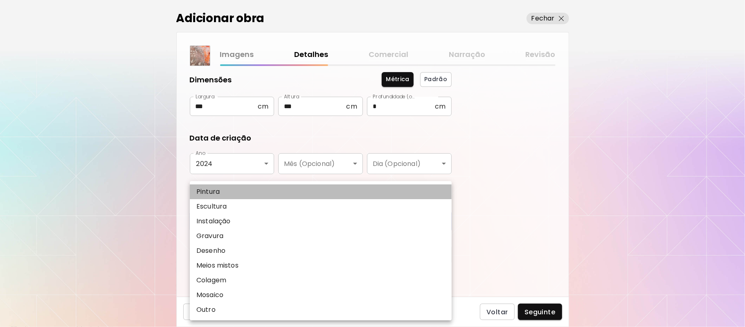
click at [233, 187] on li "Pintura" at bounding box center [321, 191] width 262 height 15
type input "********"
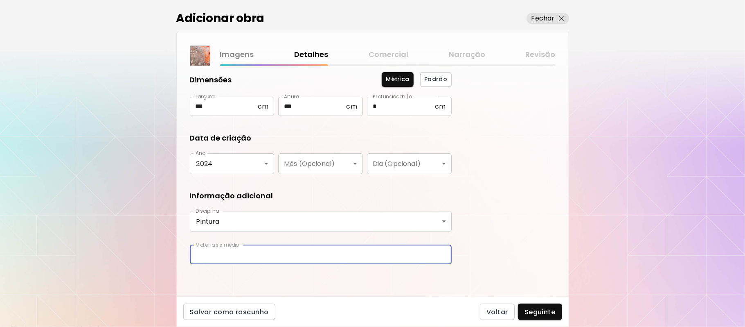
click at [352, 255] on input "text" at bounding box center [321, 254] width 262 height 19
type input "**********"
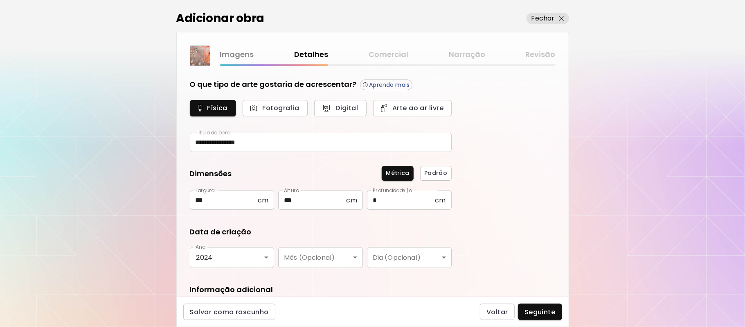
scroll to position [94, 0]
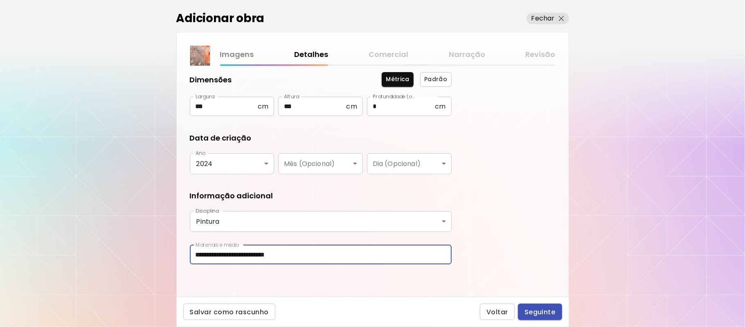
type input "**********"
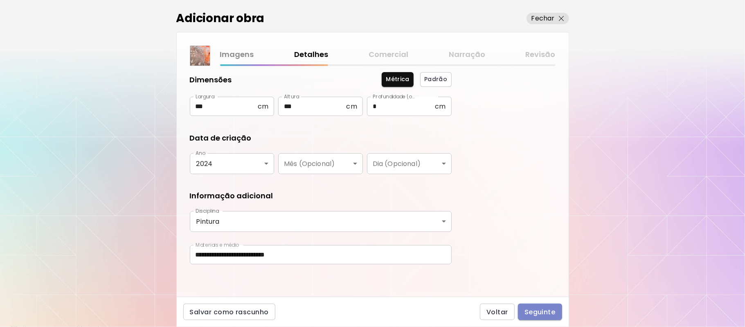
click at [540, 313] on span "Seguinte" at bounding box center [540, 311] width 31 height 9
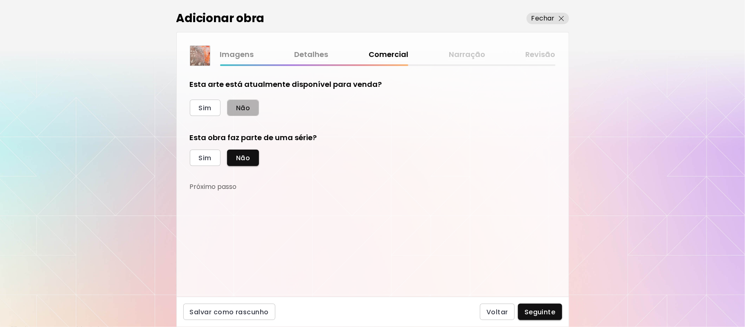
click at [244, 110] on span "Não" at bounding box center [243, 108] width 14 height 9
click at [544, 309] on span "Seguinte" at bounding box center [540, 311] width 31 height 9
click at [544, 309] on div "Voltar Seguinte" at bounding box center [521, 311] width 82 height 16
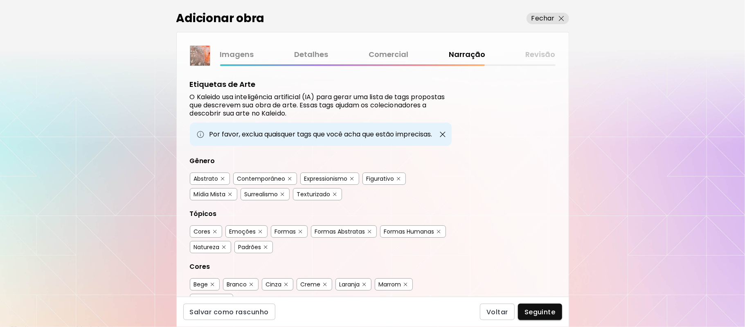
click at [221, 177] on img "button" at bounding box center [223, 179] width 4 height 4
click at [223, 178] on img "button" at bounding box center [223, 179] width 4 height 4
click at [223, 178] on img "button" at bounding box center [223, 179] width 6 height 6
click at [401, 178] on img "button" at bounding box center [399, 179] width 4 height 4
click at [401, 177] on img "button" at bounding box center [399, 179] width 4 height 4
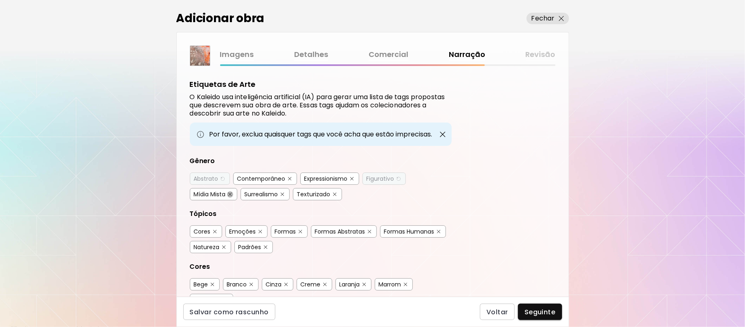
click at [231, 194] on img "button" at bounding box center [230, 194] width 4 height 4
click at [352, 178] on img "button" at bounding box center [352, 179] width 4 height 4
click at [373, 229] on button "button" at bounding box center [370, 231] width 6 height 6
click at [441, 230] on img "button" at bounding box center [439, 232] width 4 height 4
click at [354, 230] on div "Formas Abstratas" at bounding box center [340, 231] width 50 height 8
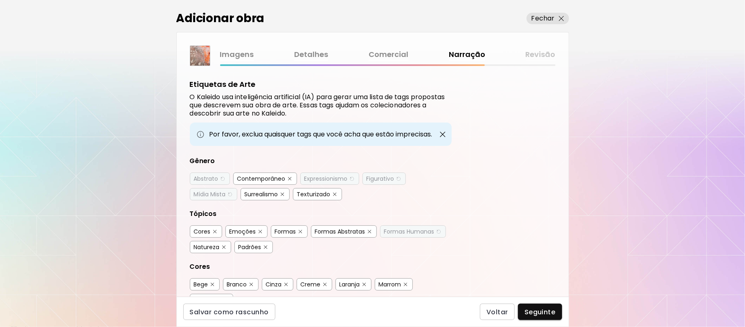
click at [266, 247] on img "button" at bounding box center [266, 247] width 4 height 4
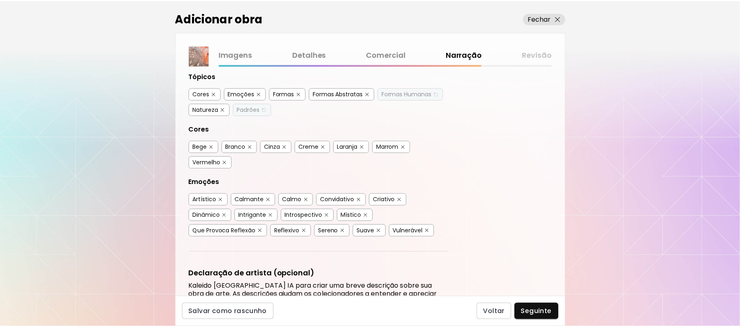
scroll to position [141, 0]
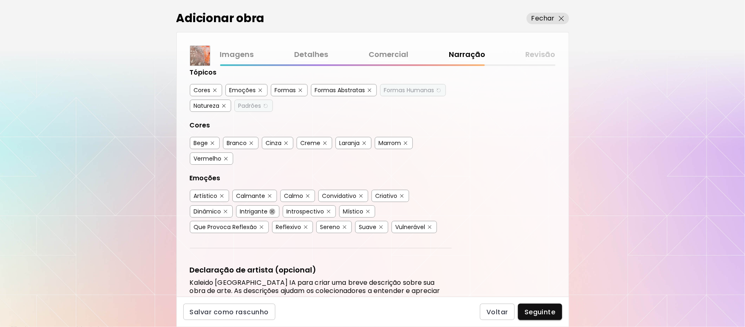
click at [271, 210] on img "button" at bounding box center [273, 212] width 4 height 4
click at [368, 211] on img "button" at bounding box center [368, 212] width 4 height 4
click at [428, 226] on img "button" at bounding box center [430, 227] width 4 height 4
click at [528, 311] on span "Seguinte" at bounding box center [540, 311] width 31 height 9
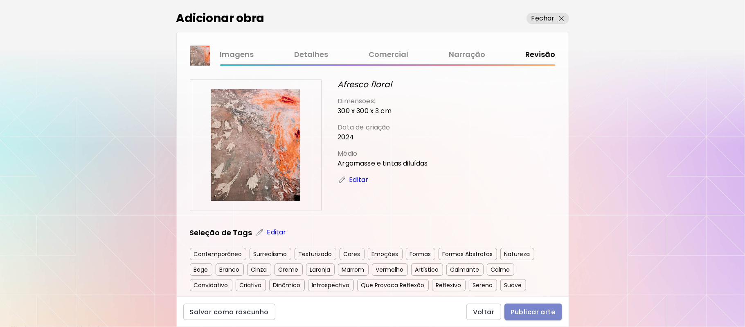
click at [530, 310] on span "Publicar arte" at bounding box center [533, 311] width 45 height 9
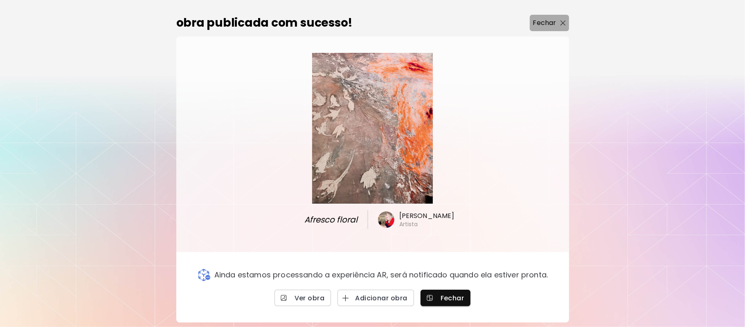
click at [553, 24] on p "Fechar" at bounding box center [544, 23] width 23 height 10
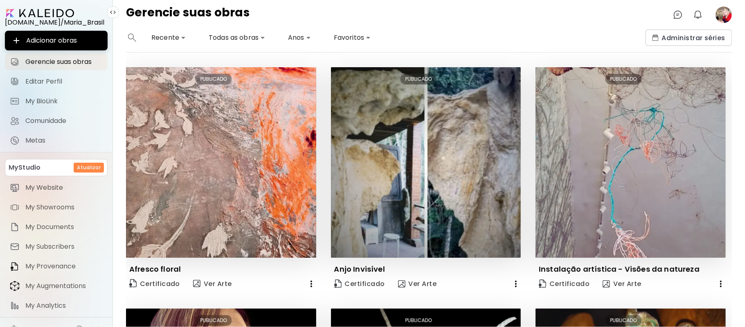
click at [724, 16] on image at bounding box center [724, 15] width 16 height 16
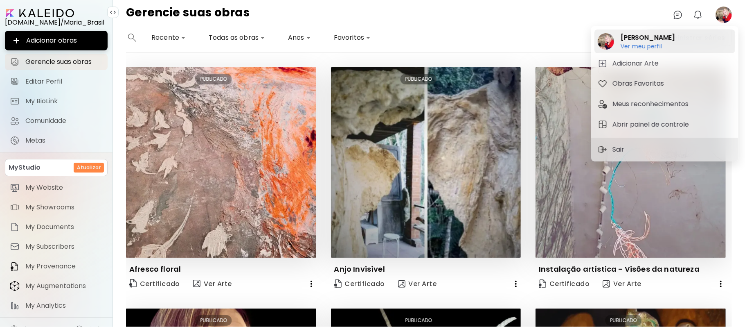
click at [648, 45] on h6 "Ver meu perfil" at bounding box center [648, 46] width 54 height 7
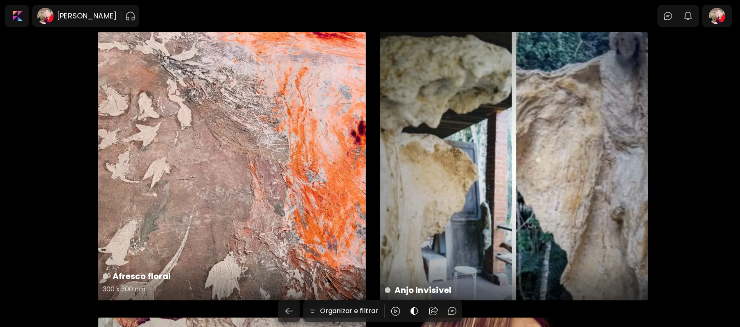
click at [201, 147] on div "Afresco floral 300 x 300 cm" at bounding box center [232, 166] width 268 height 268
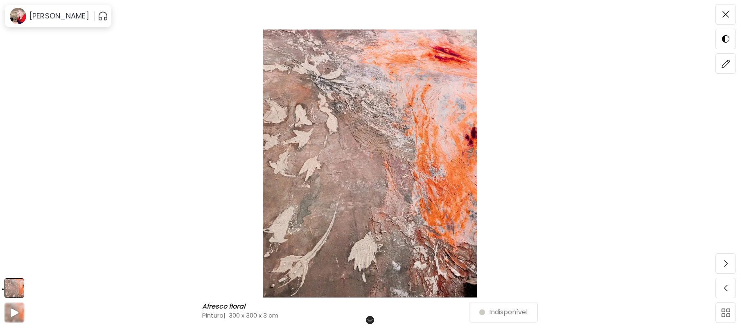
click at [378, 169] on img at bounding box center [369, 163] width 671 height 268
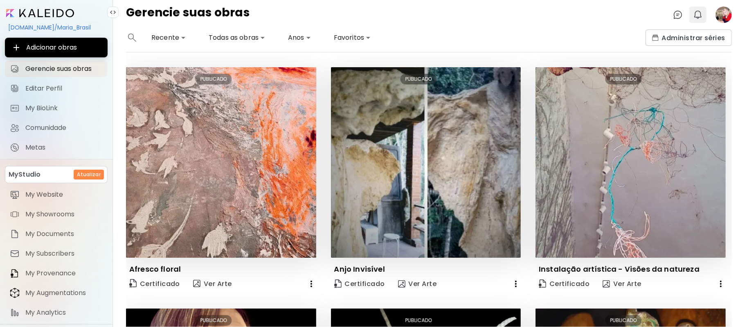
click at [694, 15] on img "button" at bounding box center [698, 15] width 10 height 10
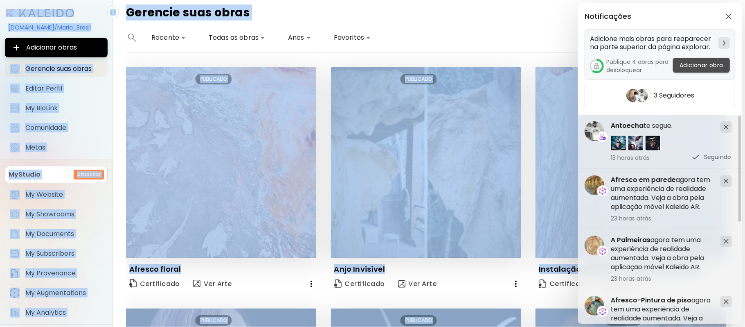
click at [711, 68] on span "Adicionar obra" at bounding box center [702, 65] width 44 height 9
